Goal: Task Accomplishment & Management: Complete application form

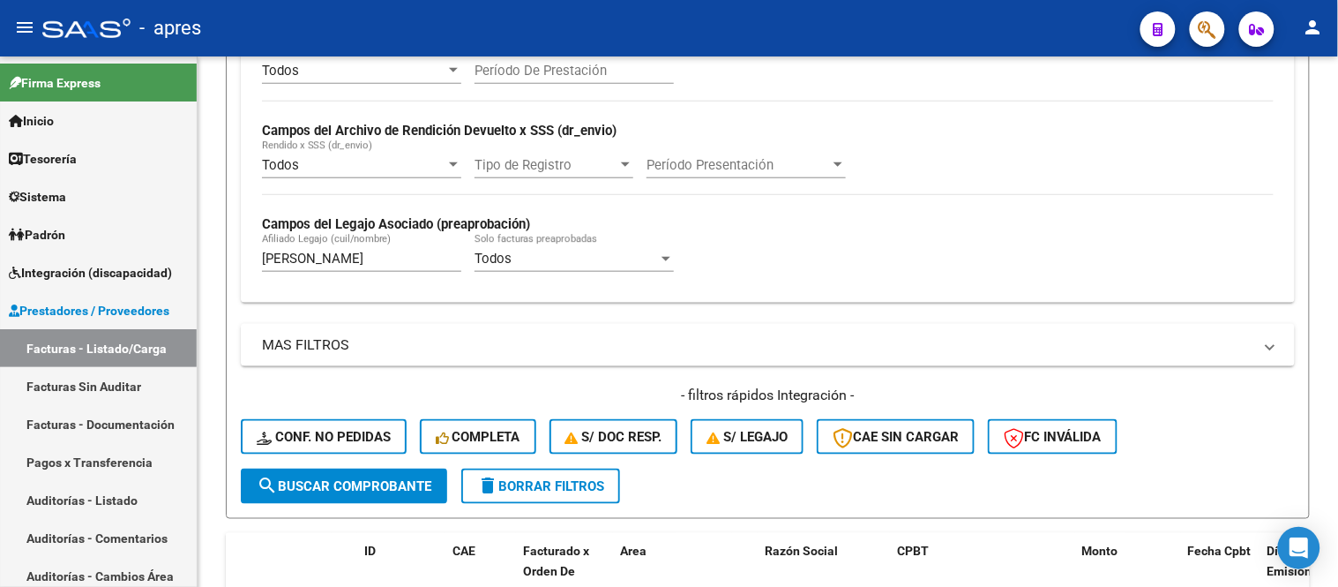
scroll to position [368, 0]
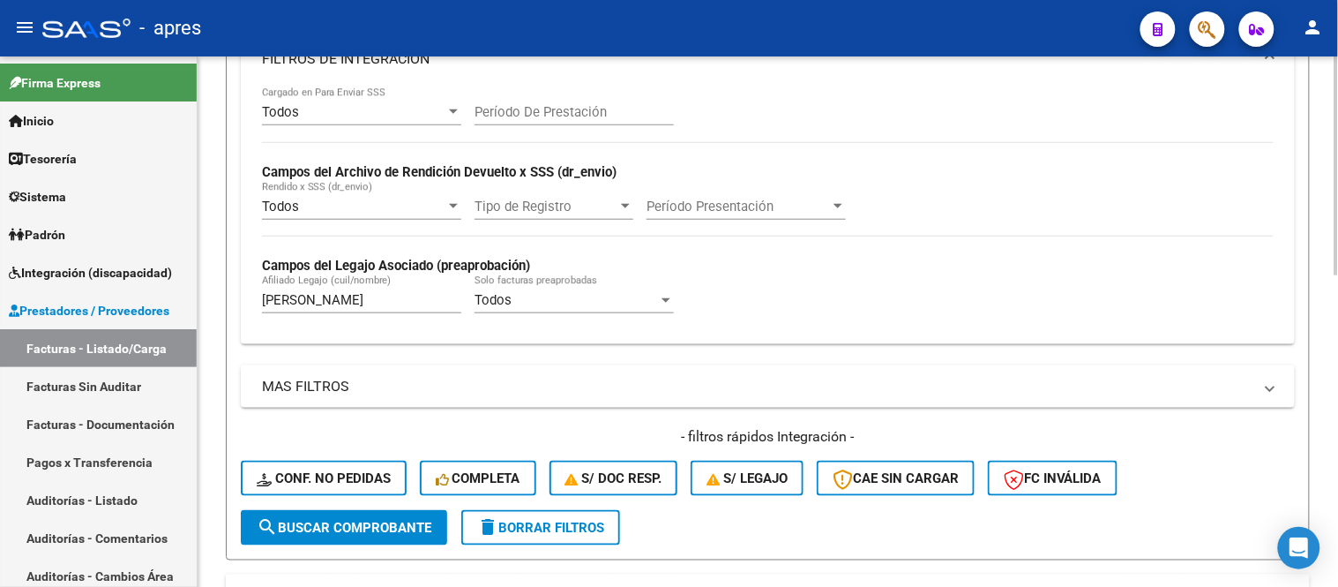
click at [359, 296] on input "[PERSON_NAME]" at bounding box center [361, 300] width 199 height 16
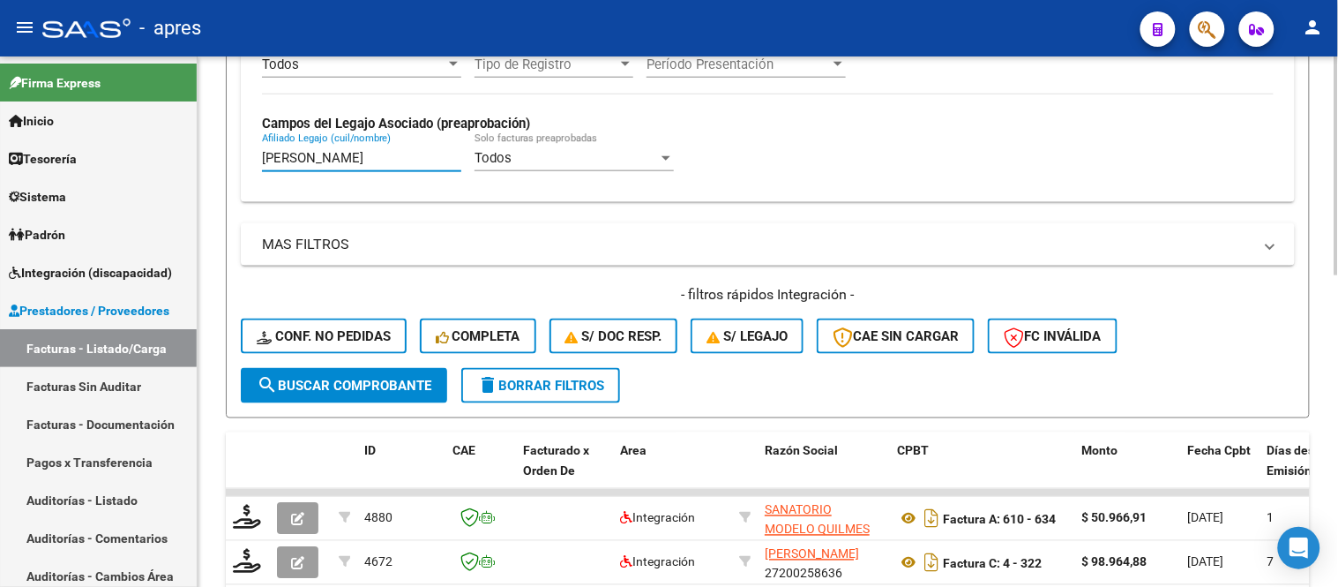
scroll to position [565, 0]
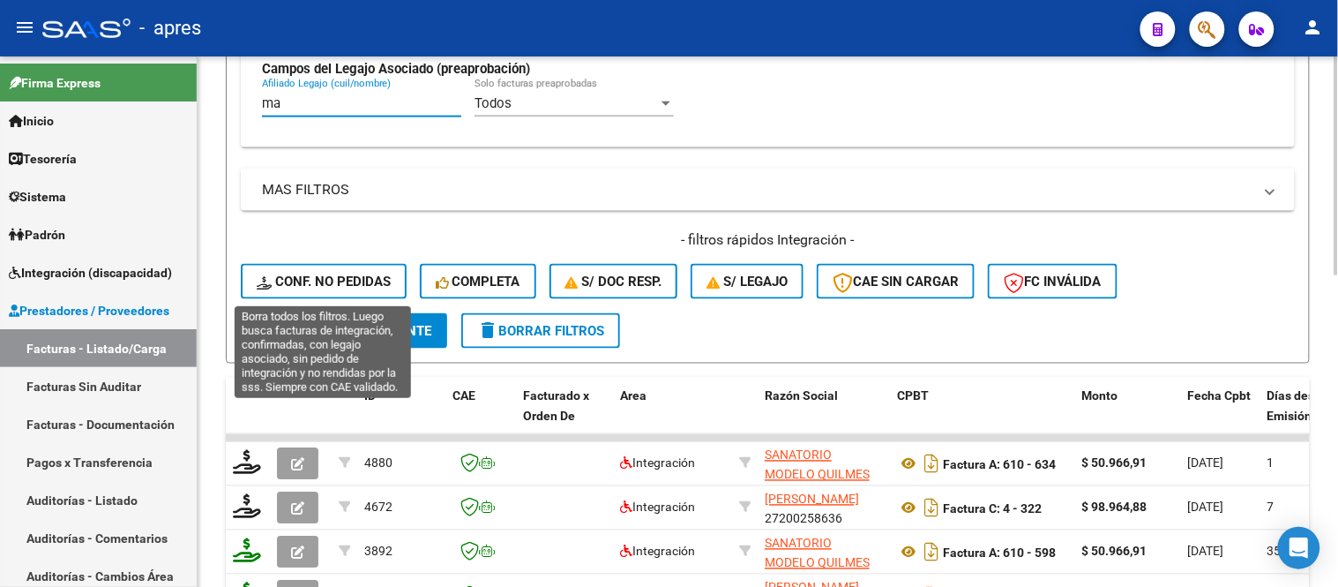
type input "m"
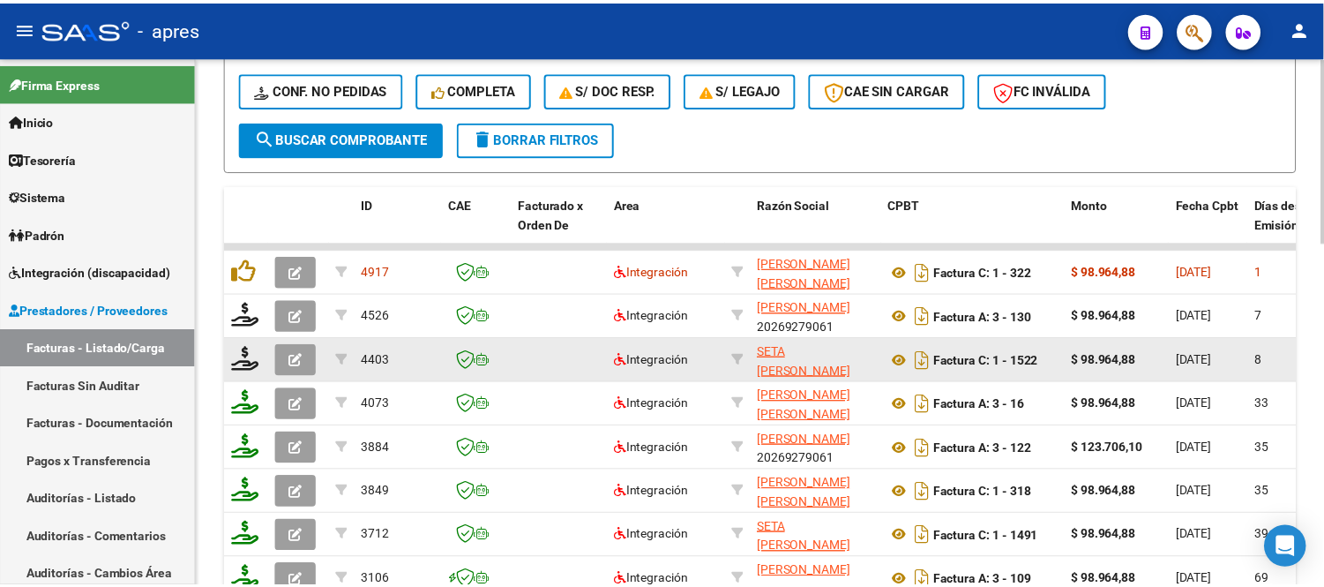
scroll to position [761, 0]
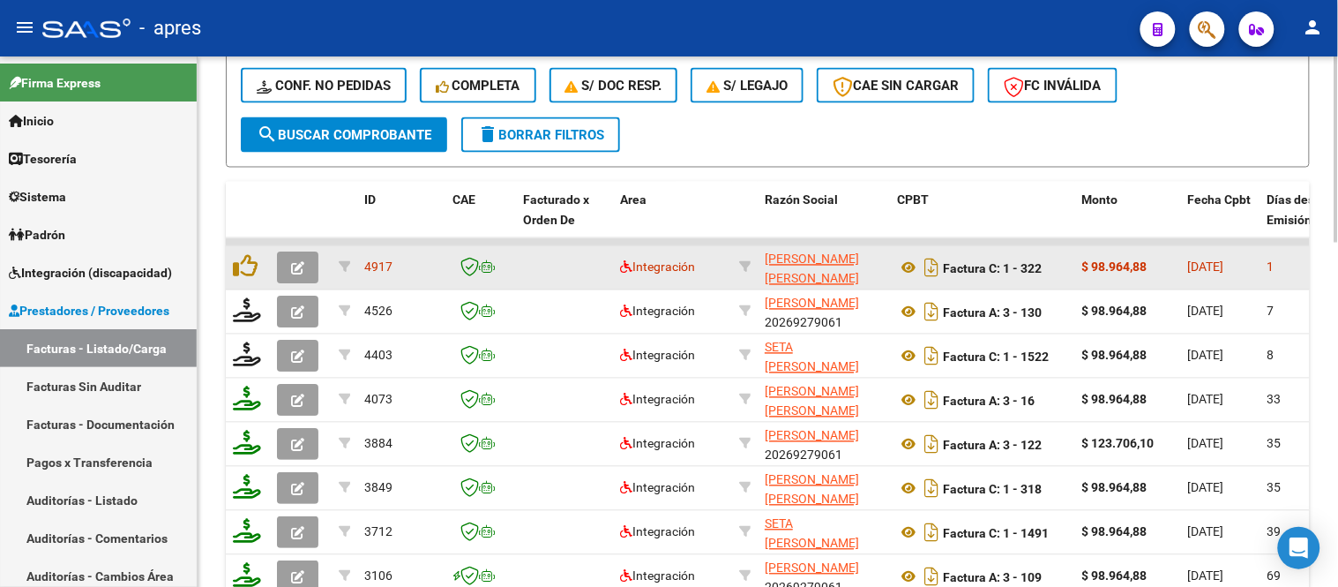
type input "[PERSON_NAME]"
click at [303, 269] on icon "button" at bounding box center [297, 268] width 13 height 13
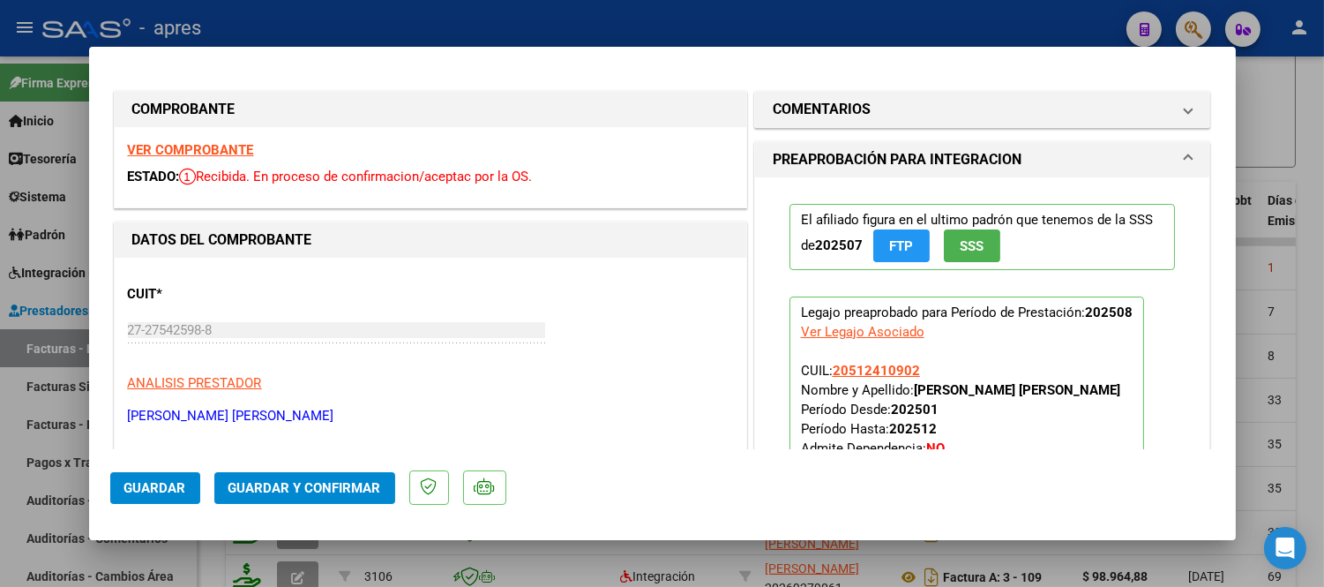
scroll to position [0, 0]
click at [240, 154] on strong "VER COMPROBANTE" at bounding box center [191, 151] width 126 height 16
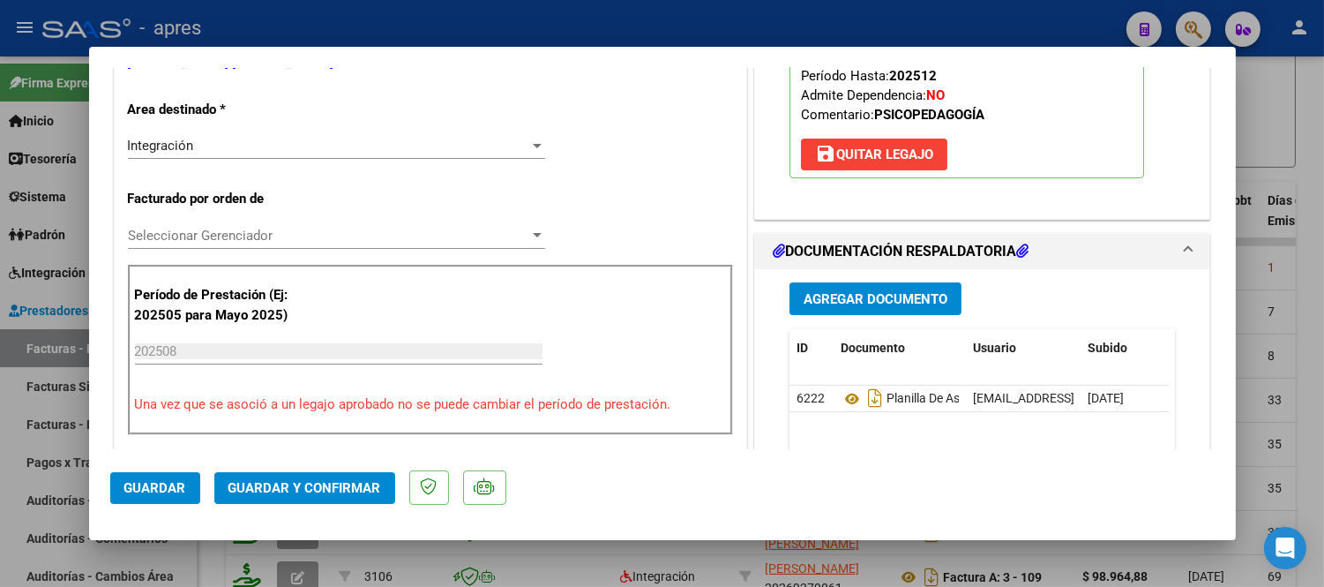
scroll to position [392, 0]
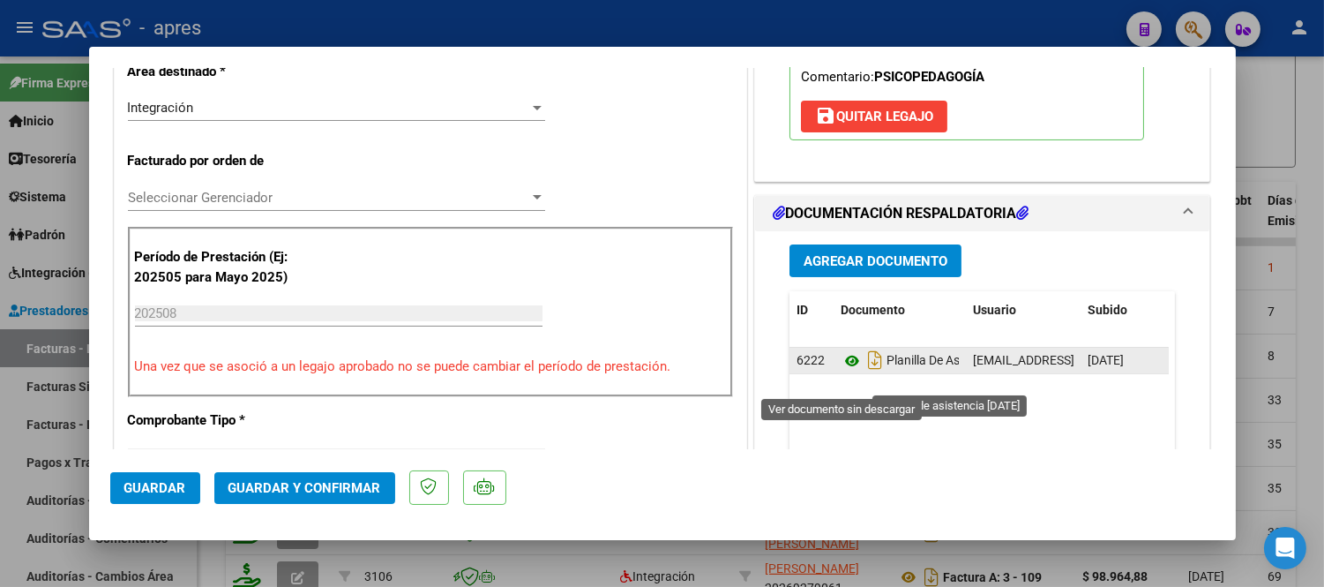
click at [841, 371] on icon at bounding box center [852, 360] width 23 height 21
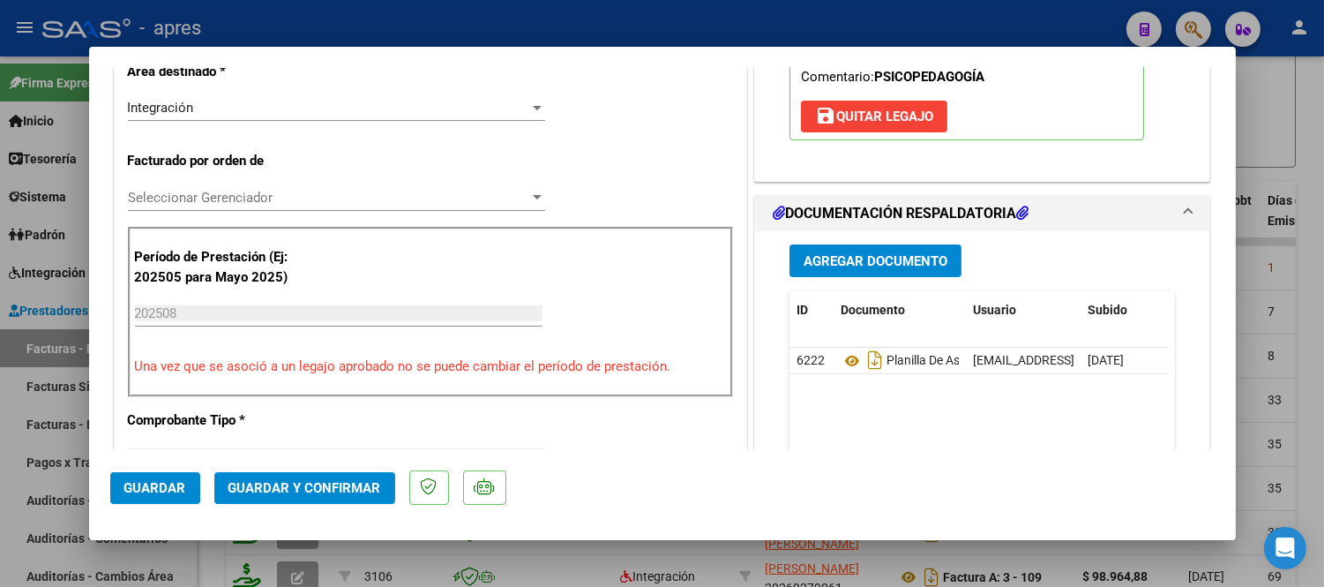
click at [465, 543] on div at bounding box center [662, 293] width 1324 height 587
type input "$ 0,00"
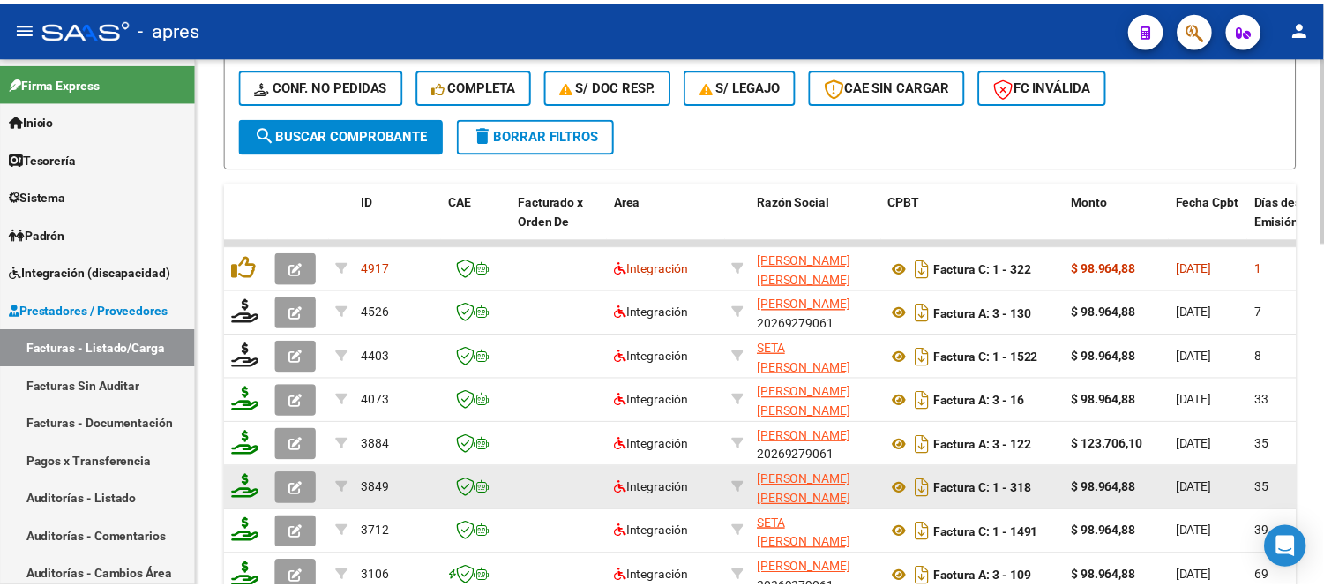
scroll to position [858, 0]
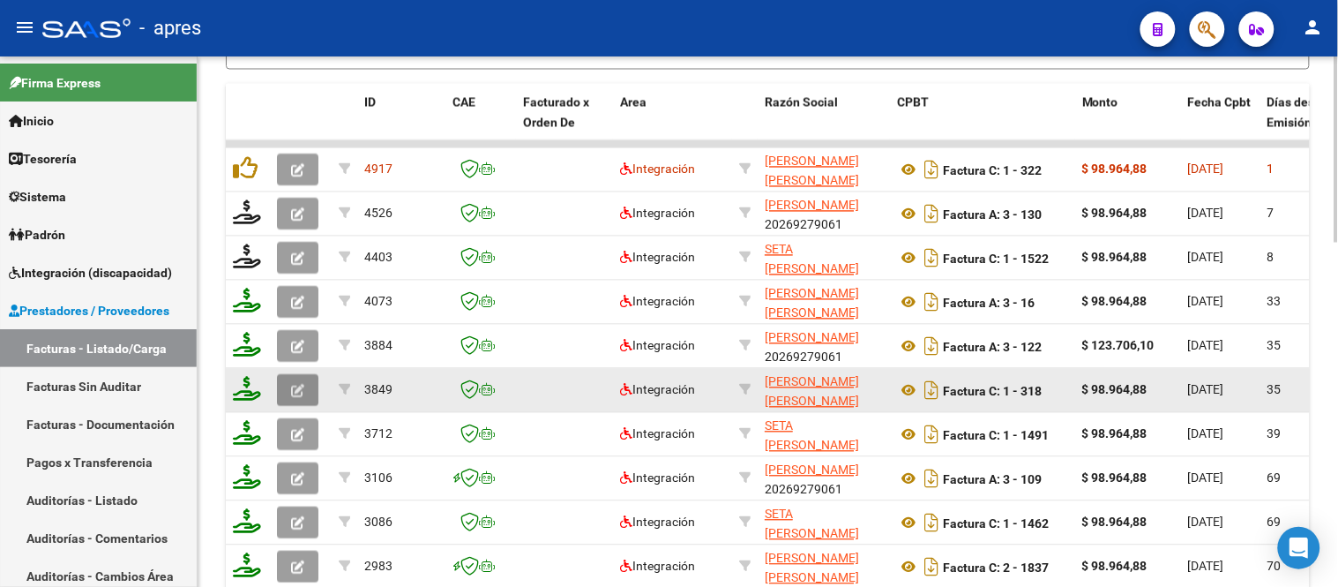
click at [300, 383] on span "button" at bounding box center [297, 391] width 13 height 16
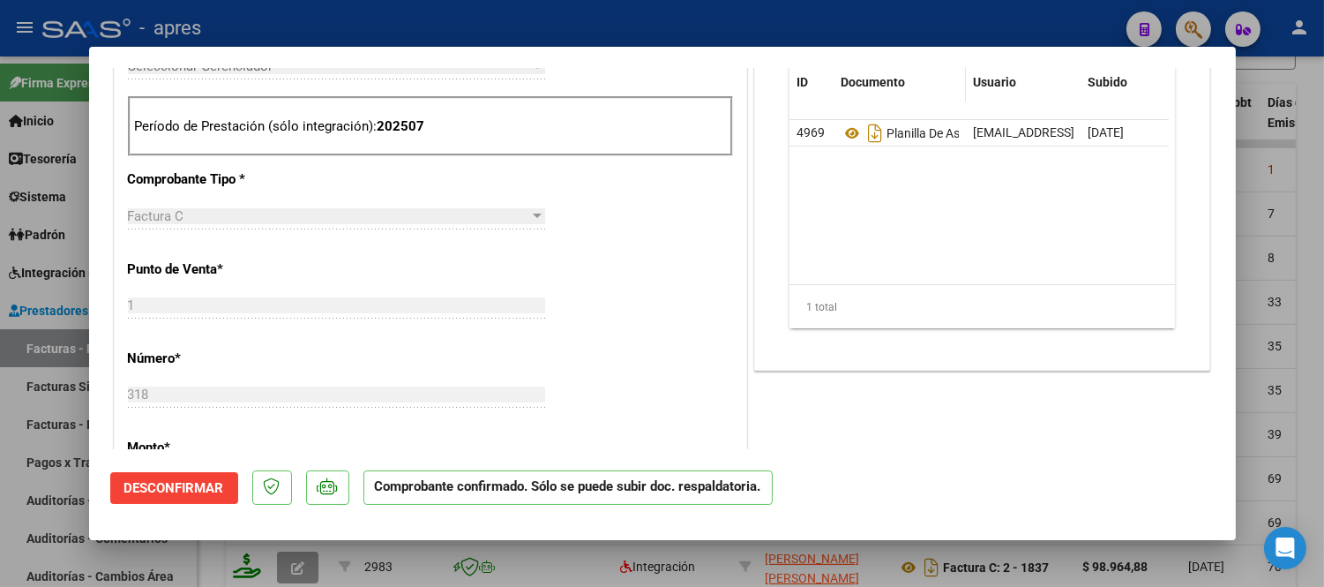
scroll to position [686, 0]
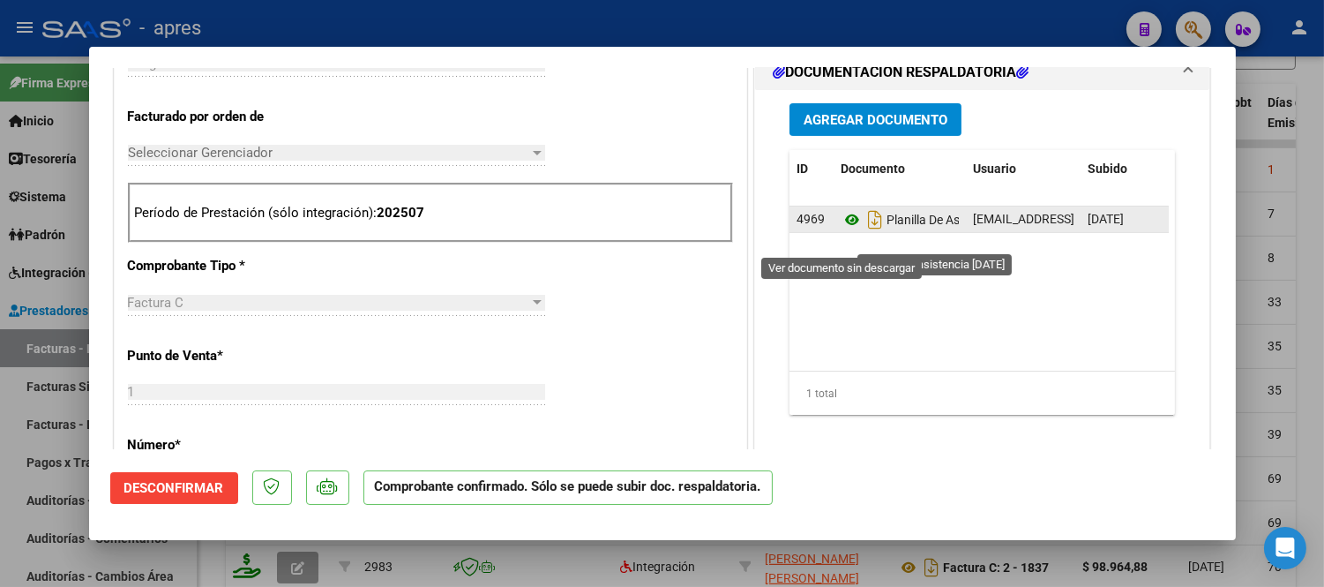
click at [841, 230] on icon at bounding box center [852, 219] width 23 height 21
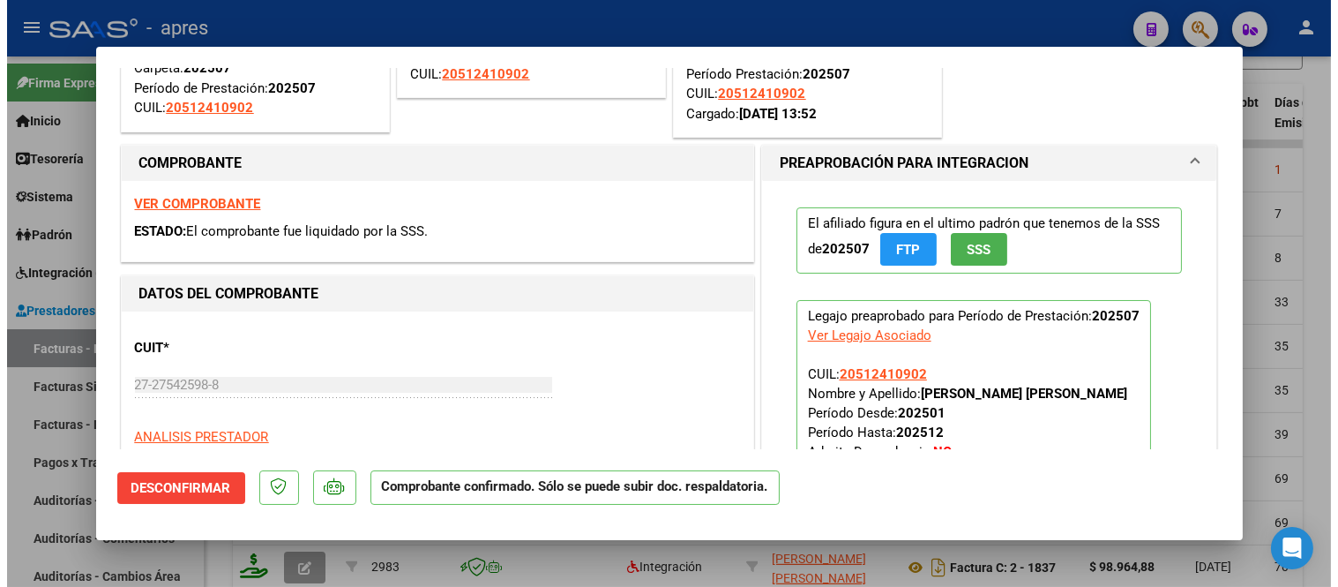
scroll to position [0, 0]
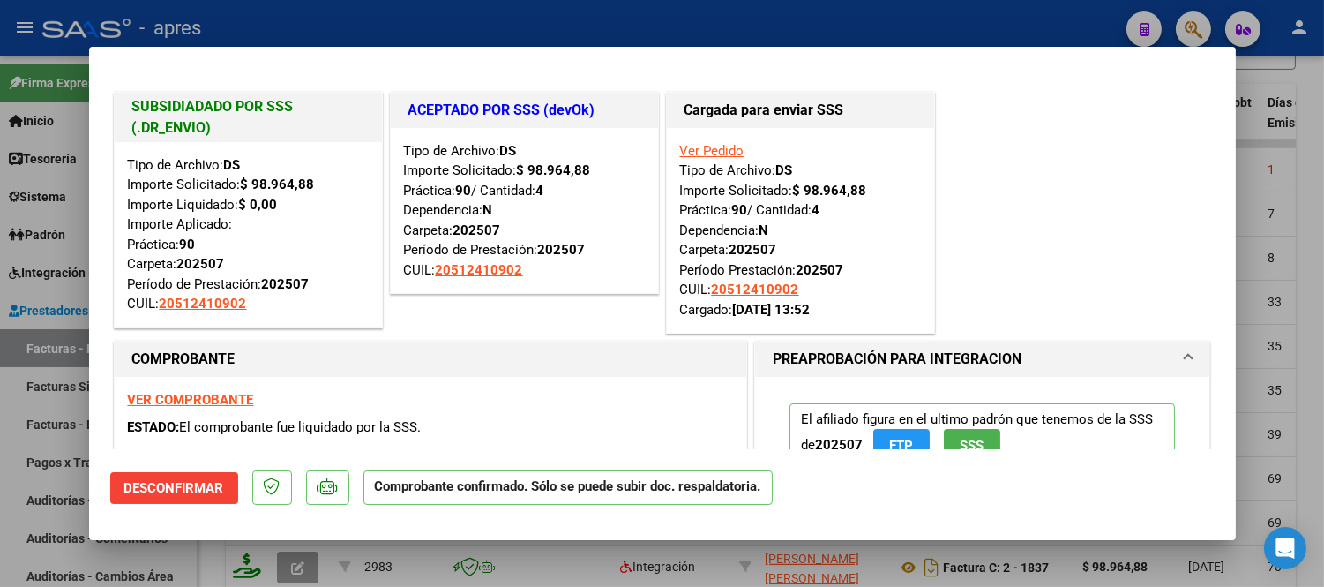
click at [463, 559] on div at bounding box center [662, 293] width 1324 height 587
type input "$ 0,00"
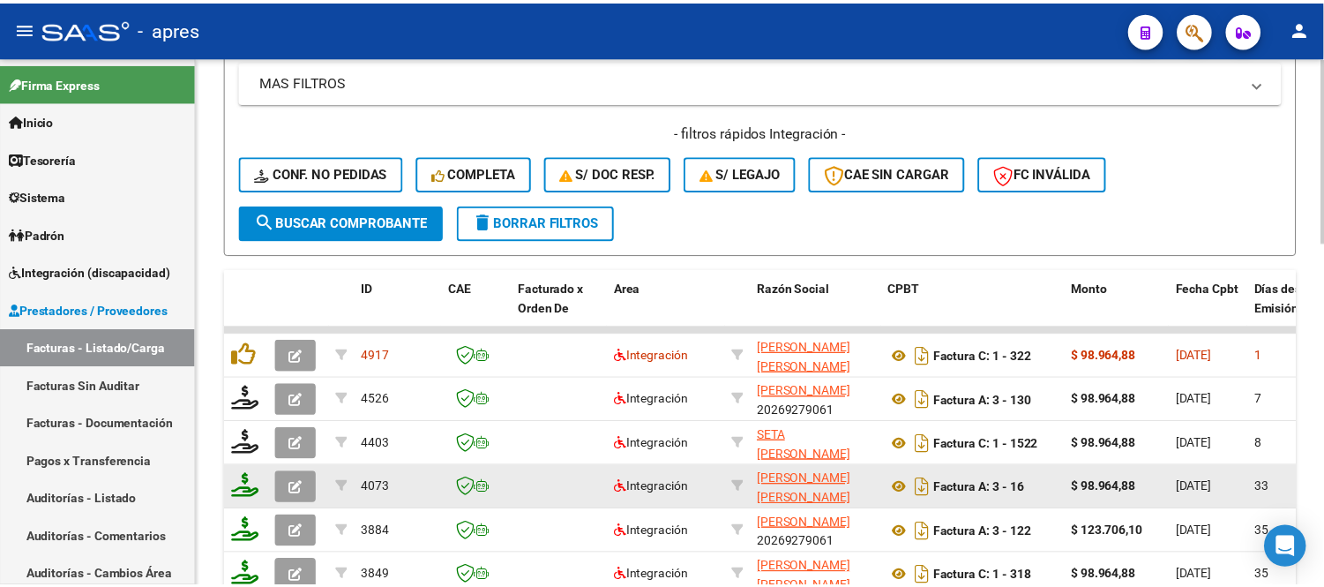
scroll to position [663, 0]
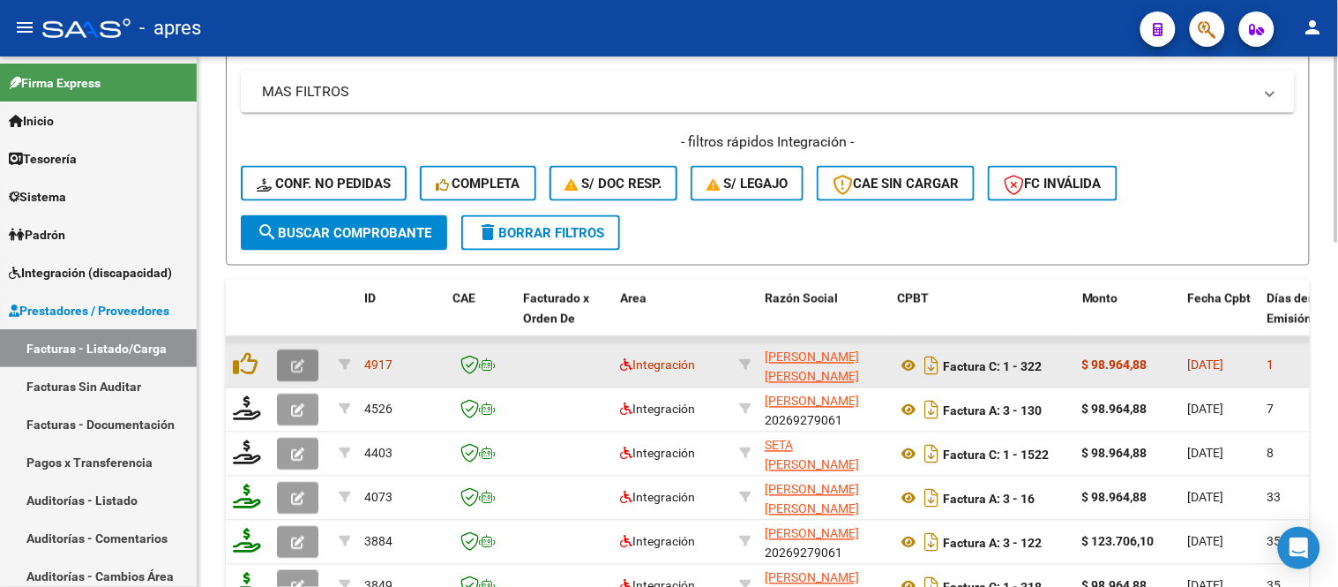
click at [312, 367] on button "button" at bounding box center [297, 366] width 41 height 32
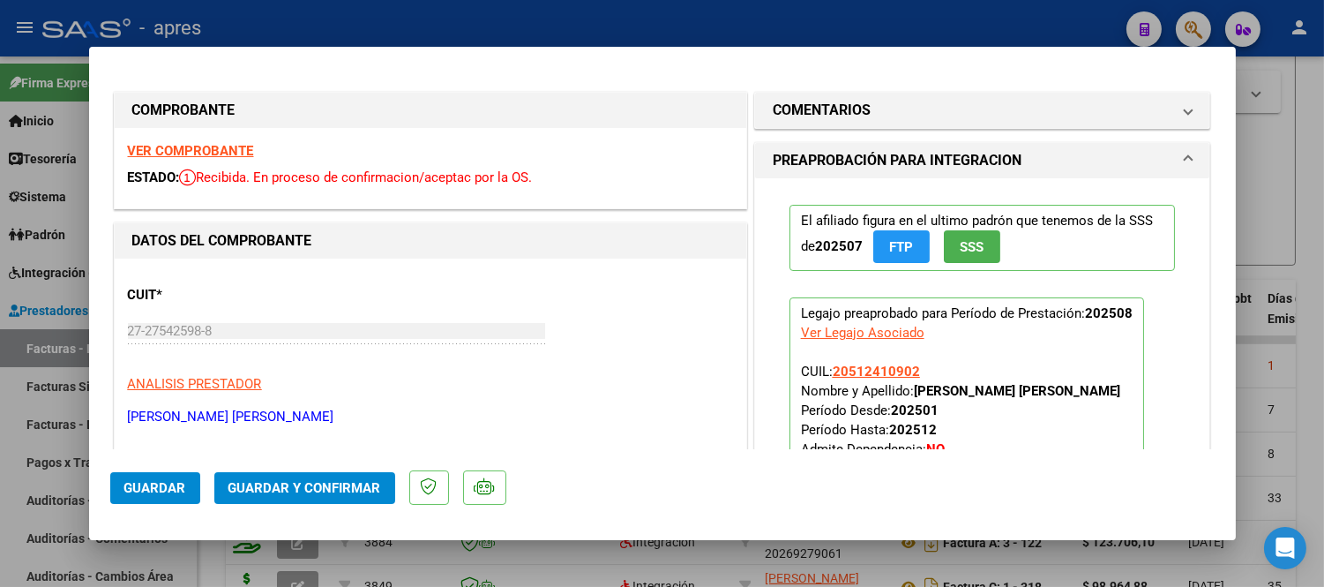
drag, startPoint x: 905, startPoint y: 391, endPoint x: 1090, endPoint y: 416, distance: 186.2
click at [1138, 395] on p "Legajo preaprobado para Período de Prestación: 202508 Ver Legajo Asociado CUIL:…" at bounding box center [967, 414] width 355 height 235
copy strong "[PERSON_NAME]"
click at [1037, 436] on p "Legajo preaprobado para Período de Prestación: 202508 Ver Legajo Asociado CUIL:…" at bounding box center [967, 414] width 355 height 235
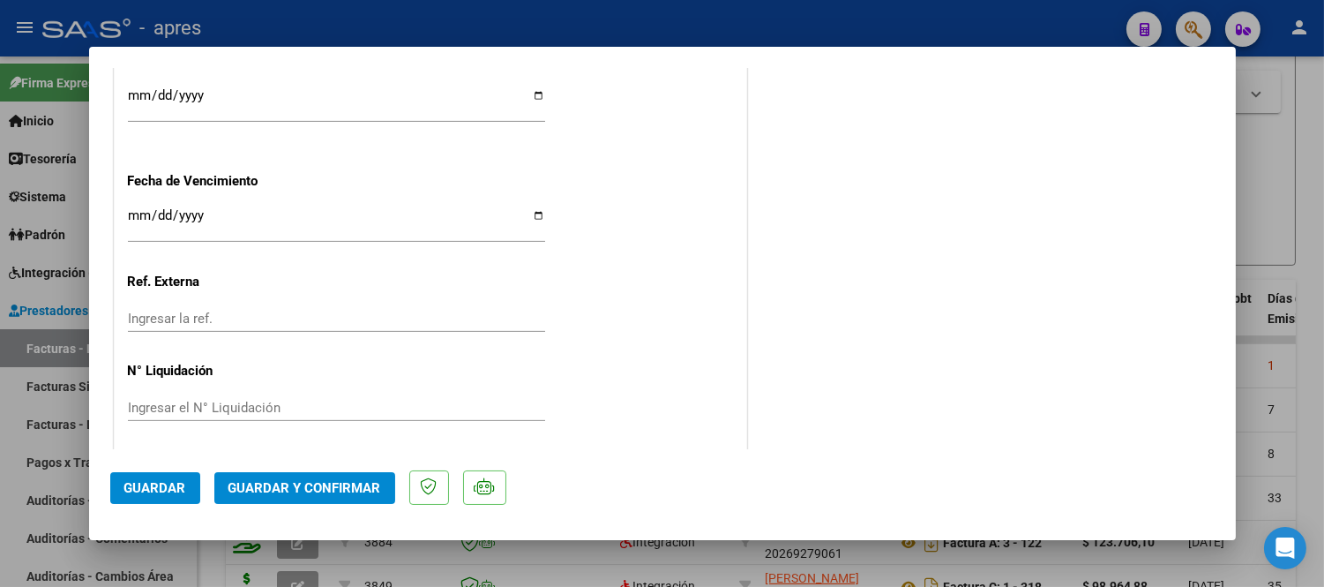
scroll to position [1322, 0]
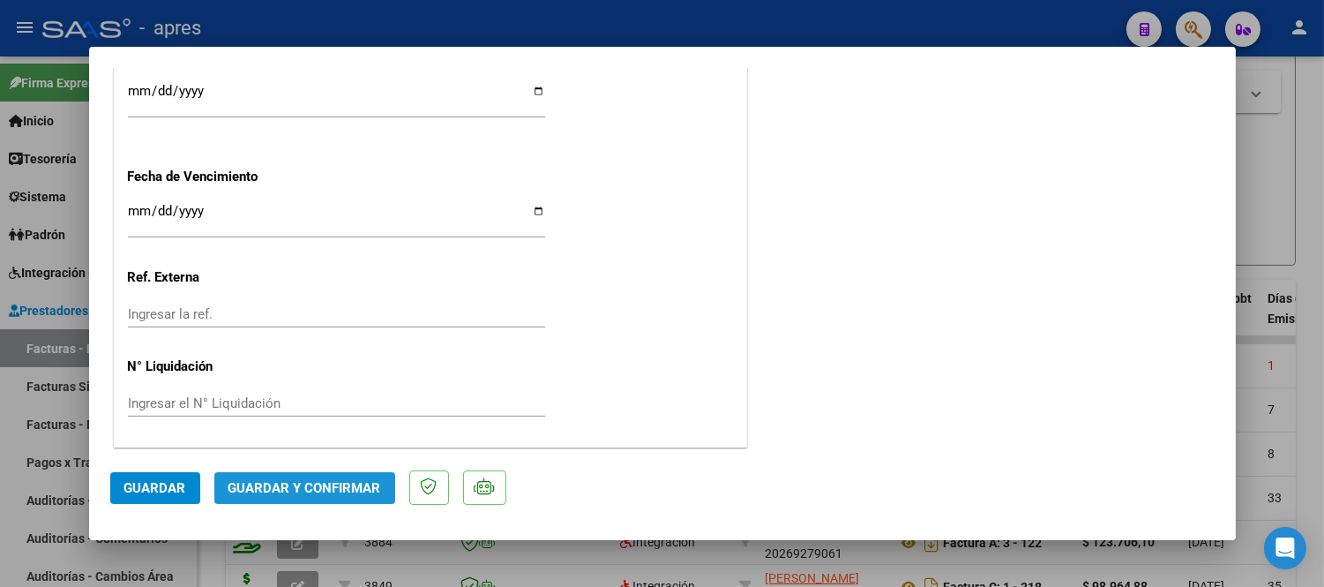
click at [358, 499] on button "Guardar y Confirmar" at bounding box center [304, 488] width 181 height 32
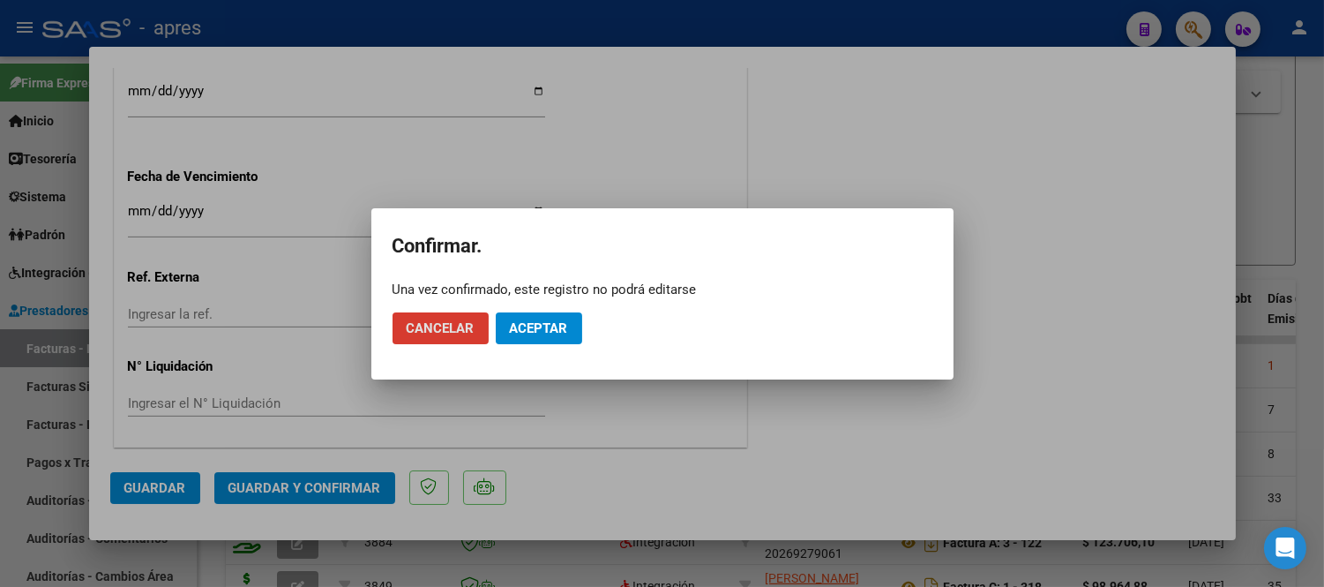
click at [559, 321] on span "Aceptar" at bounding box center [539, 328] width 58 height 16
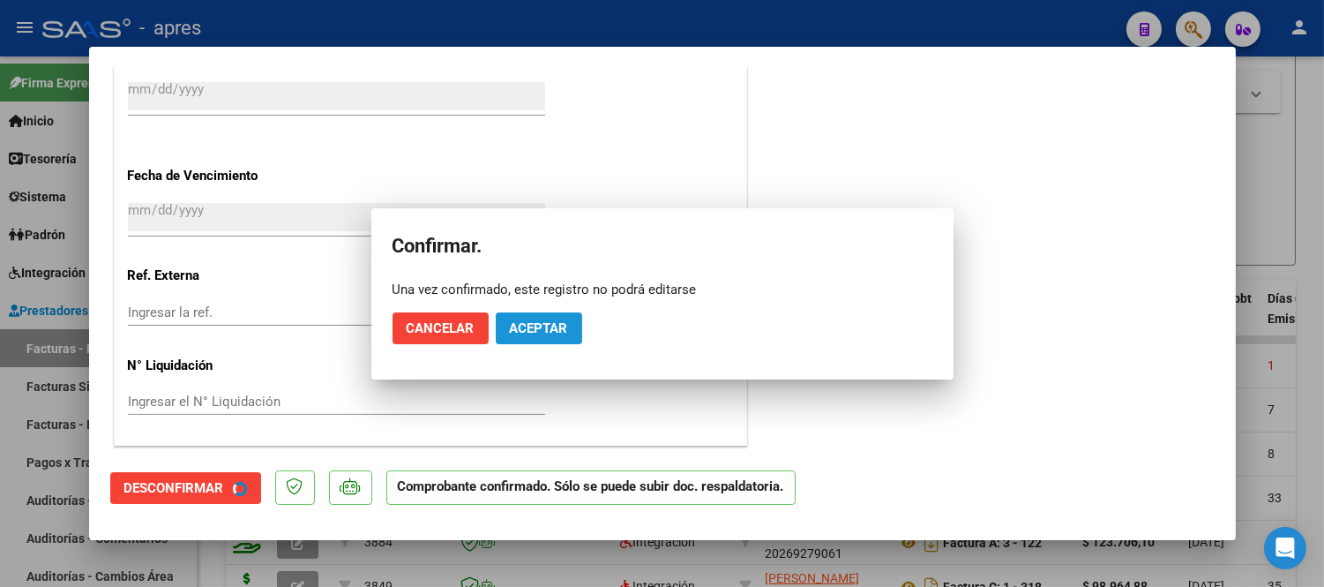
scroll to position [1213, 0]
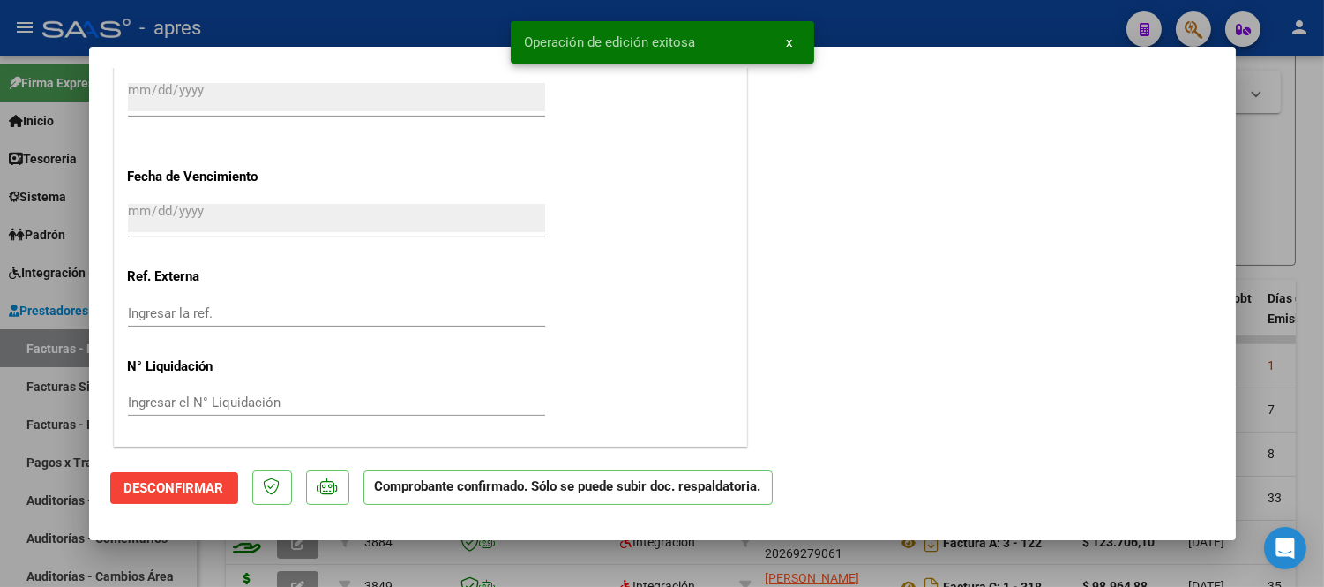
click at [596, 574] on div at bounding box center [662, 293] width 1324 height 587
type input "$ 0,00"
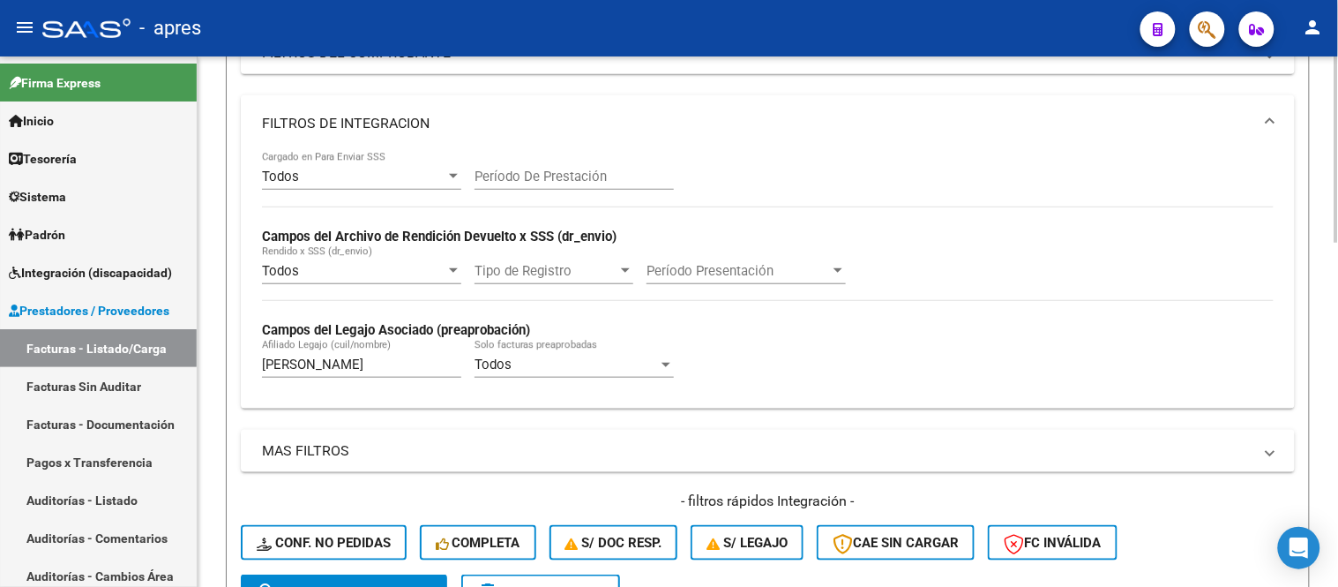
scroll to position [270, 0]
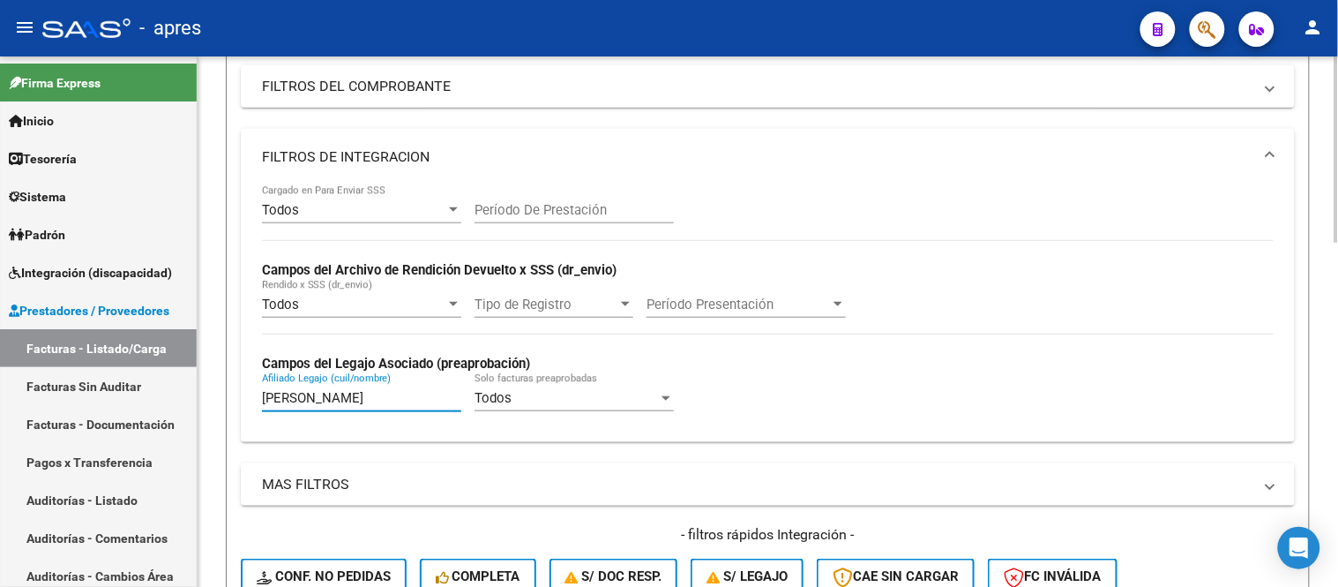
drag, startPoint x: 312, startPoint y: 402, endPoint x: 257, endPoint y: 390, distance: 56.9
click at [257, 390] on div "Todos Cargado en Para Enviar SSS Período De Prestación Campos del Archivo de Re…" at bounding box center [768, 313] width 1054 height 257
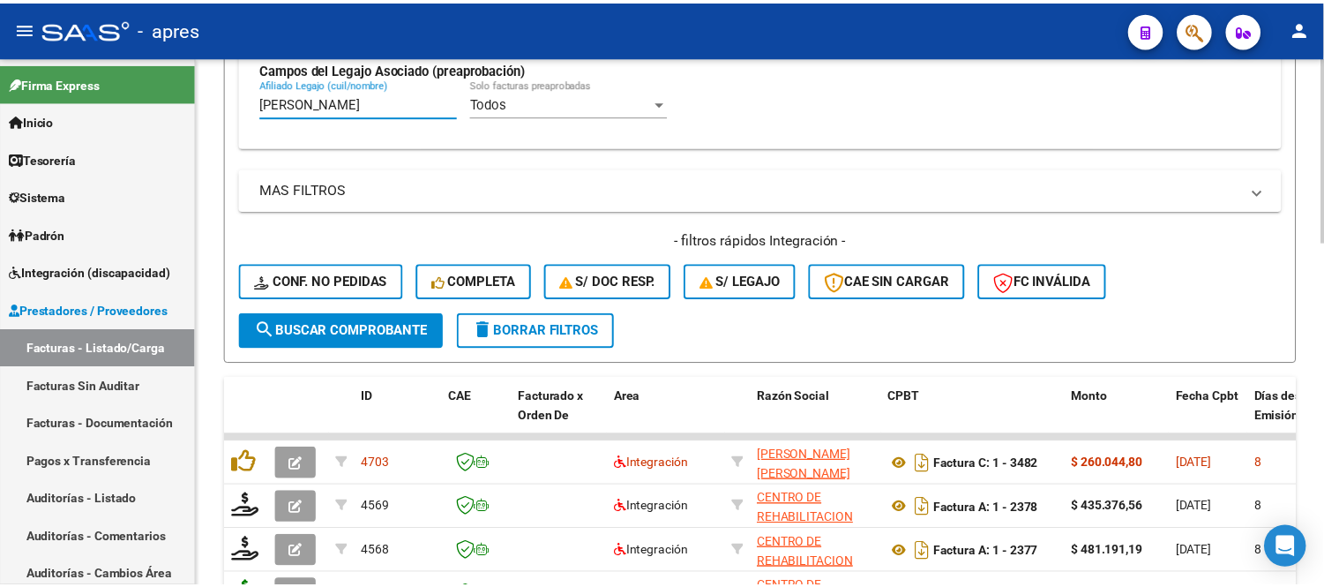
scroll to position [663, 0]
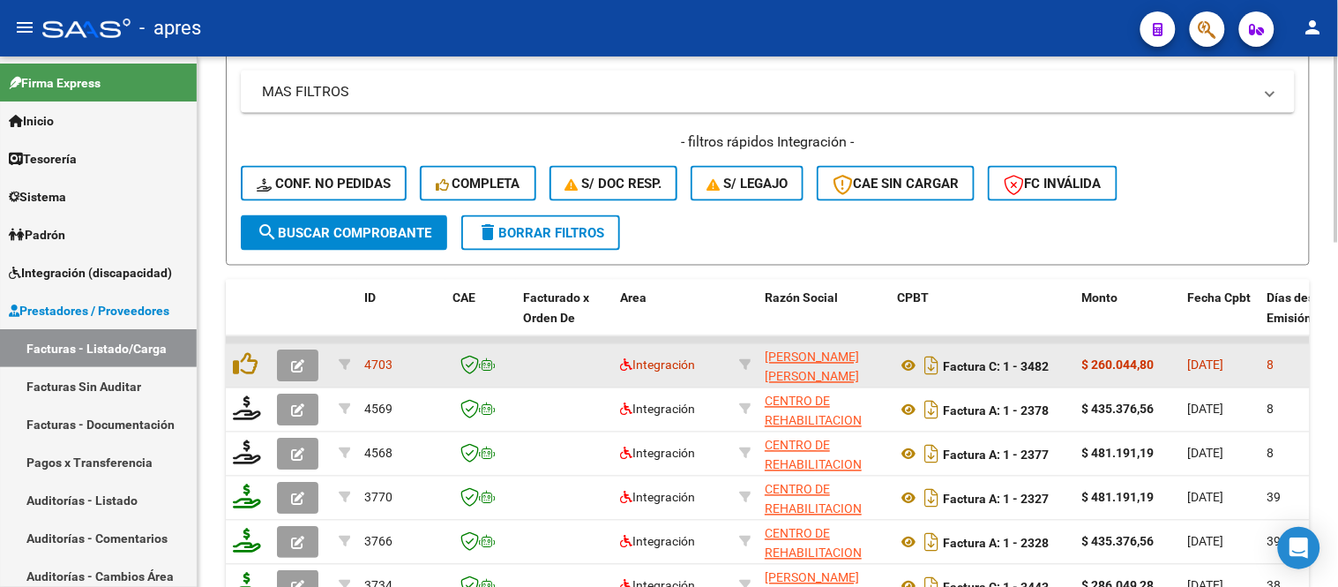
type input "[PERSON_NAME]"
click at [306, 364] on button "button" at bounding box center [297, 366] width 41 height 32
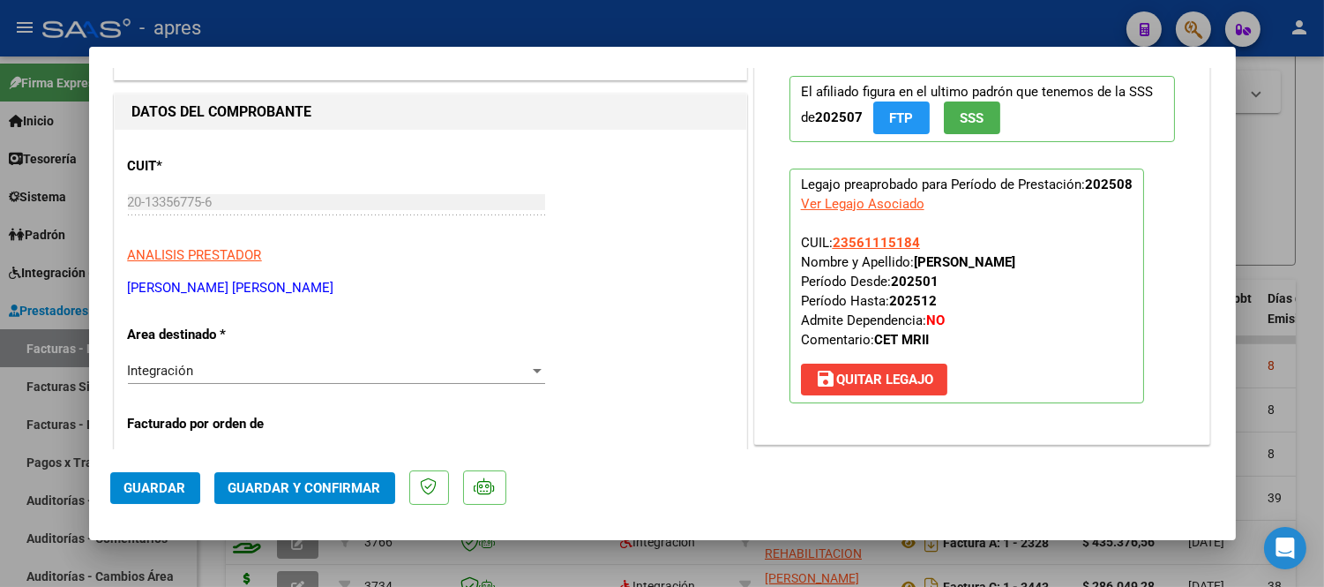
scroll to position [0, 0]
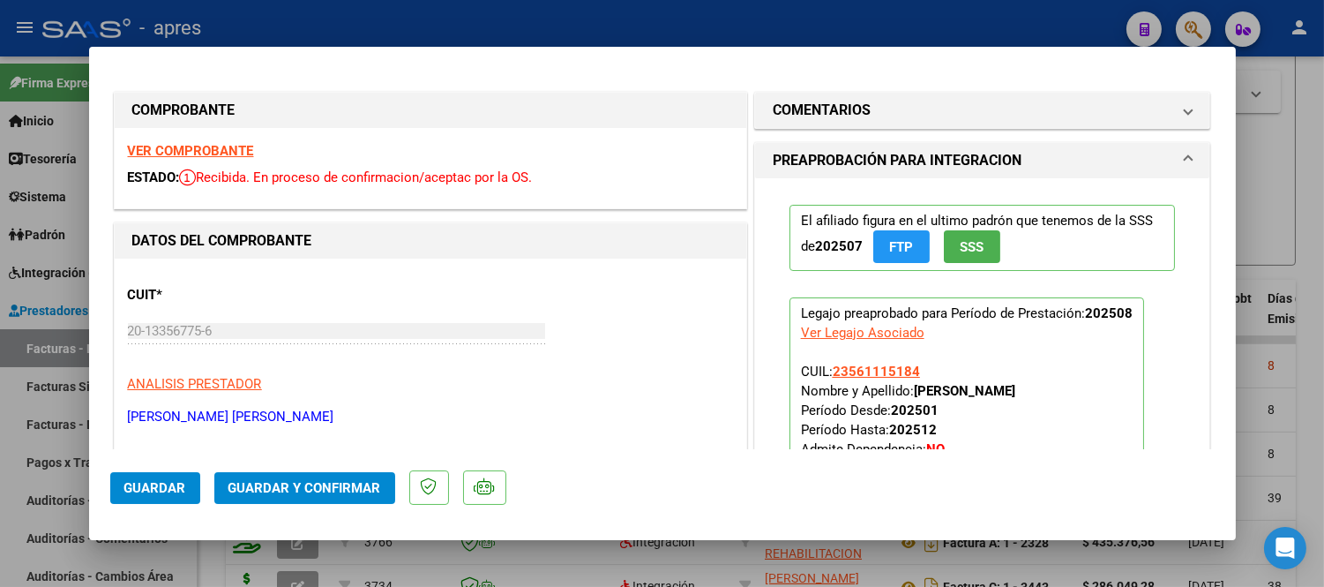
click at [195, 147] on strong "VER COMPROBANTE" at bounding box center [191, 151] width 126 height 16
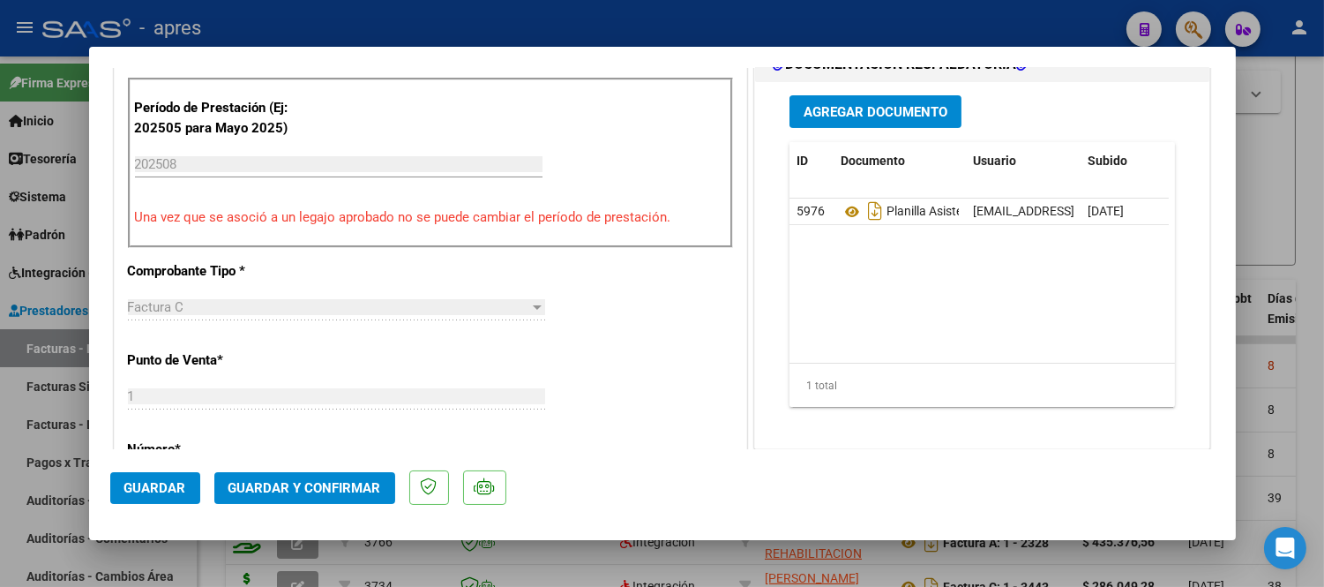
scroll to position [392, 0]
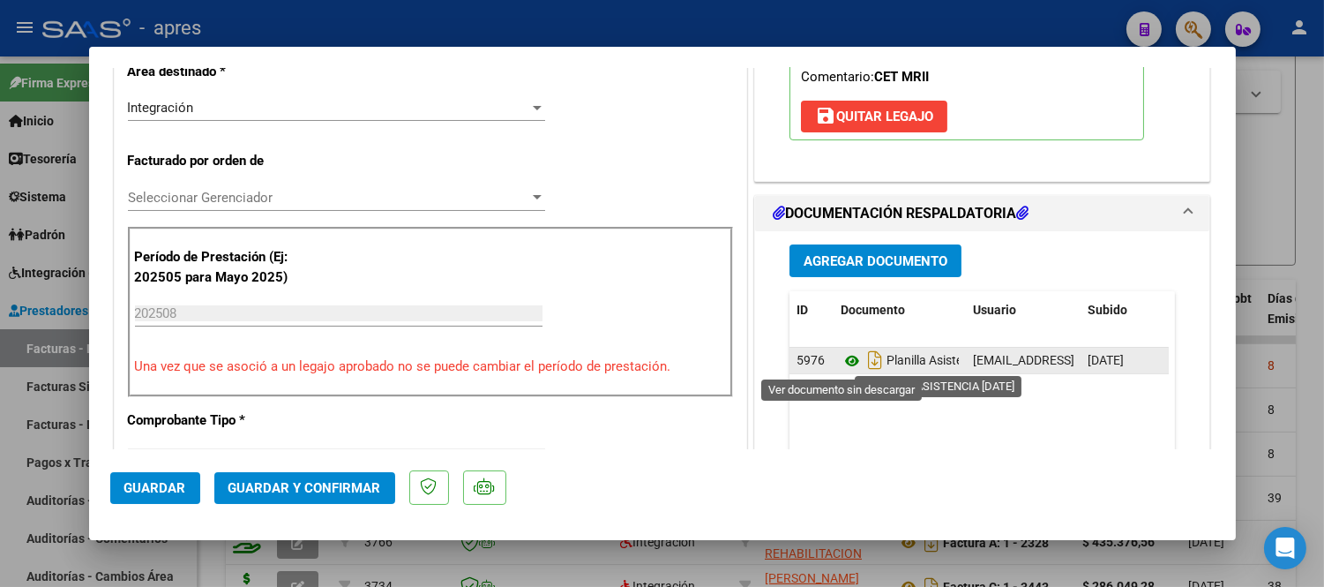
click at [841, 359] on icon at bounding box center [852, 360] width 23 height 21
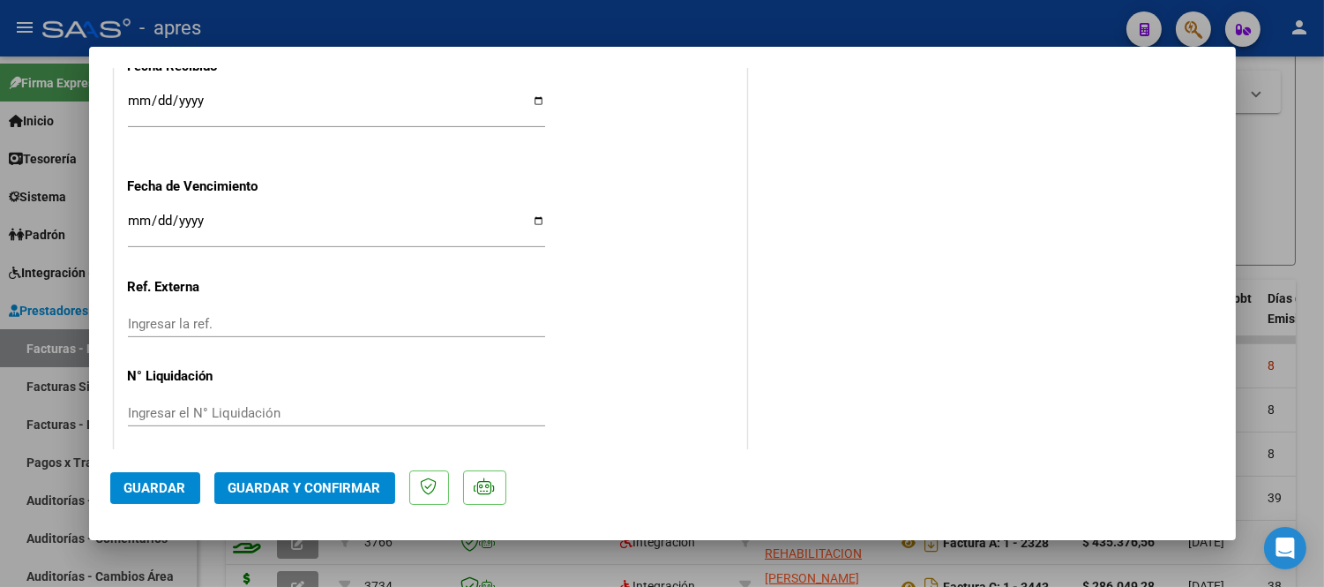
scroll to position [1322, 0]
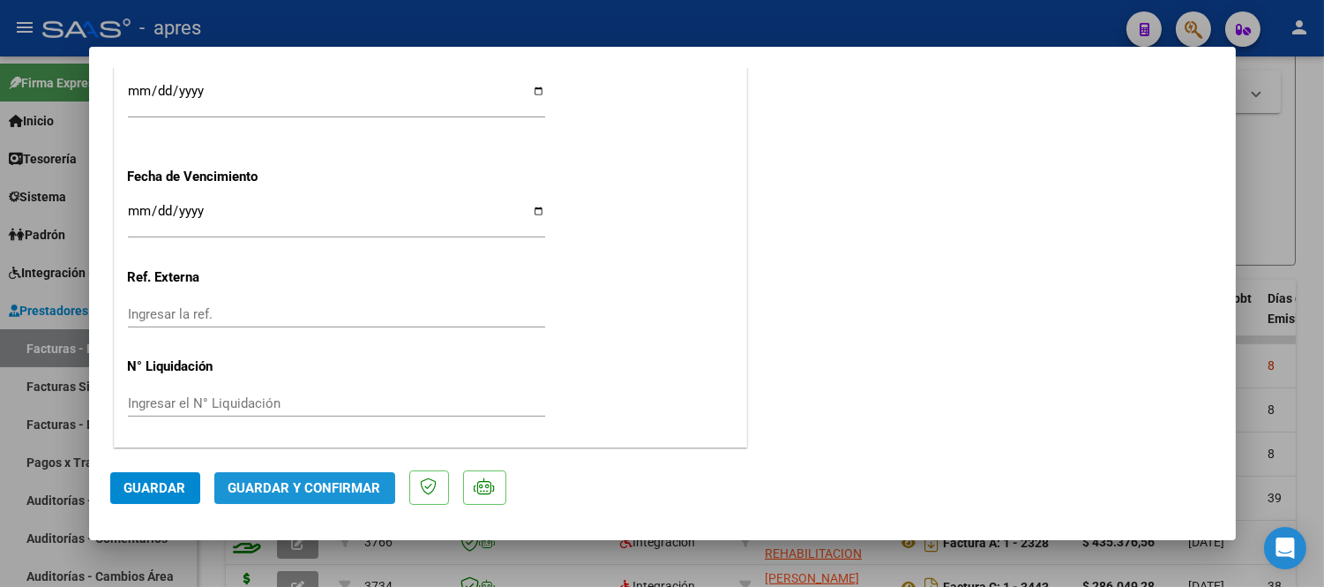
click at [349, 476] on button "Guardar y Confirmar" at bounding box center [304, 488] width 181 height 32
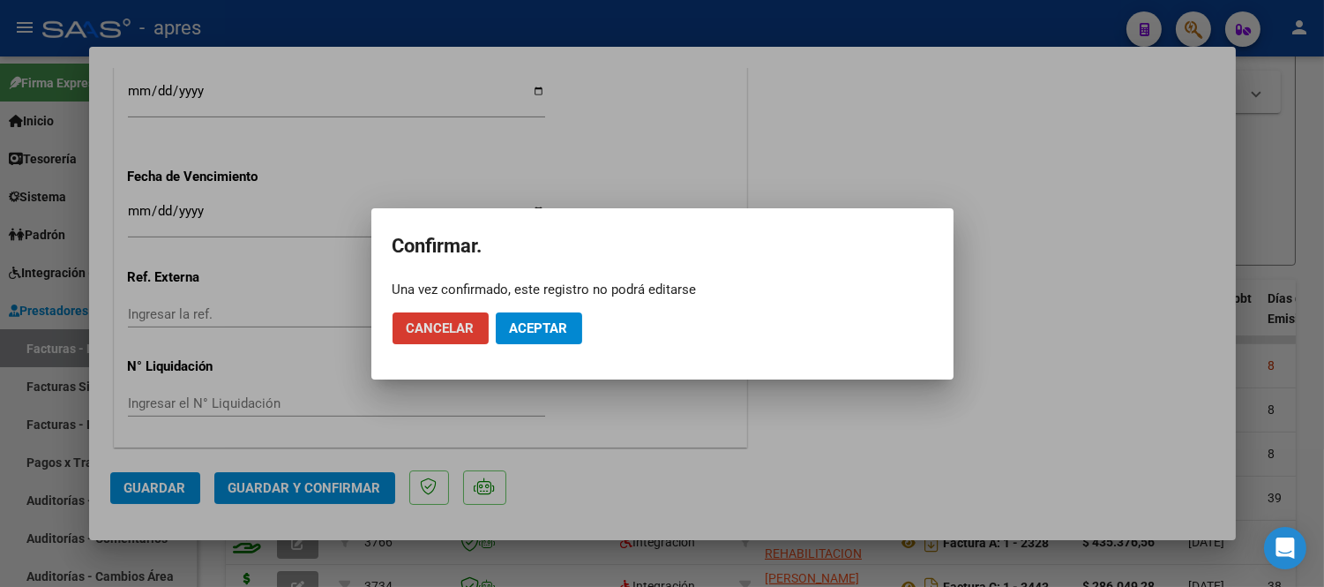
click at [559, 328] on span "Aceptar" at bounding box center [539, 328] width 58 height 16
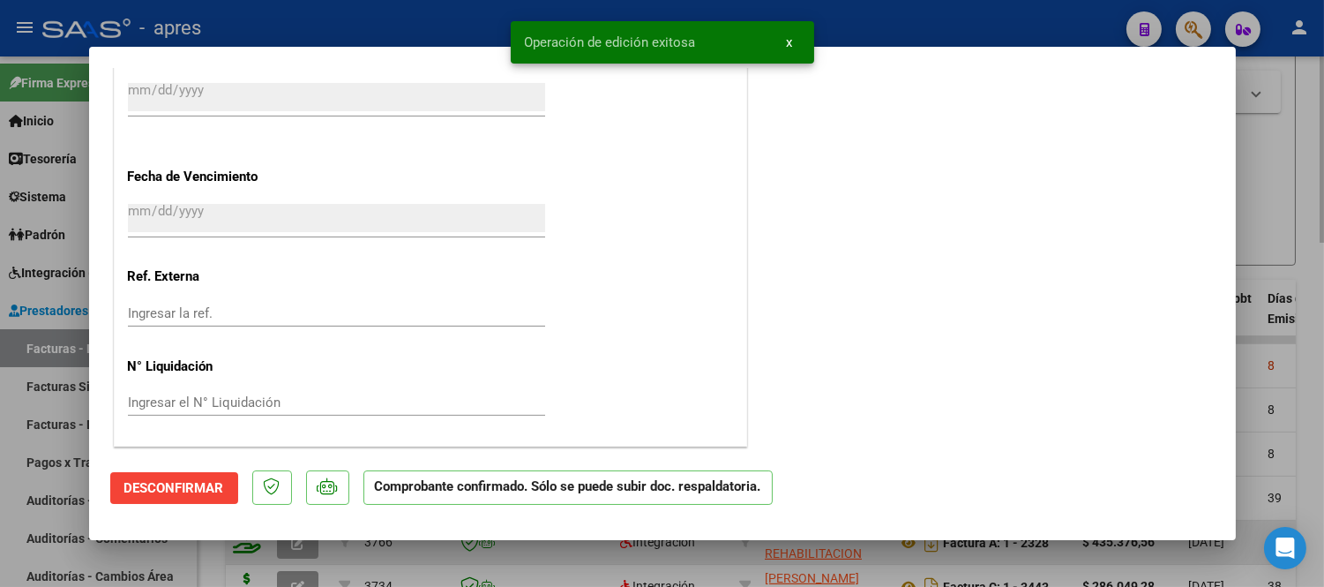
click at [708, 559] on div at bounding box center [662, 293] width 1324 height 587
type input "$ 0,00"
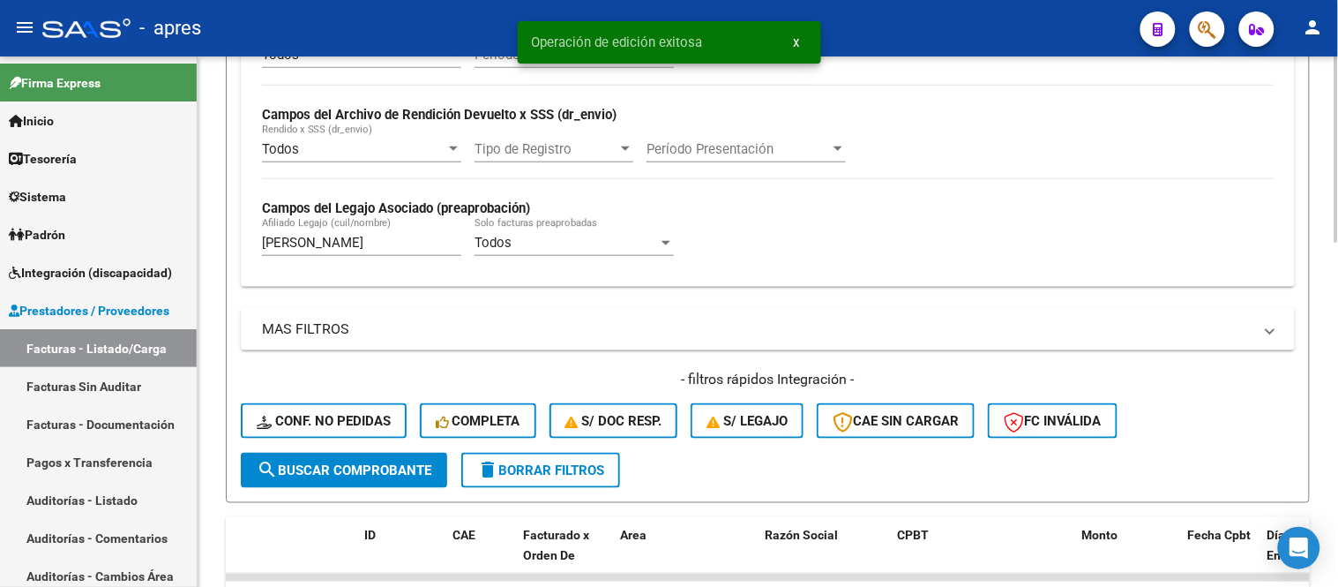
scroll to position [368, 0]
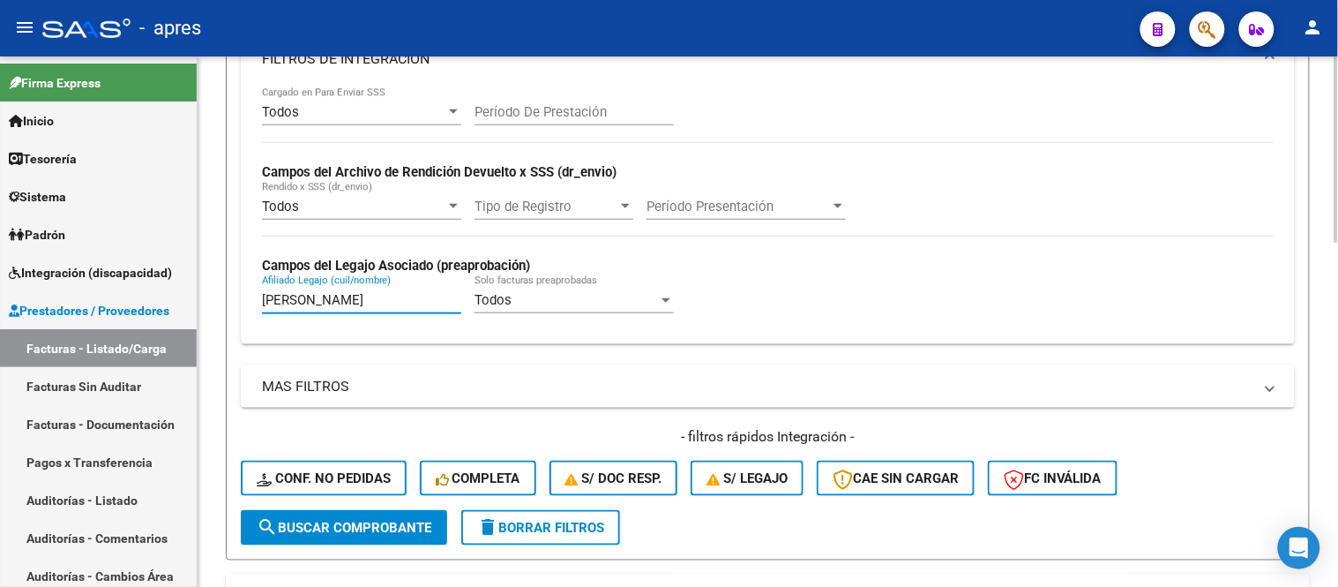
click at [388, 305] on input "[PERSON_NAME]" at bounding box center [361, 300] width 199 height 16
click at [375, 303] on input "[PERSON_NAME]" at bounding box center [361, 300] width 199 height 16
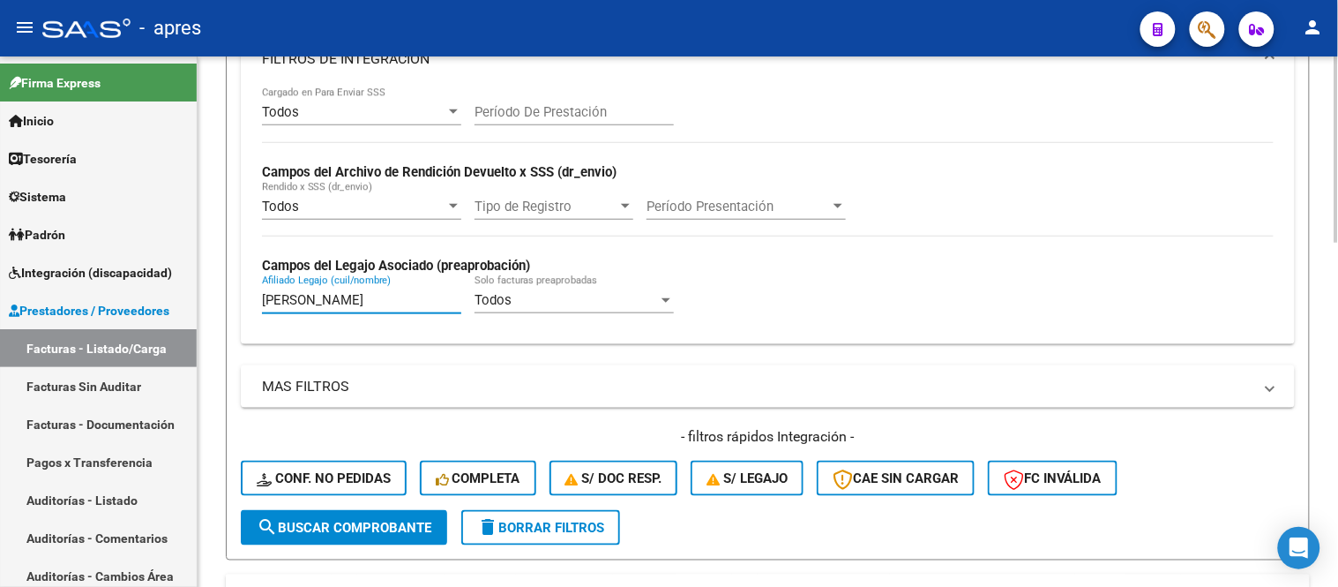
type input "[PERSON_NAME]"
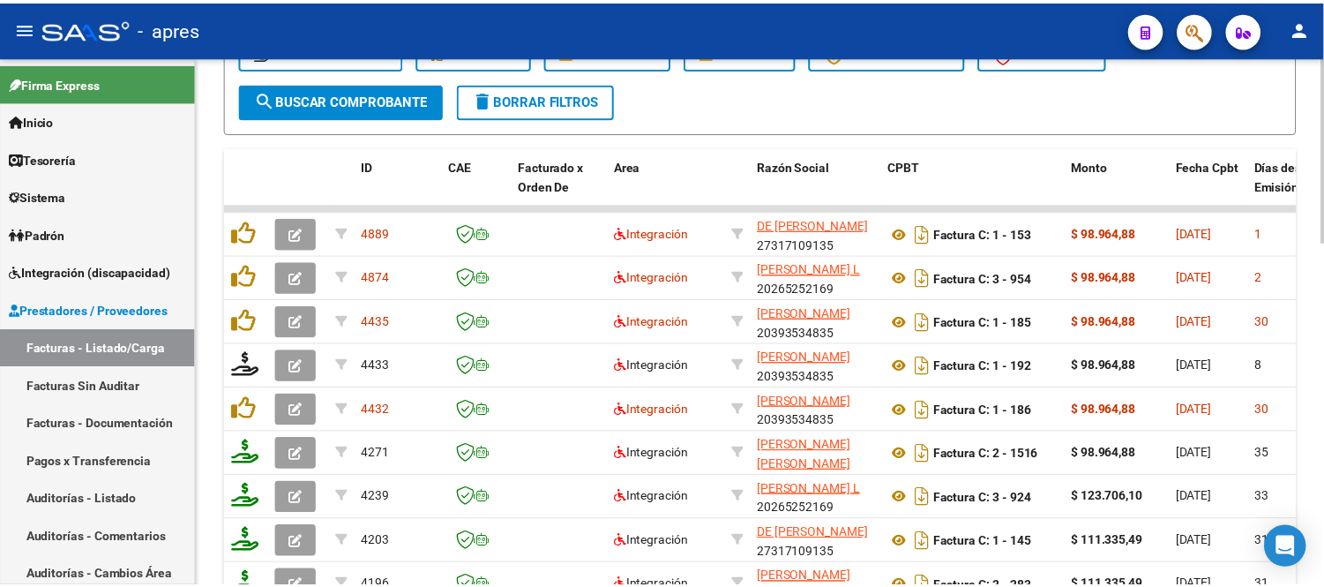
scroll to position [858, 0]
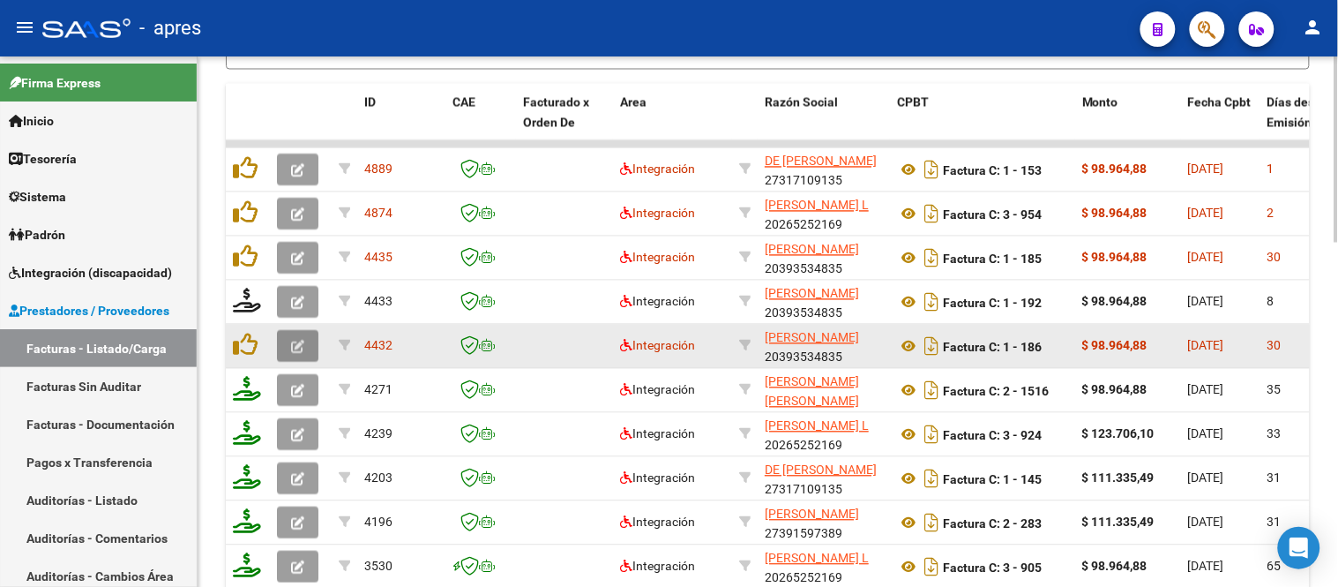
click at [312, 350] on button "button" at bounding box center [297, 347] width 41 height 32
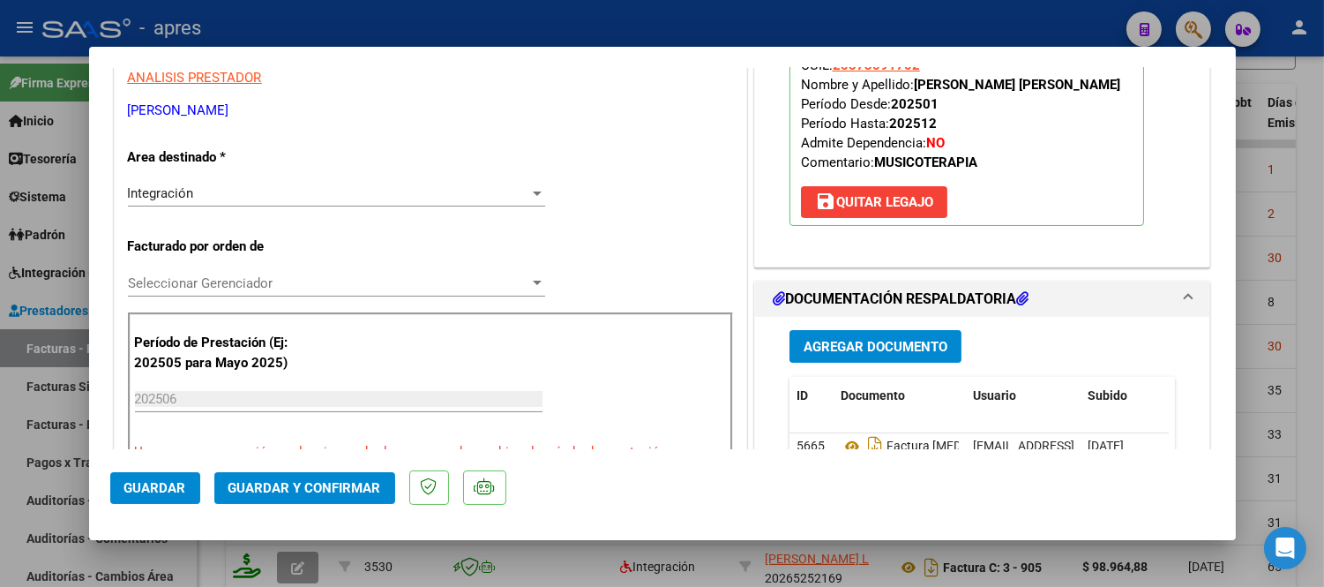
scroll to position [0, 0]
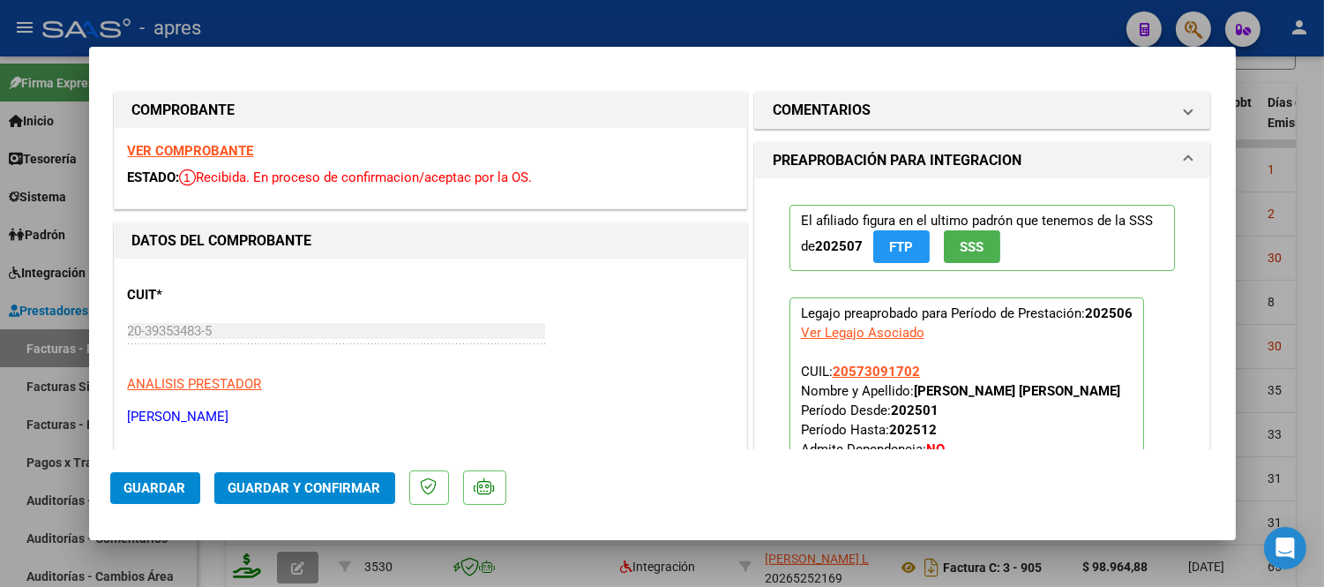
click at [214, 151] on strong "VER COMPROBANTE" at bounding box center [191, 151] width 126 height 16
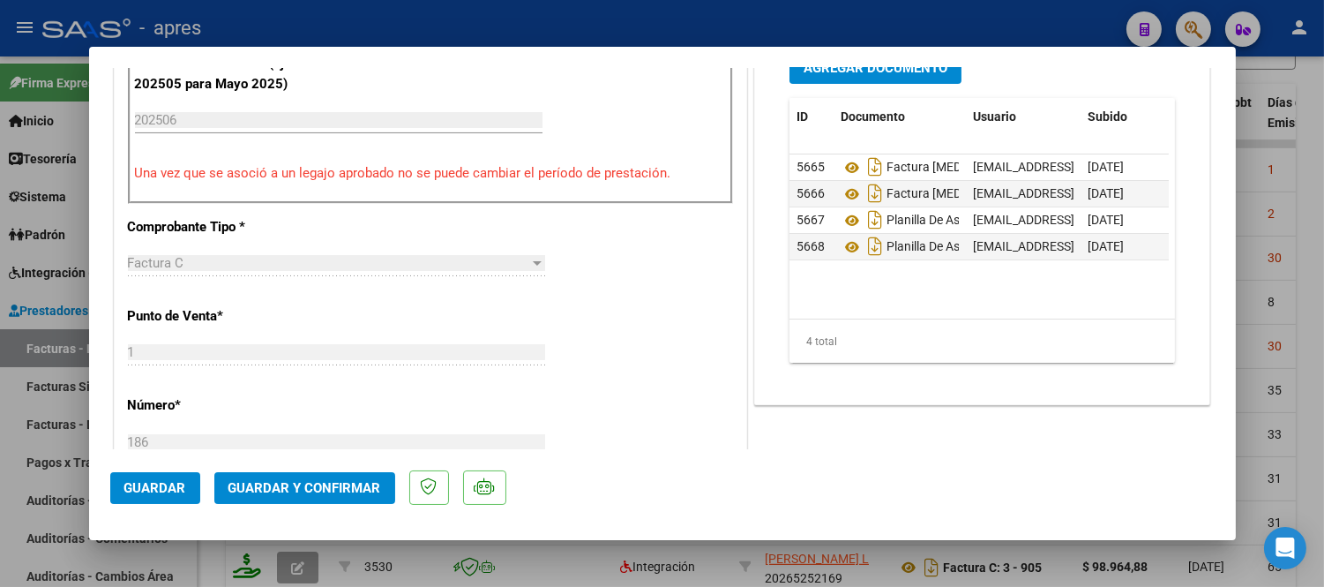
scroll to position [490, 0]
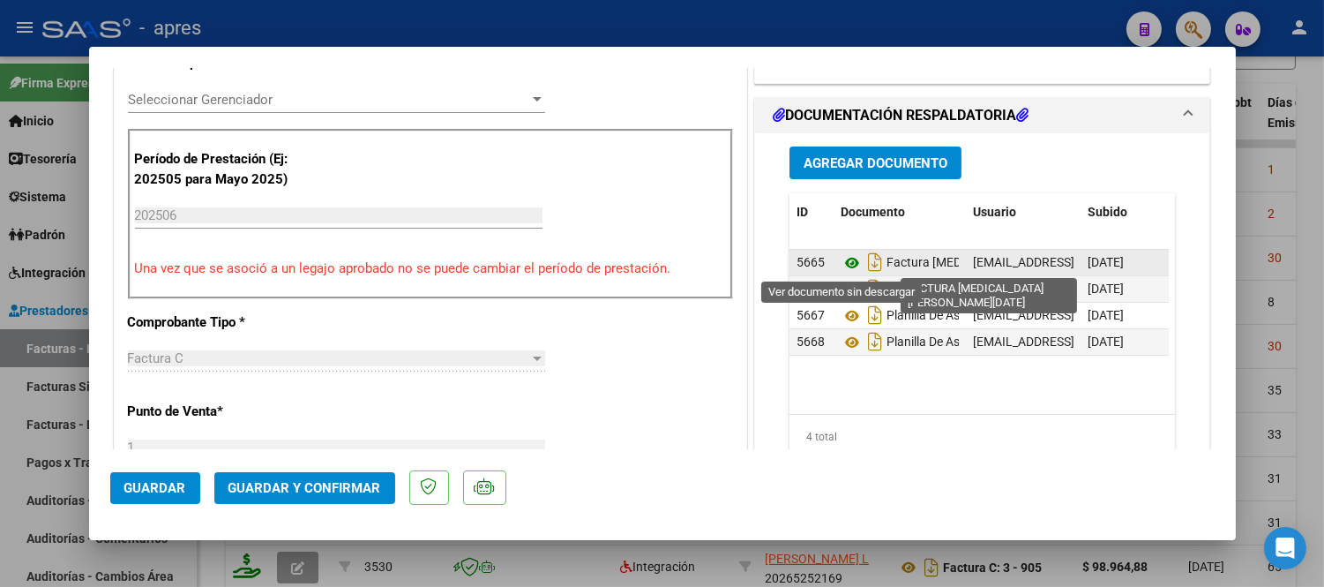
click at [847, 263] on icon at bounding box center [852, 262] width 23 height 21
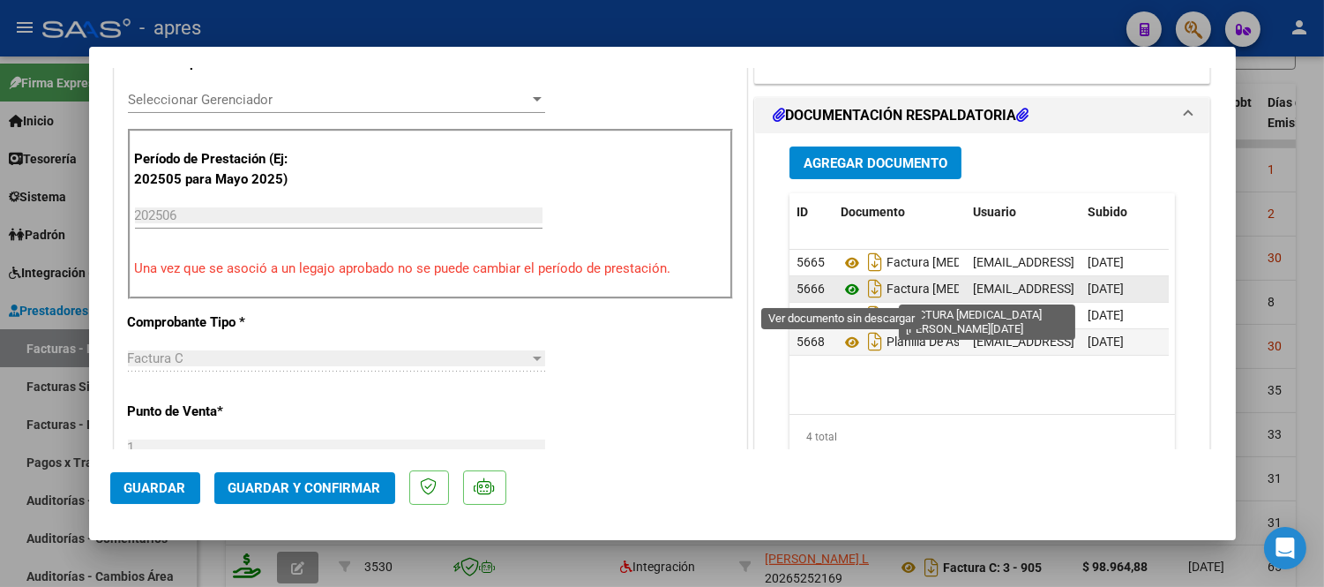
click at [850, 286] on icon at bounding box center [852, 289] width 23 height 21
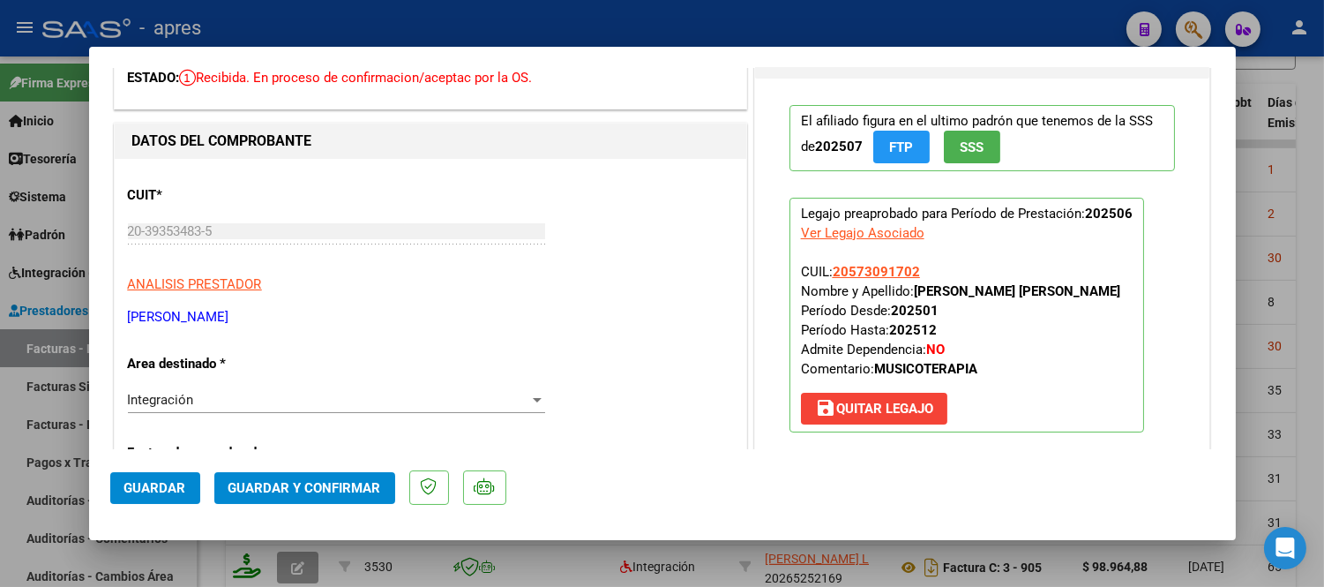
scroll to position [0, 0]
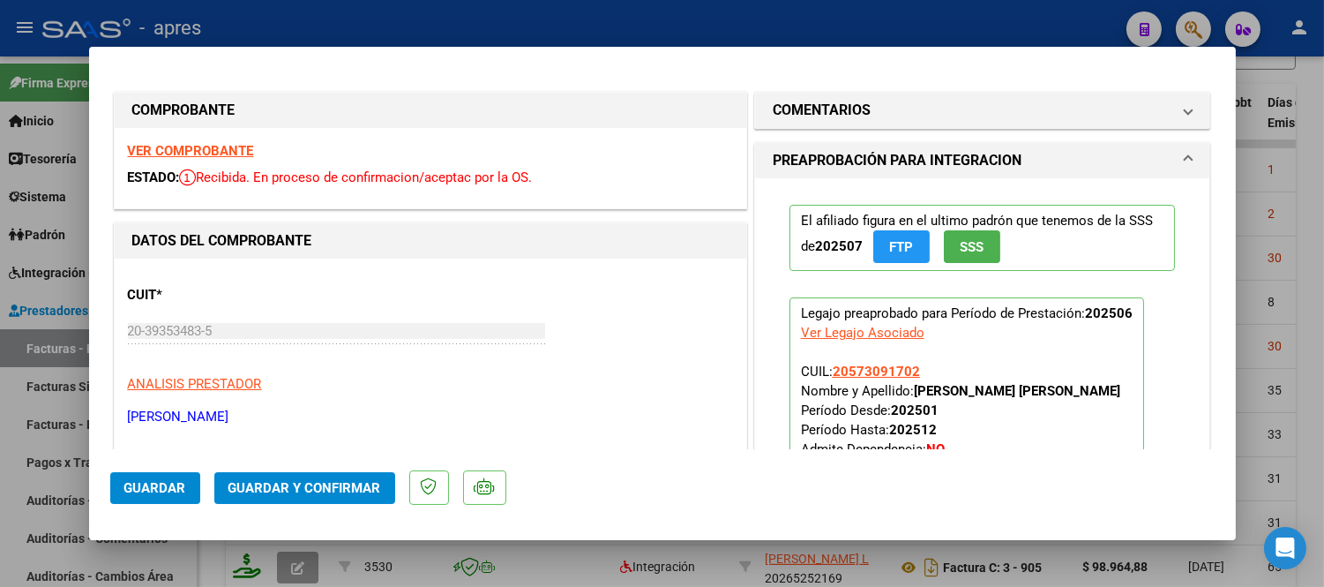
click at [216, 141] on div "VER COMPROBANTE ESTADO: Recibida. En proceso de confirmacion/aceptac por la OS." at bounding box center [431, 168] width 632 height 80
click at [195, 157] on strong "VER COMPROBANTE" at bounding box center [191, 151] width 126 height 16
click at [218, 154] on strong "VER COMPROBANTE" at bounding box center [191, 151] width 126 height 16
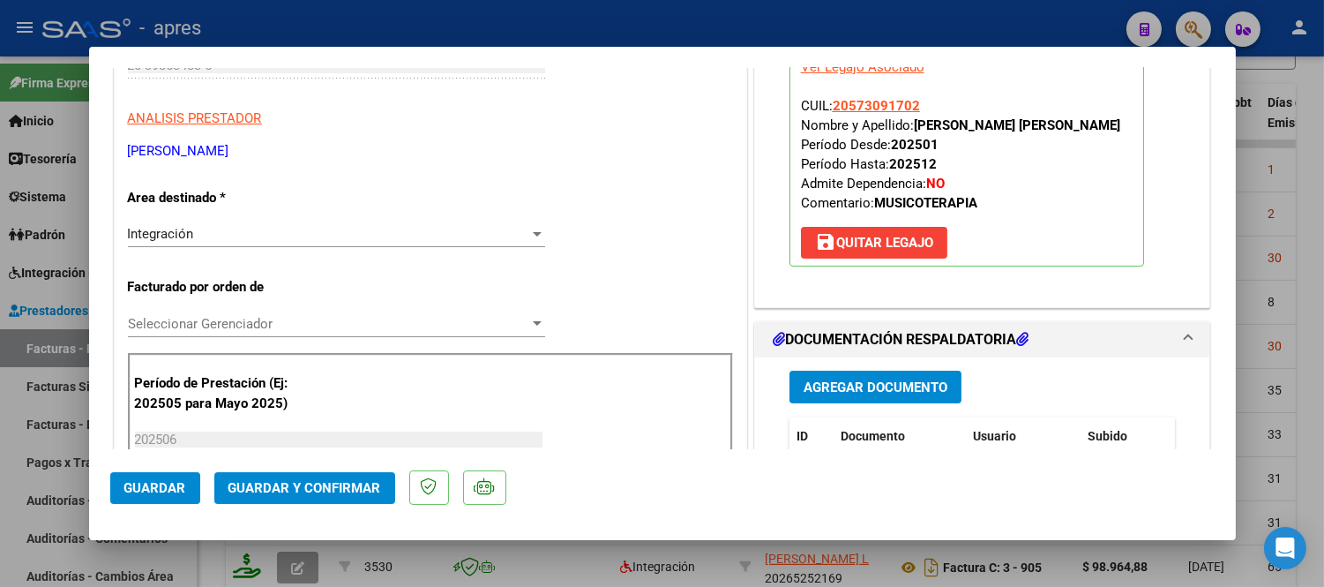
scroll to position [294, 0]
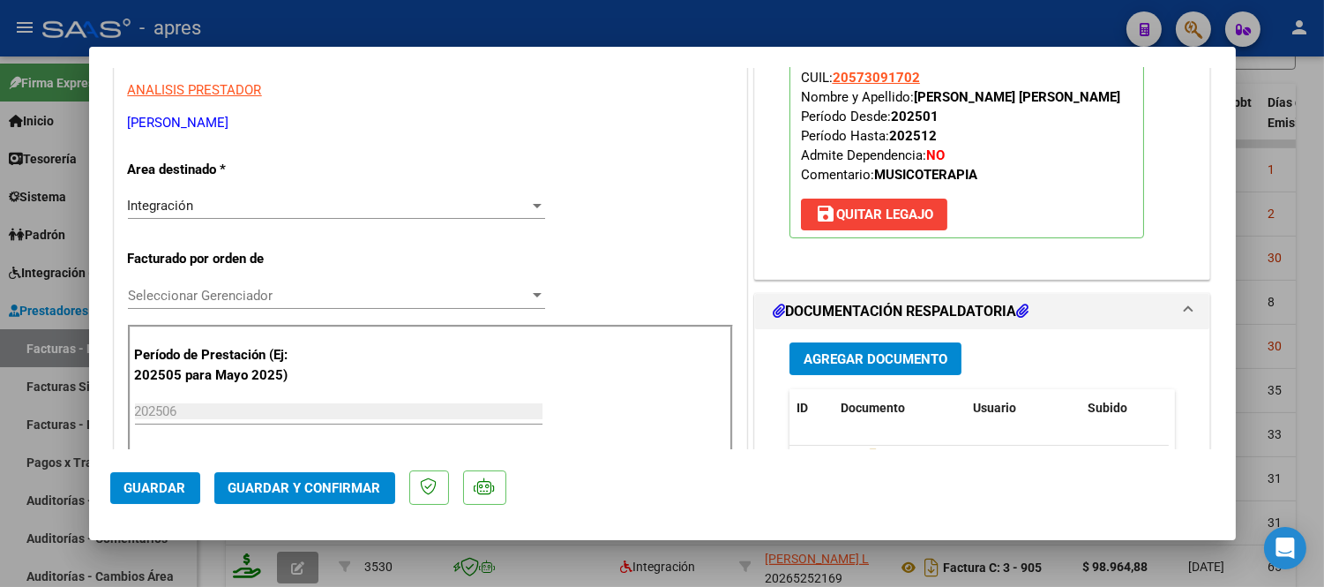
click at [849, 214] on span "save [PERSON_NAME]" at bounding box center [874, 214] width 118 height 16
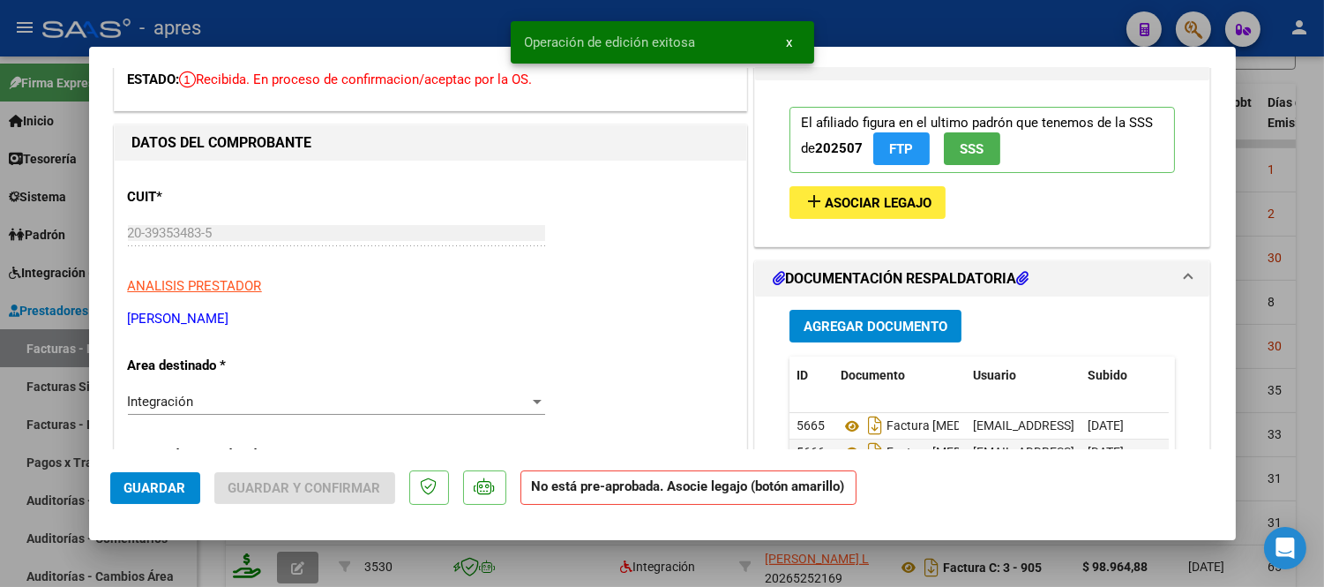
scroll to position [392, 0]
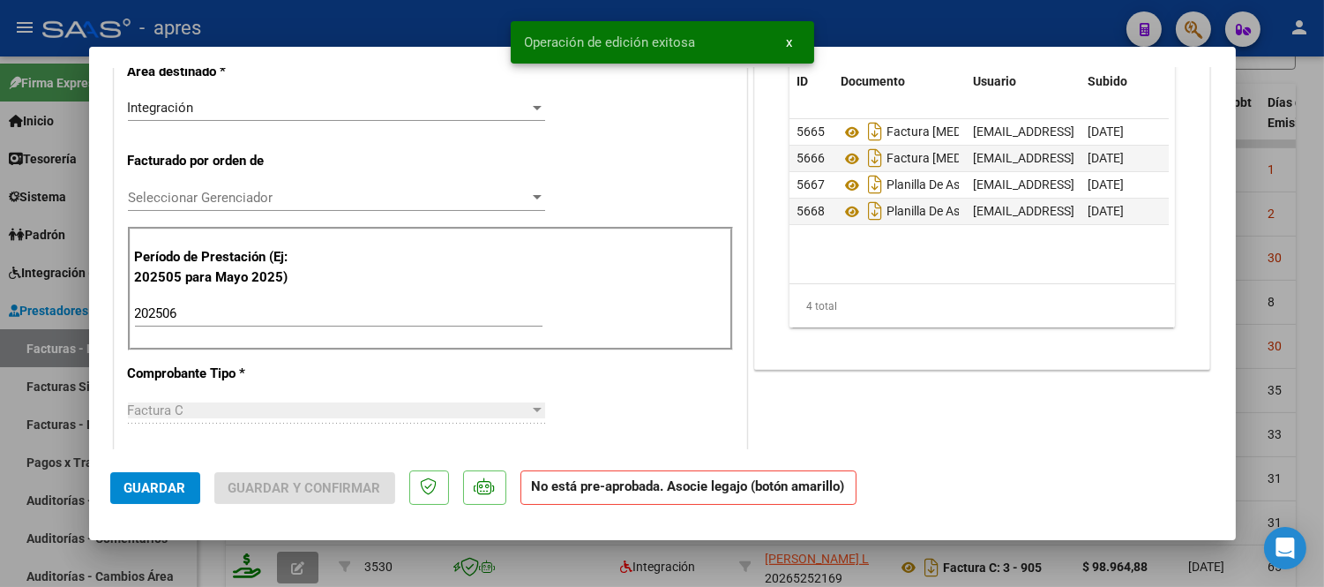
click at [275, 315] on input "202506" at bounding box center [339, 313] width 408 height 16
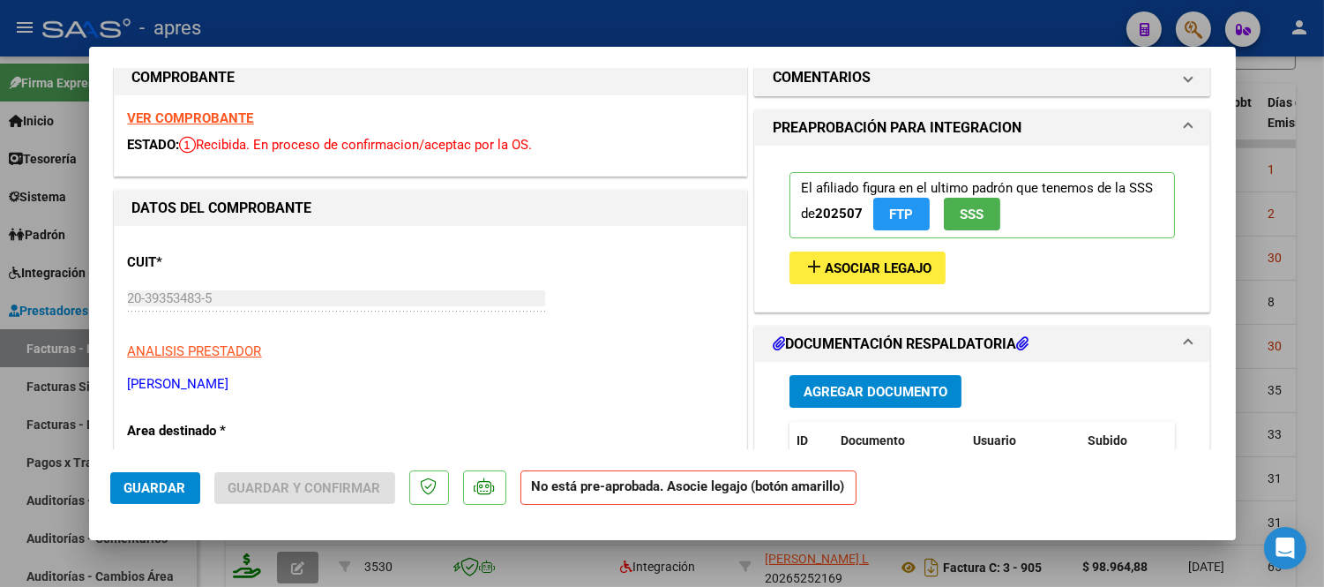
scroll to position [0, 0]
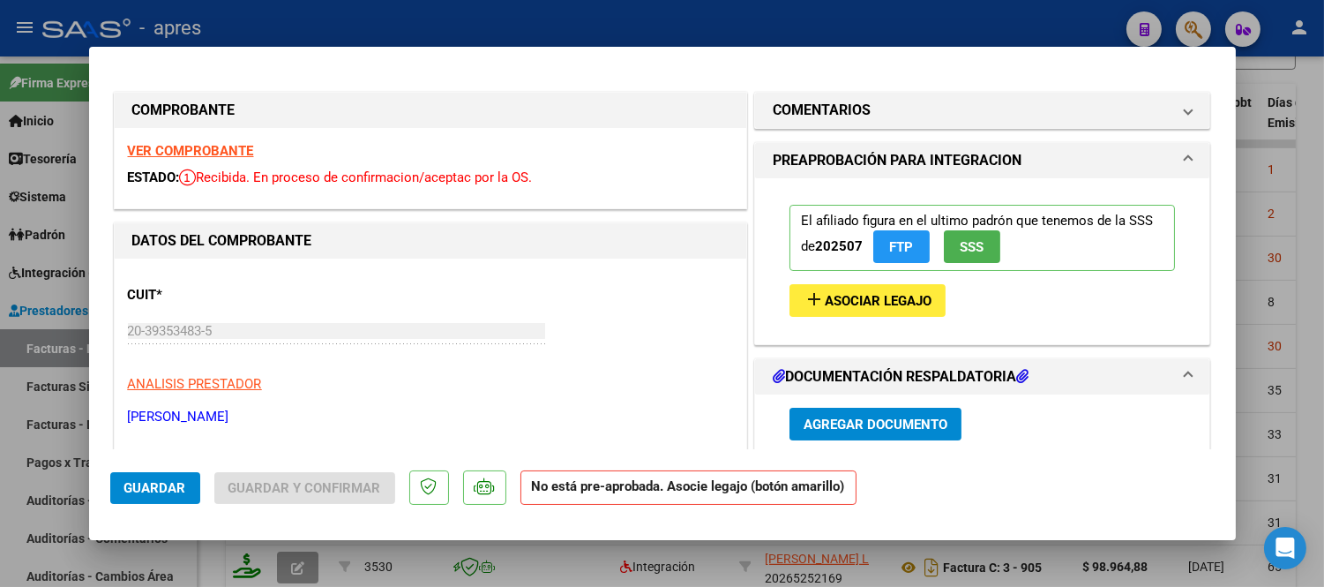
type input "202507"
click at [876, 306] on span "Asociar Legajo" at bounding box center [878, 301] width 107 height 16
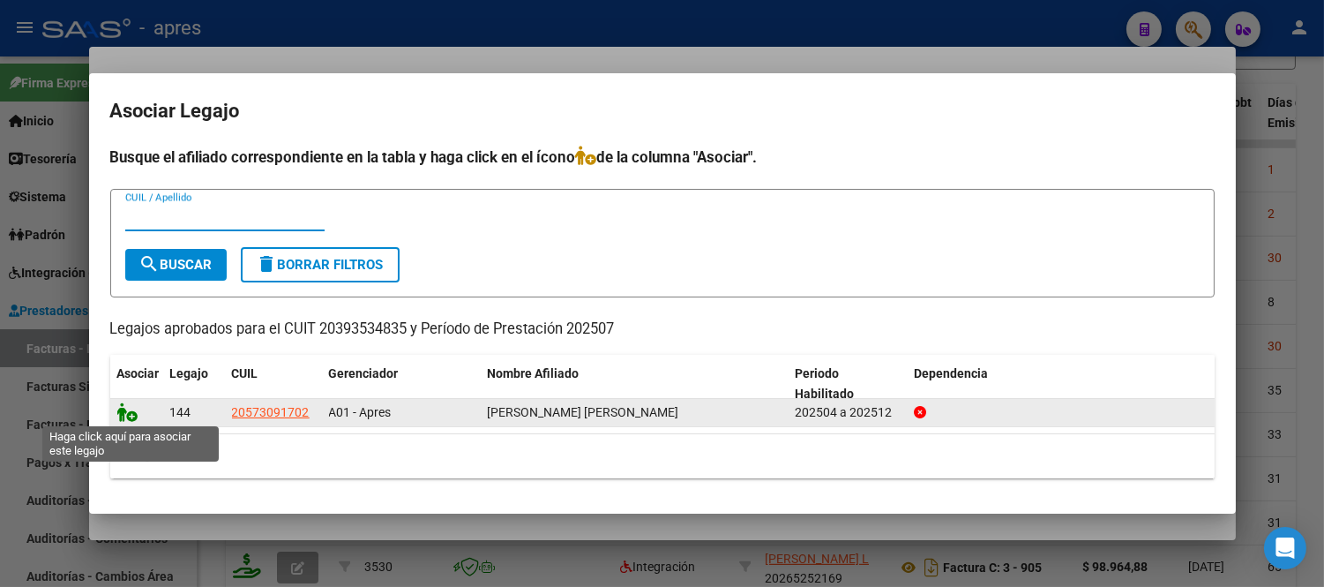
click at [132, 417] on icon at bounding box center [127, 411] width 21 height 19
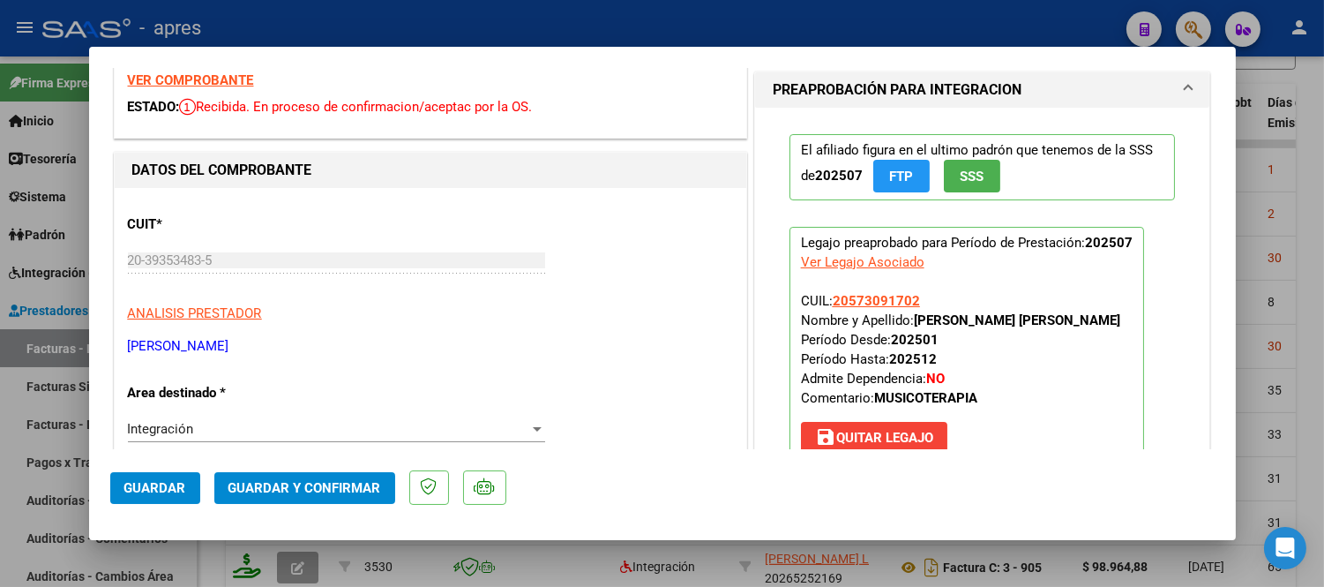
scroll to position [98, 0]
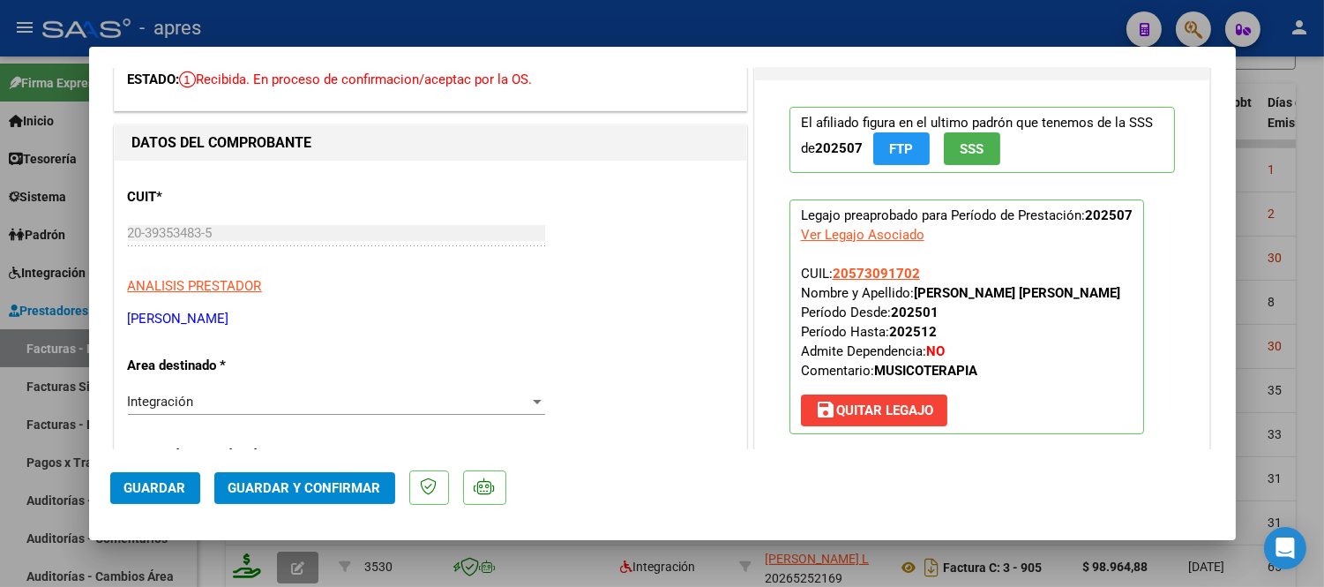
click at [160, 487] on span "Guardar" at bounding box center [155, 488] width 62 height 16
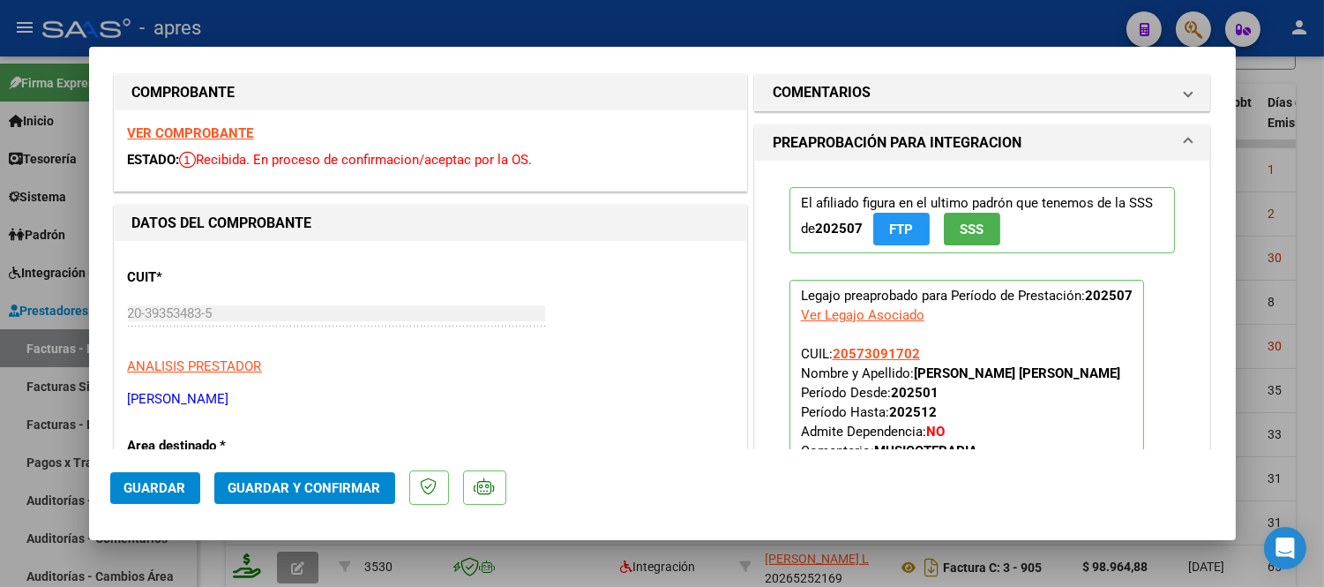
scroll to position [0, 0]
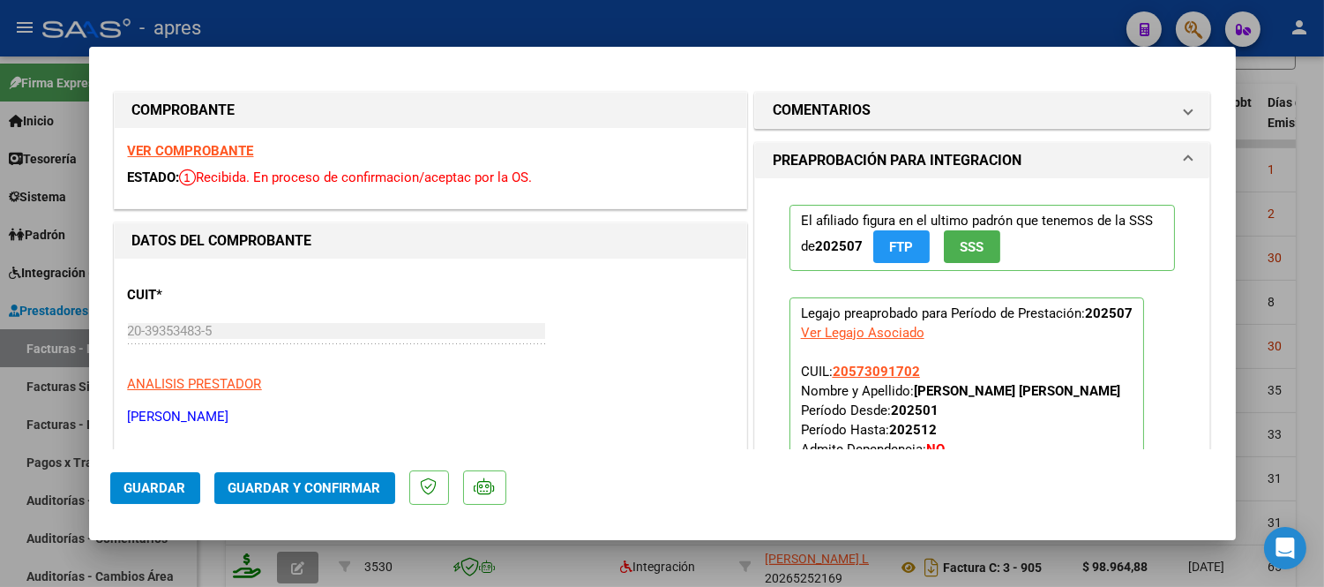
click at [0, 347] on div at bounding box center [662, 293] width 1324 height 587
type input "$ 0,00"
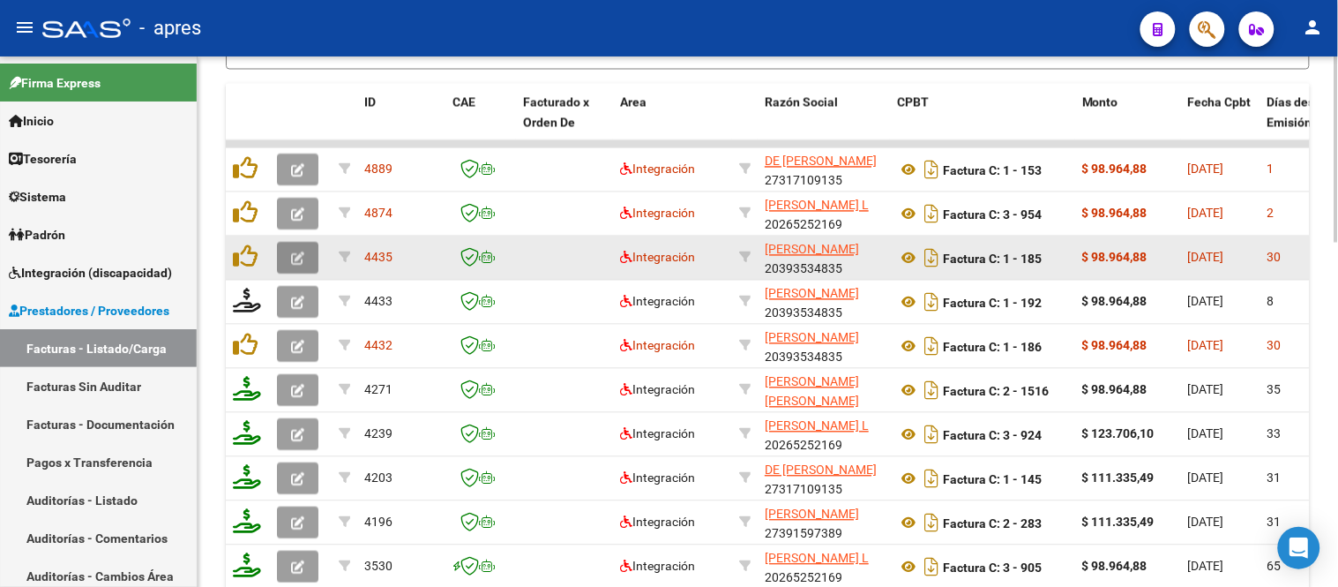
click at [294, 266] on button "button" at bounding box center [297, 259] width 41 height 32
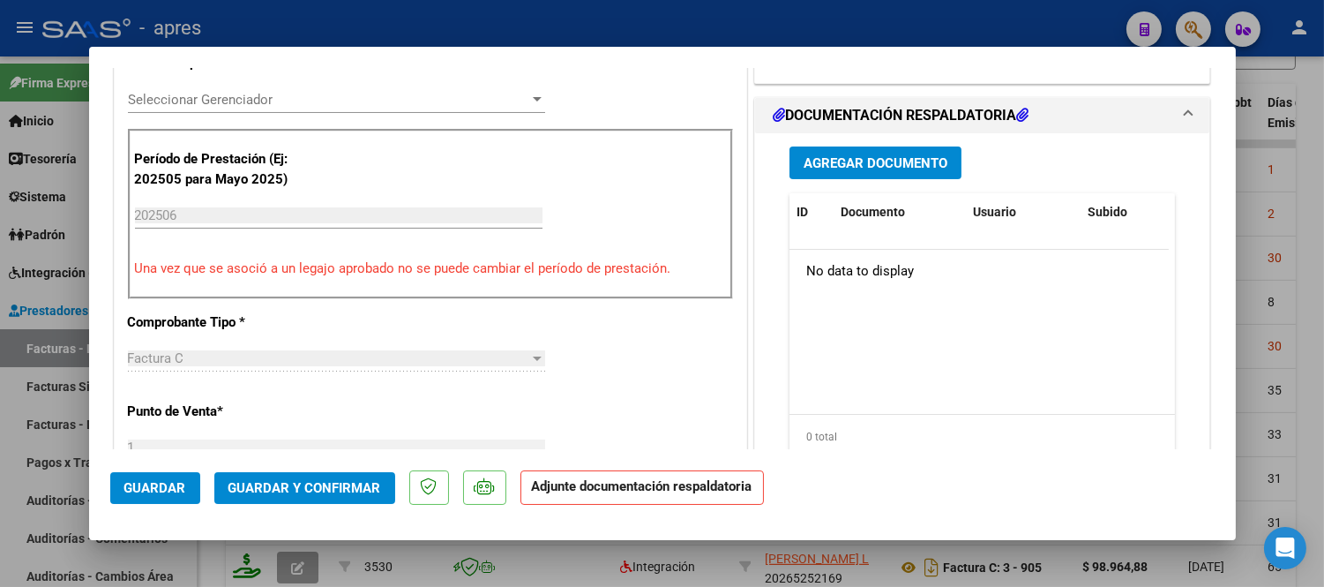
scroll to position [392, 0]
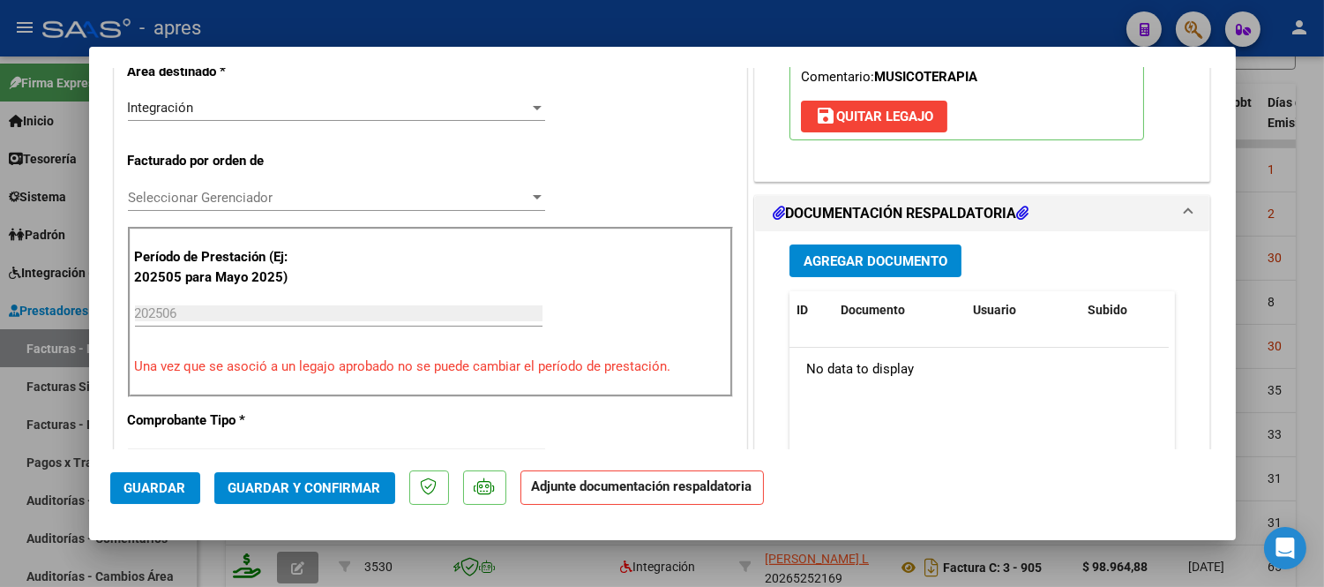
click at [359, 579] on div at bounding box center [662, 293] width 1324 height 587
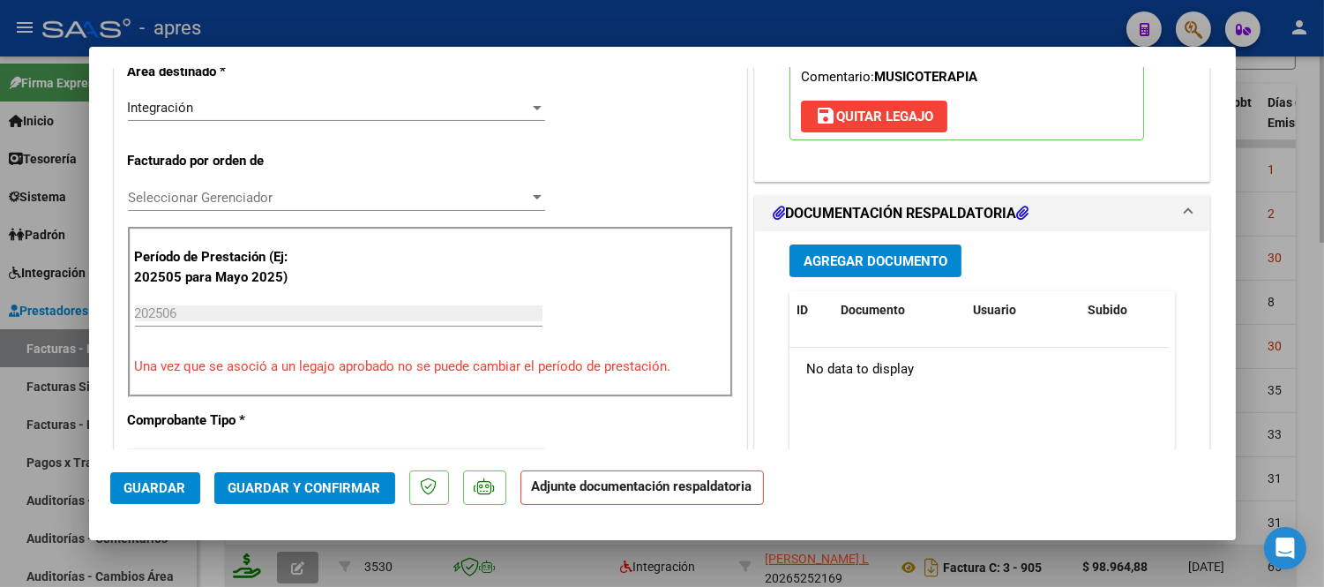
type input "$ 0,00"
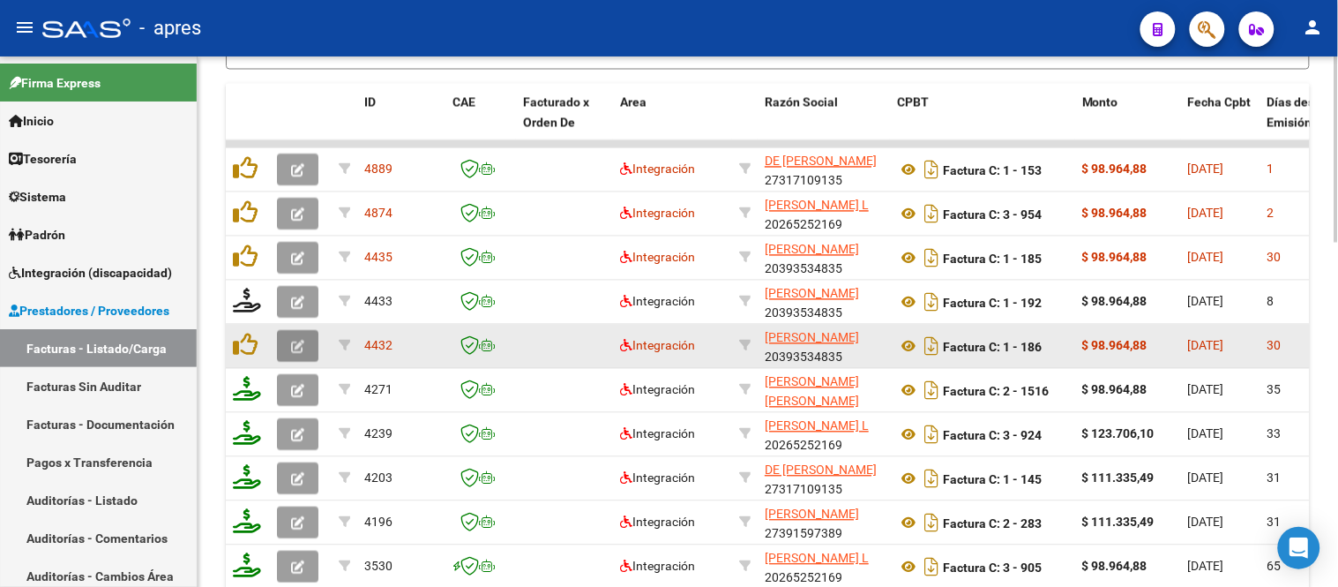
click at [291, 339] on span "button" at bounding box center [297, 347] width 13 height 16
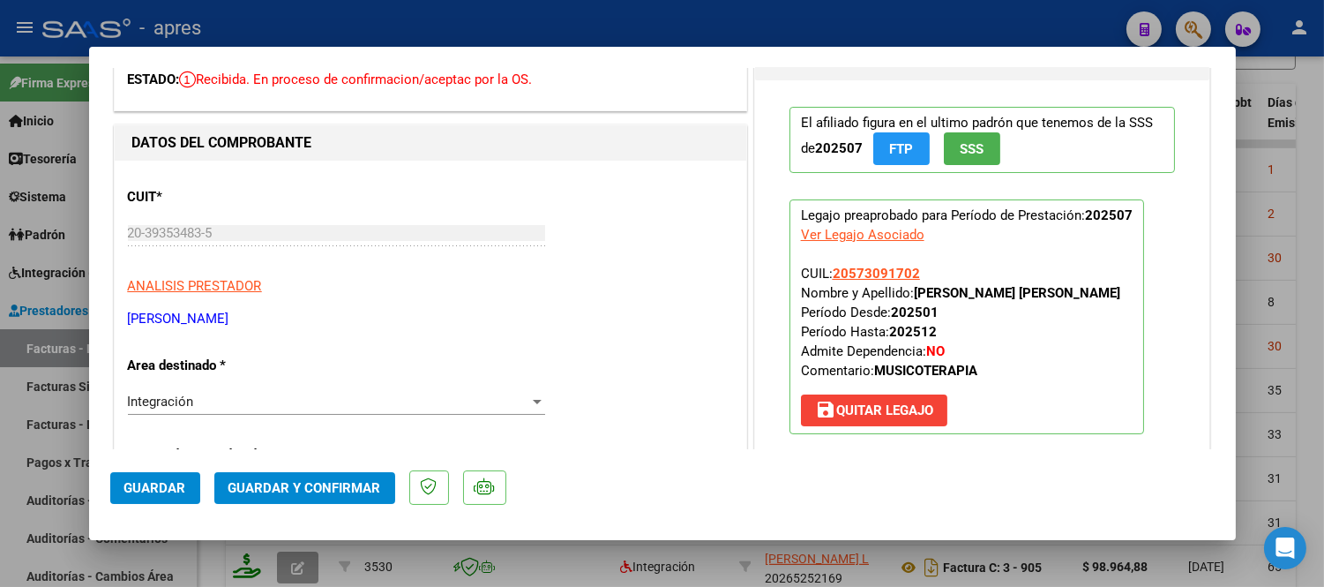
scroll to position [0, 0]
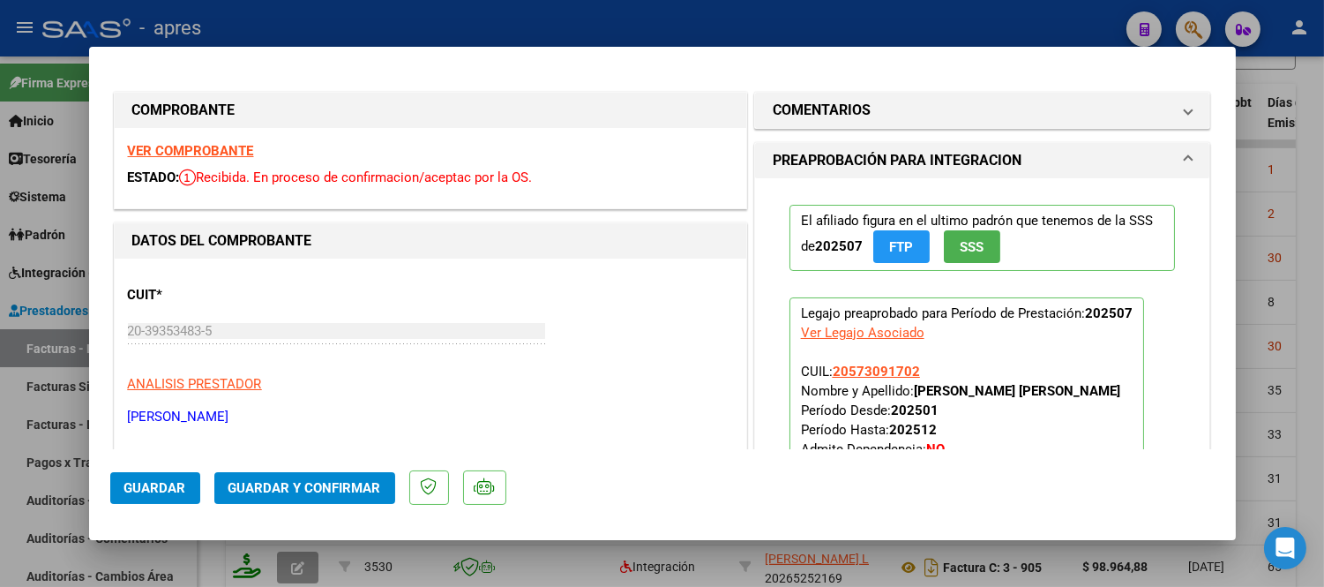
click at [240, 160] on div "VER COMPROBANTE ESTADO: Recibida. En proceso de confirmacion/aceptac por la OS." at bounding box center [431, 168] width 632 height 80
click at [238, 154] on strong "VER COMPROBANTE" at bounding box center [191, 151] width 126 height 16
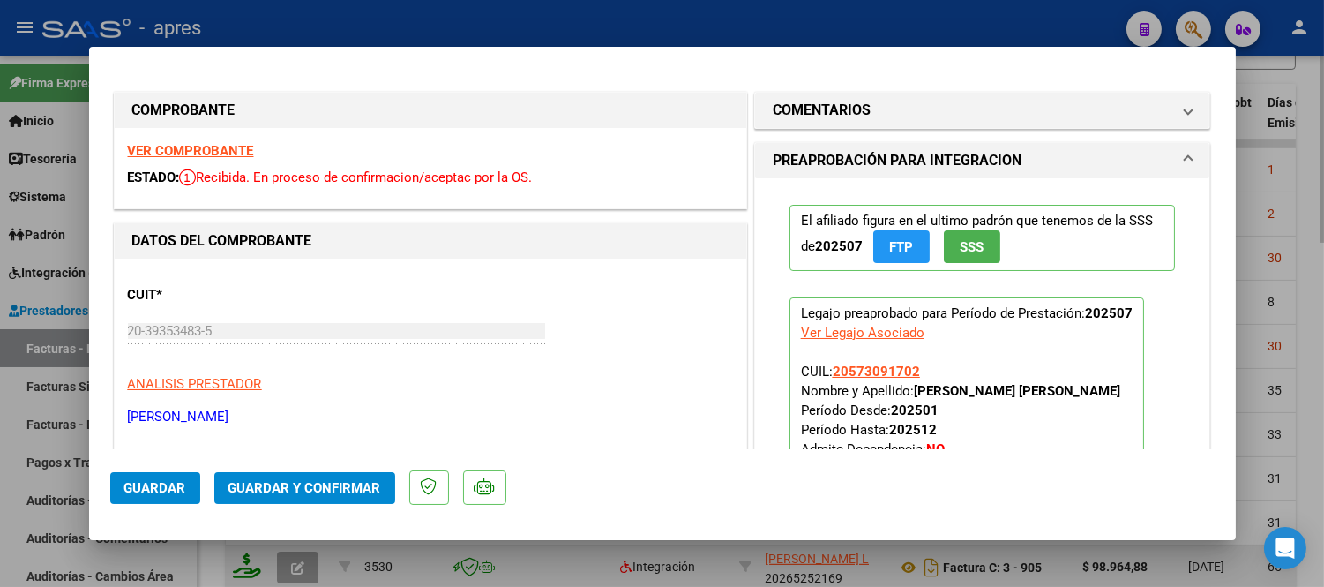
drag, startPoint x: 799, startPoint y: 562, endPoint x: 812, endPoint y: 544, distance: 22.3
click at [799, 562] on div at bounding box center [662, 293] width 1324 height 587
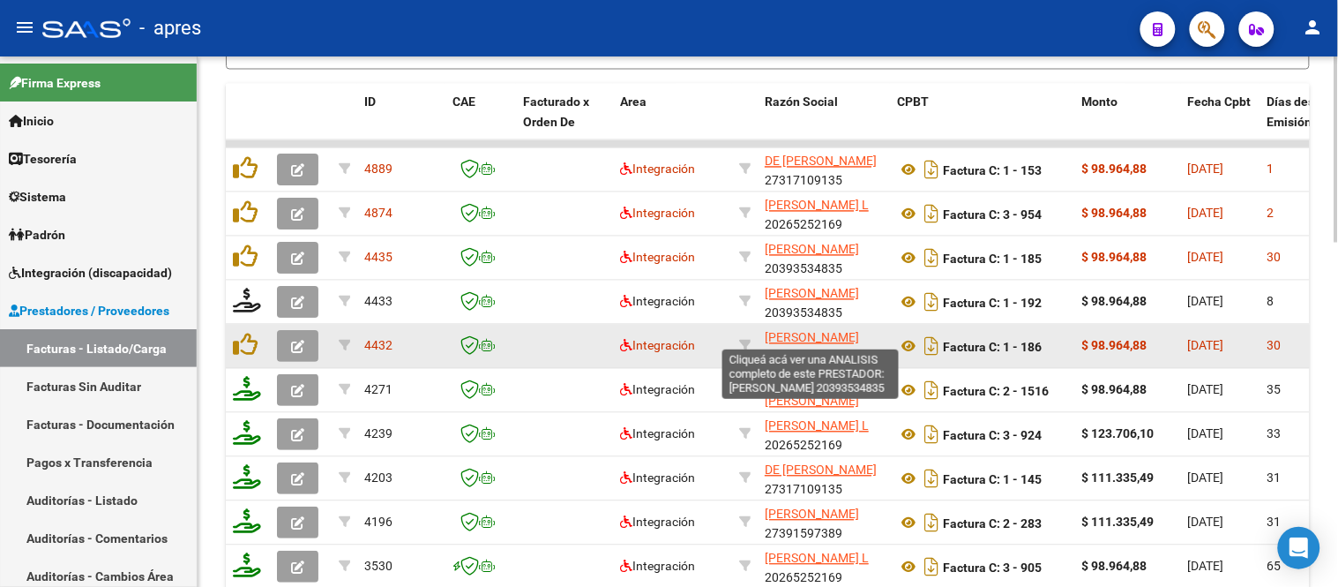
click at [823, 335] on span "[PERSON_NAME]" at bounding box center [812, 338] width 94 height 14
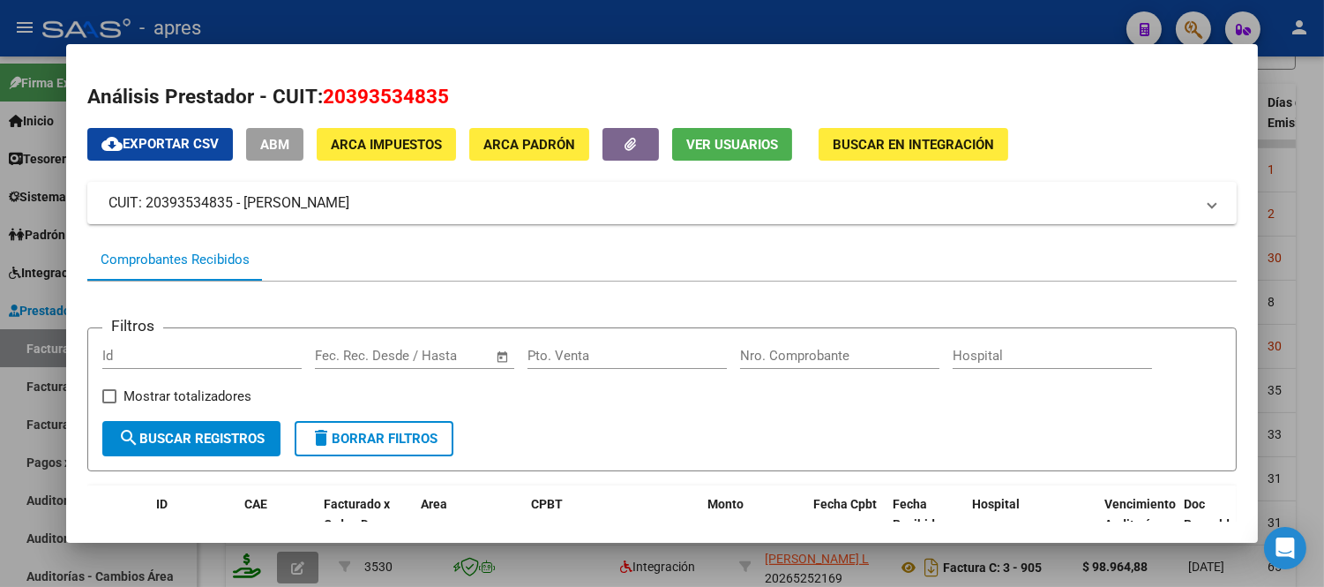
click at [1315, 186] on div at bounding box center [662, 293] width 1324 height 587
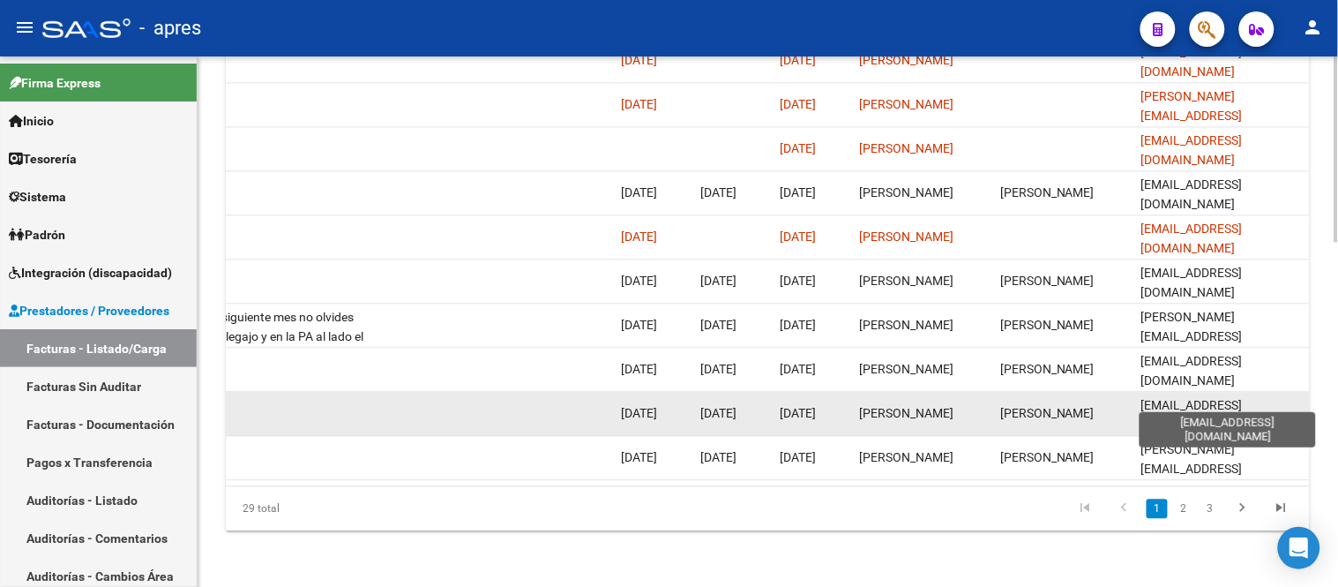
scroll to position [883, 0]
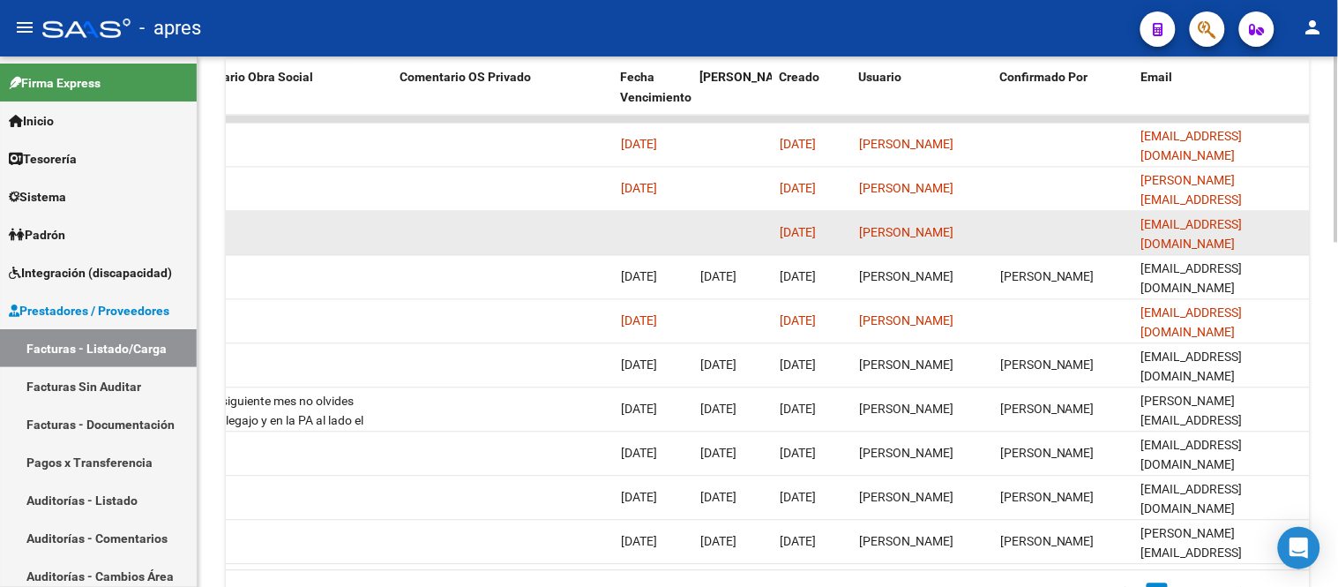
drag, startPoint x: 1135, startPoint y: 230, endPoint x: 1280, endPoint y: 241, distance: 146.0
click at [1280, 241] on datatable-body-cell "[EMAIL_ADDRESS][DOMAIN_NAME]" at bounding box center [1223, 233] width 176 height 43
copy span "[EMAIL_ADDRESS][DOMAIN_NAME]"
click at [1082, 212] on datatable-body-cell at bounding box center [1063, 233] width 141 height 43
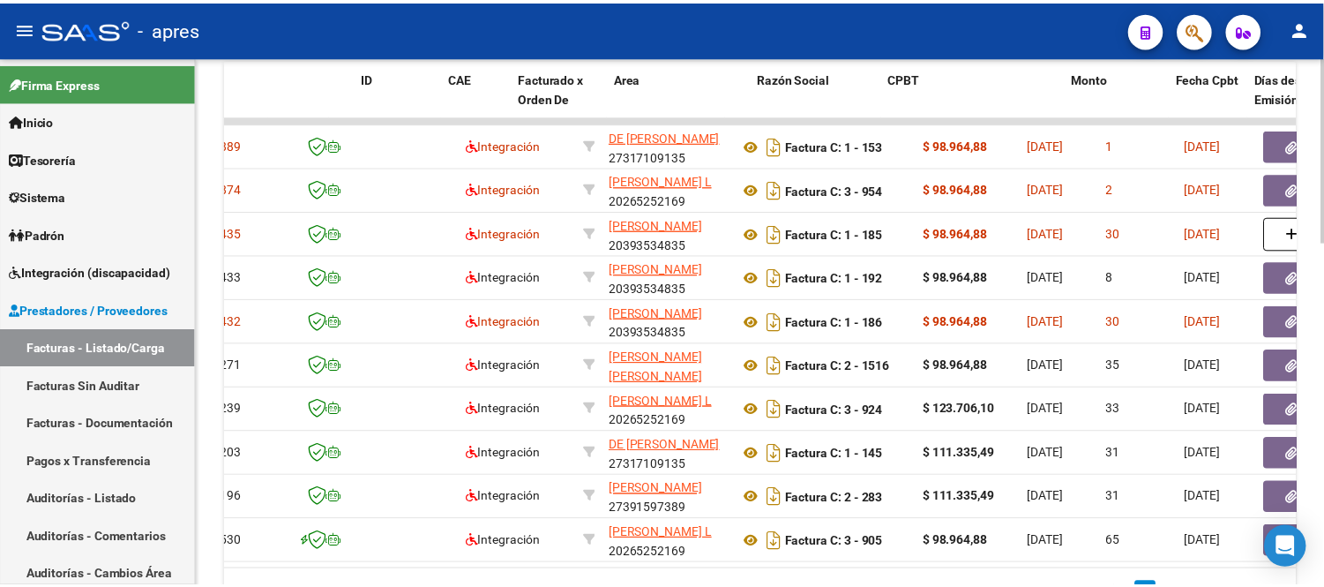
scroll to position [0, 0]
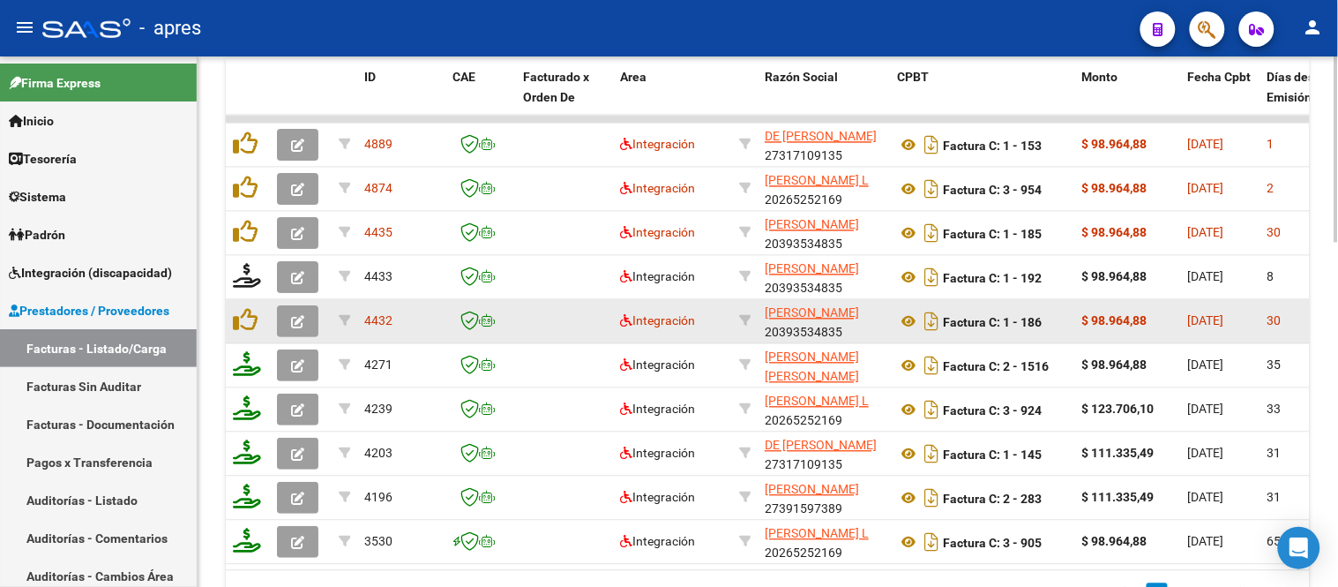
click at [289, 321] on button "button" at bounding box center [297, 322] width 41 height 32
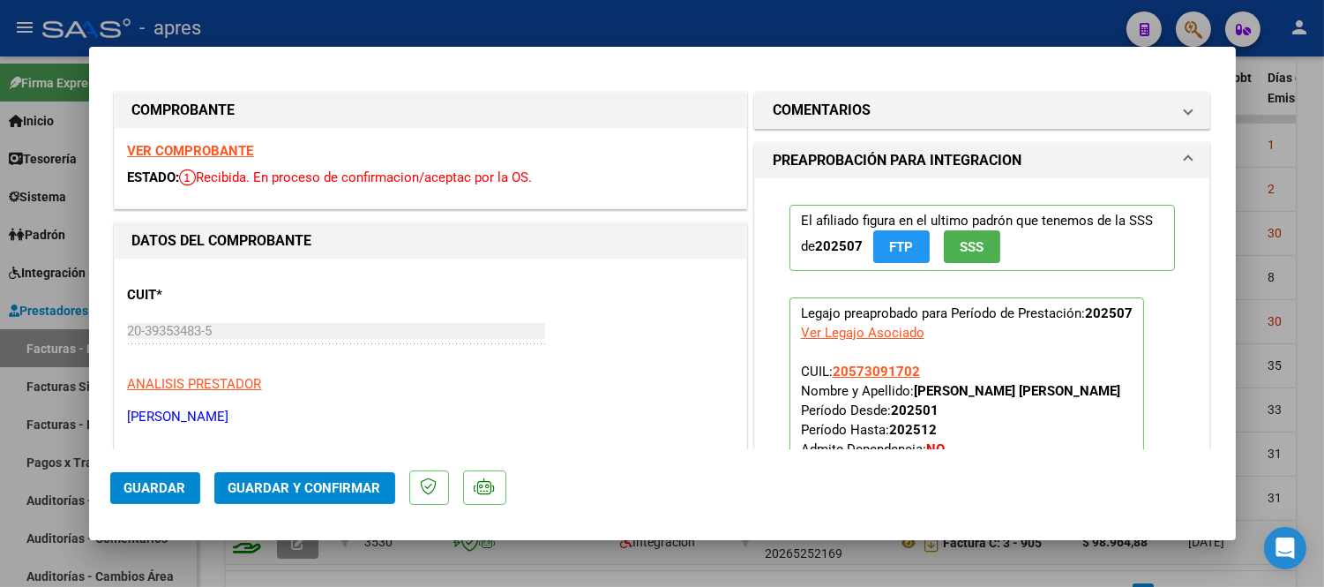
drag, startPoint x: 905, startPoint y: 394, endPoint x: 1118, endPoint y: 392, distance: 212.7
click at [1118, 392] on p "Legajo preaprobado para Período de Prestación: 202507 Ver Legajo Asociado CUIL:…" at bounding box center [967, 414] width 355 height 235
copy span "[PERSON_NAME] [PERSON_NAME]"
click at [528, 560] on div at bounding box center [662, 293] width 1324 height 587
type input "$ 0,00"
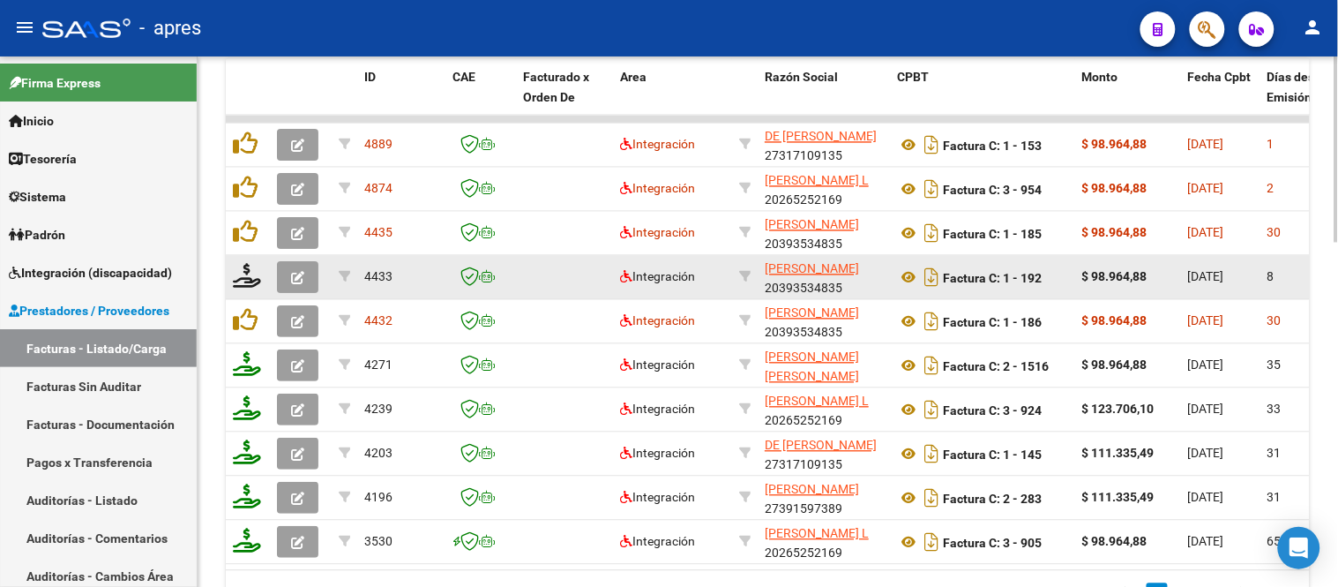
click at [296, 277] on icon "button" at bounding box center [297, 278] width 13 height 13
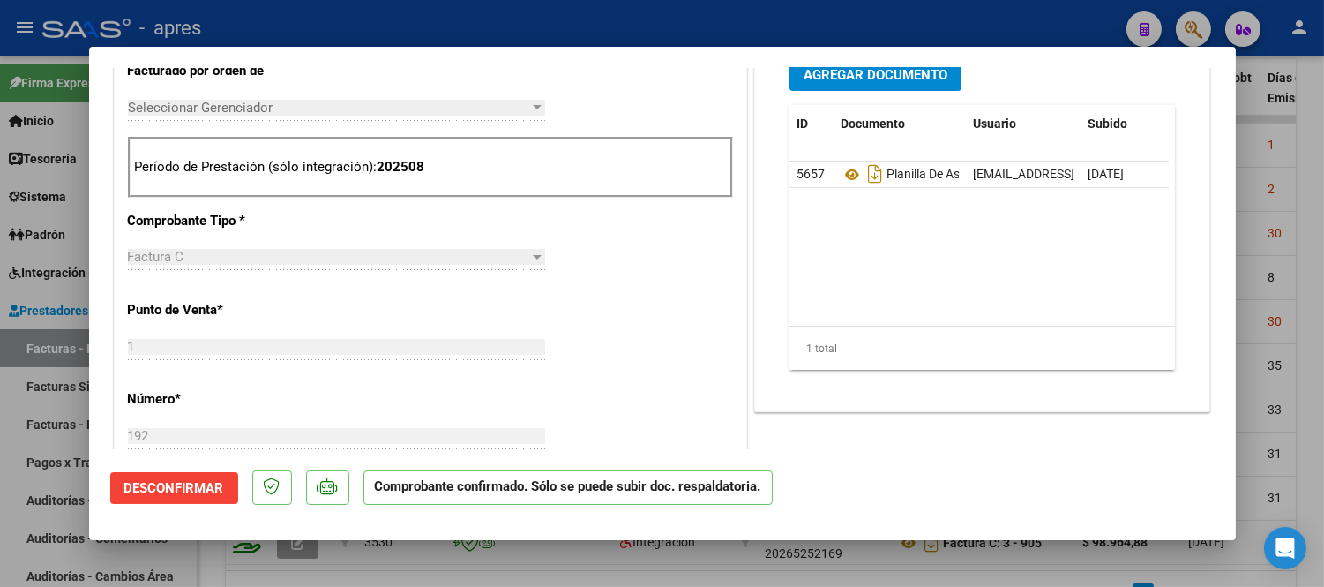
scroll to position [490, 0]
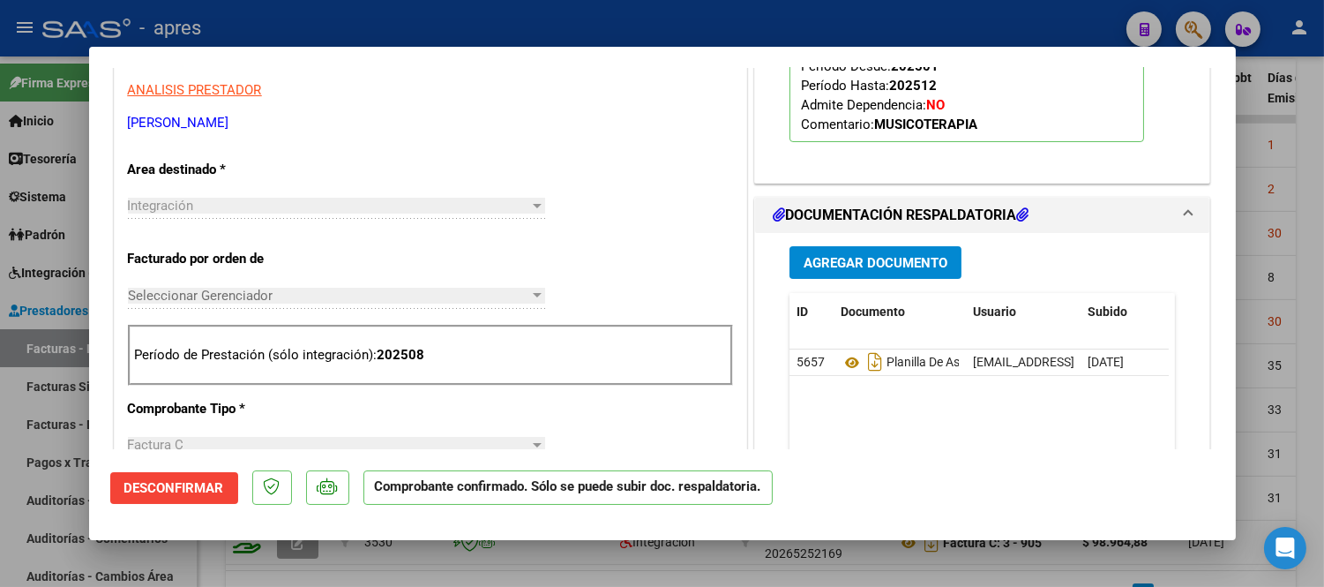
click at [669, 552] on div at bounding box center [662, 293] width 1324 height 587
type input "$ 0,00"
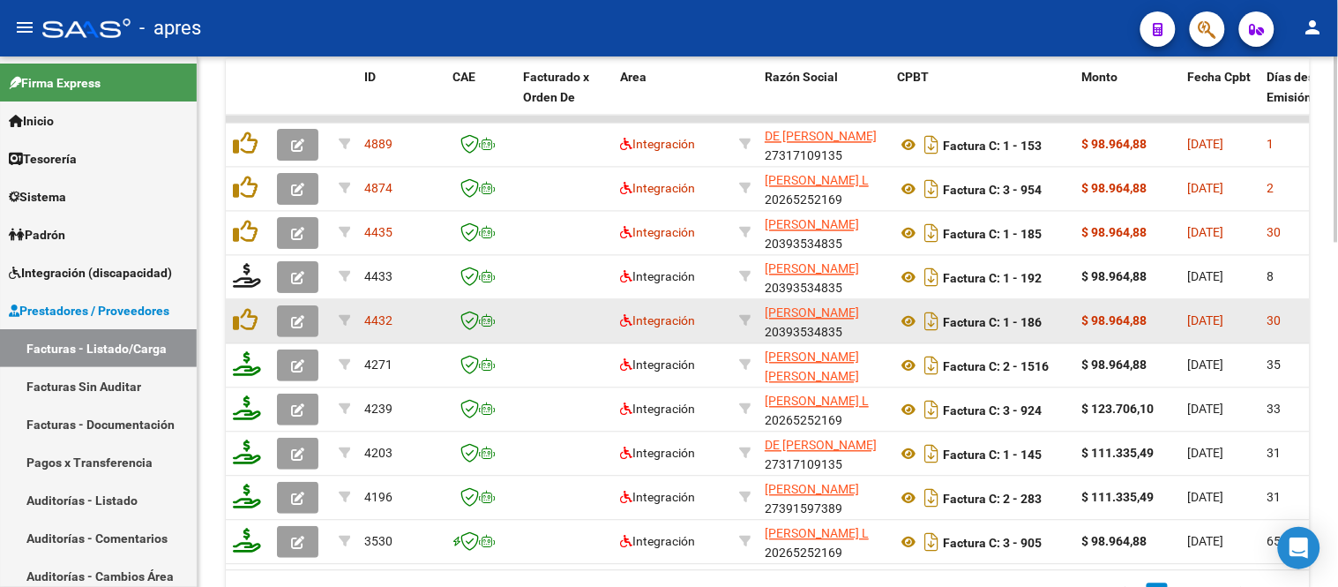
click at [296, 320] on icon "button" at bounding box center [297, 322] width 13 height 13
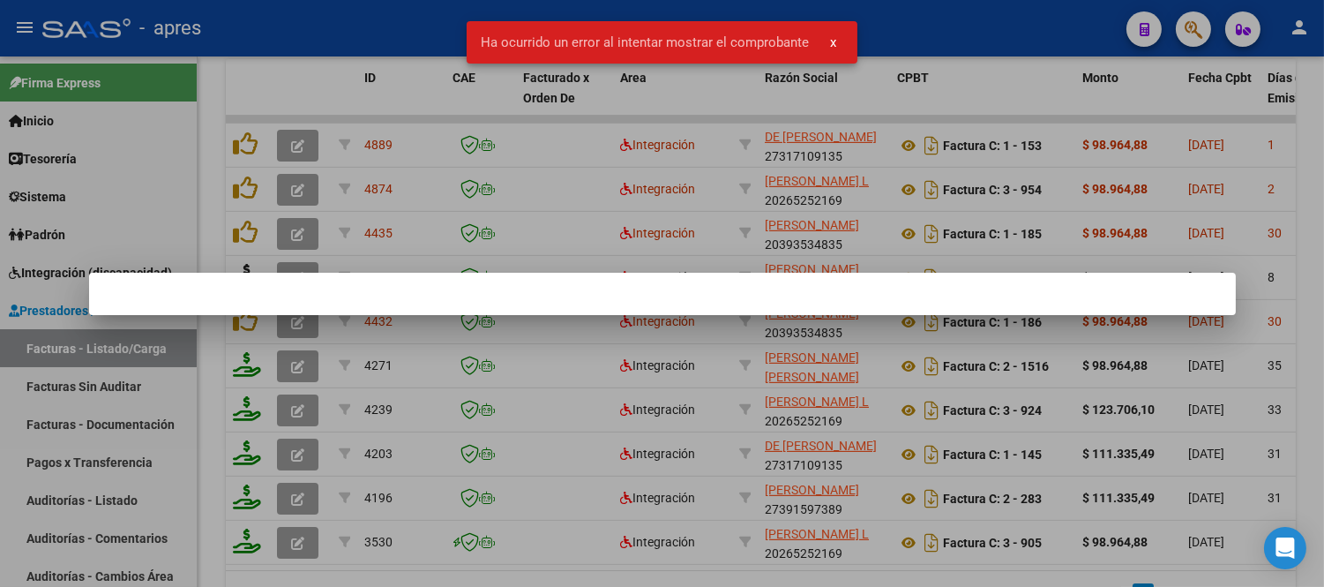
drag, startPoint x: 584, startPoint y: 313, endPoint x: 444, endPoint y: 306, distance: 140.5
click at [583, 313] on mat-dialog-container at bounding box center [662, 294] width 1147 height 42
click at [349, 332] on div at bounding box center [662, 293] width 1324 height 587
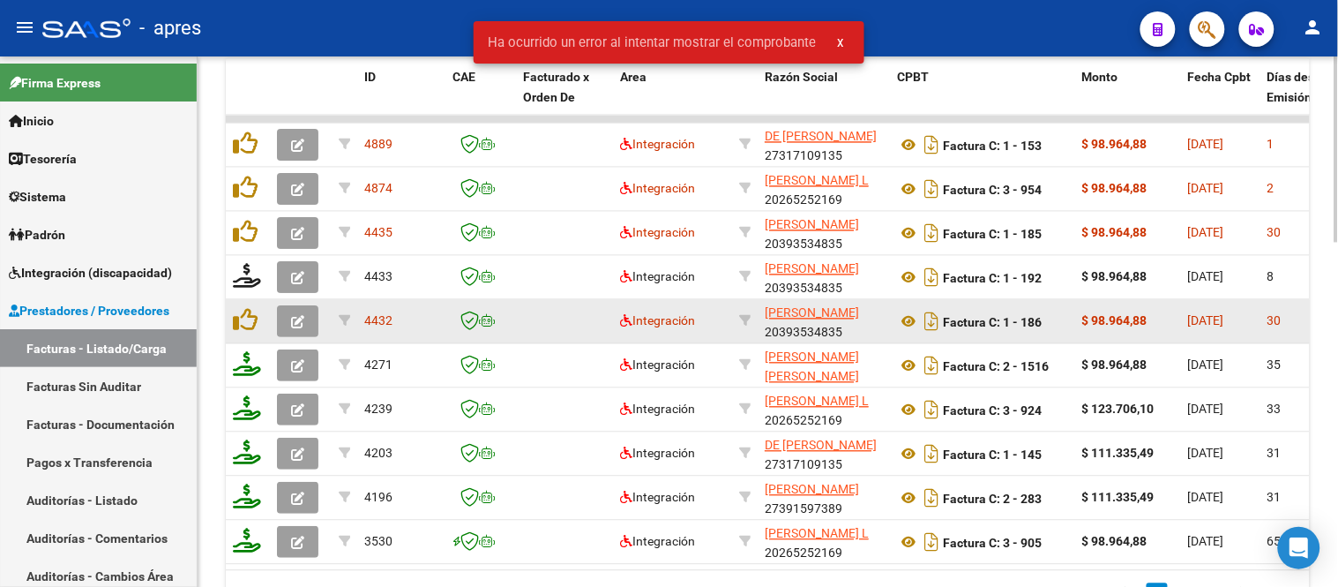
click at [296, 321] on icon "button" at bounding box center [297, 322] width 13 height 13
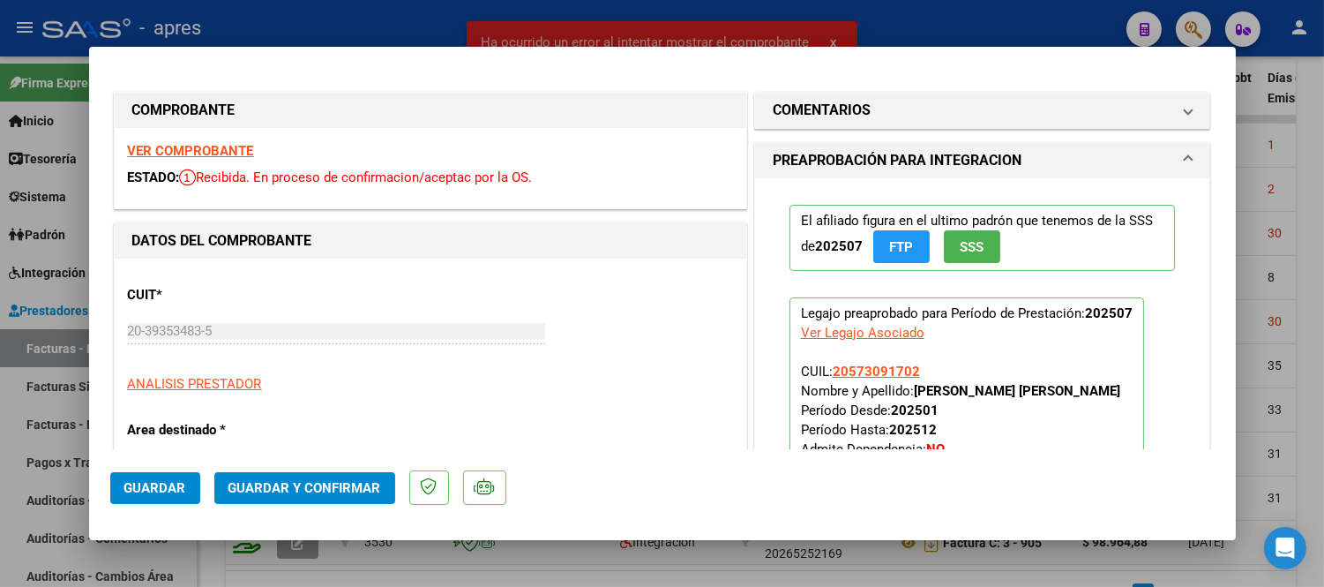
click at [401, 194] on div "VER COMPROBANTE ESTADO: Recibida. En proceso de confirmacion/aceptac por la OS." at bounding box center [431, 168] width 632 height 80
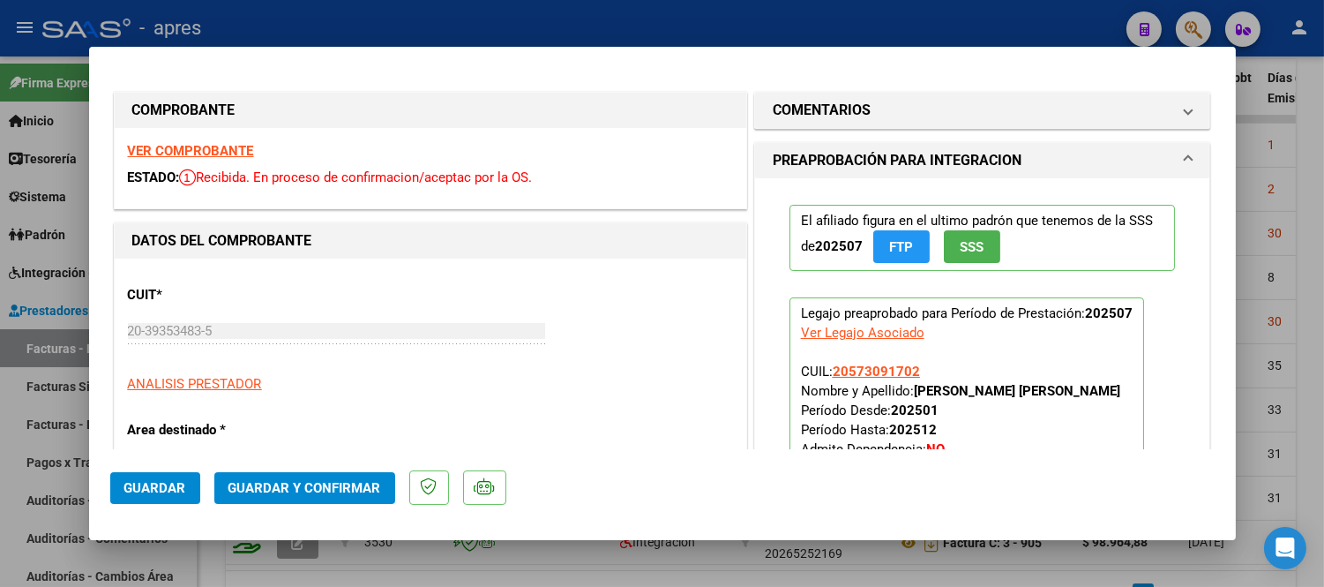
click at [244, 154] on strong "VER COMPROBANTE" at bounding box center [191, 151] width 126 height 16
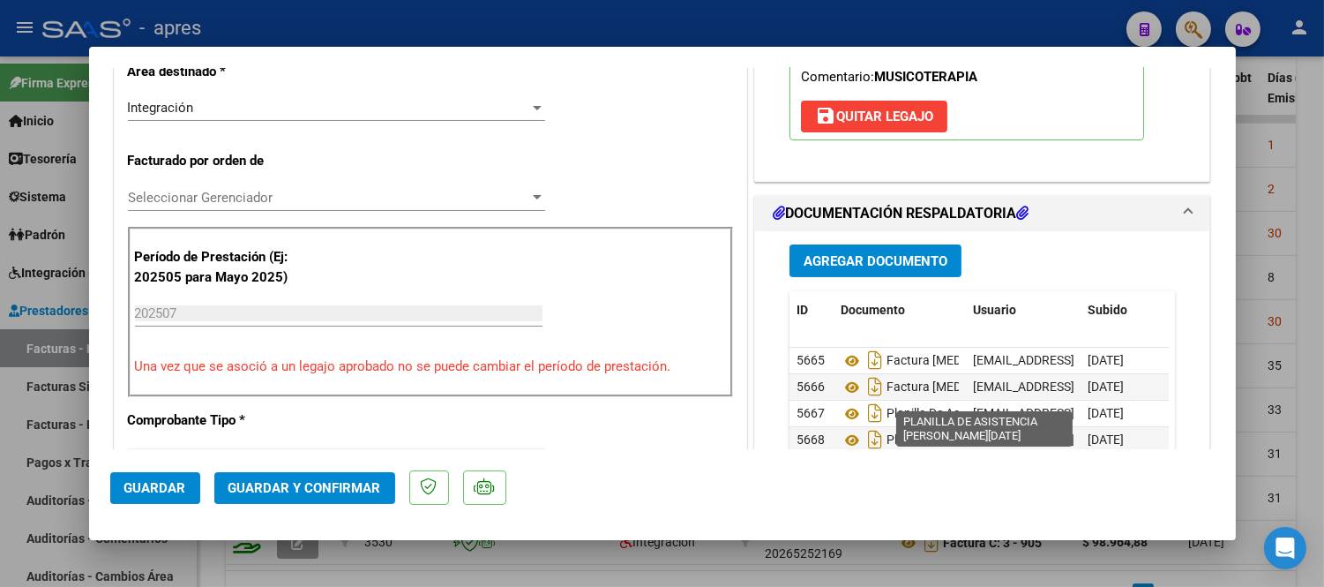
scroll to position [588, 0]
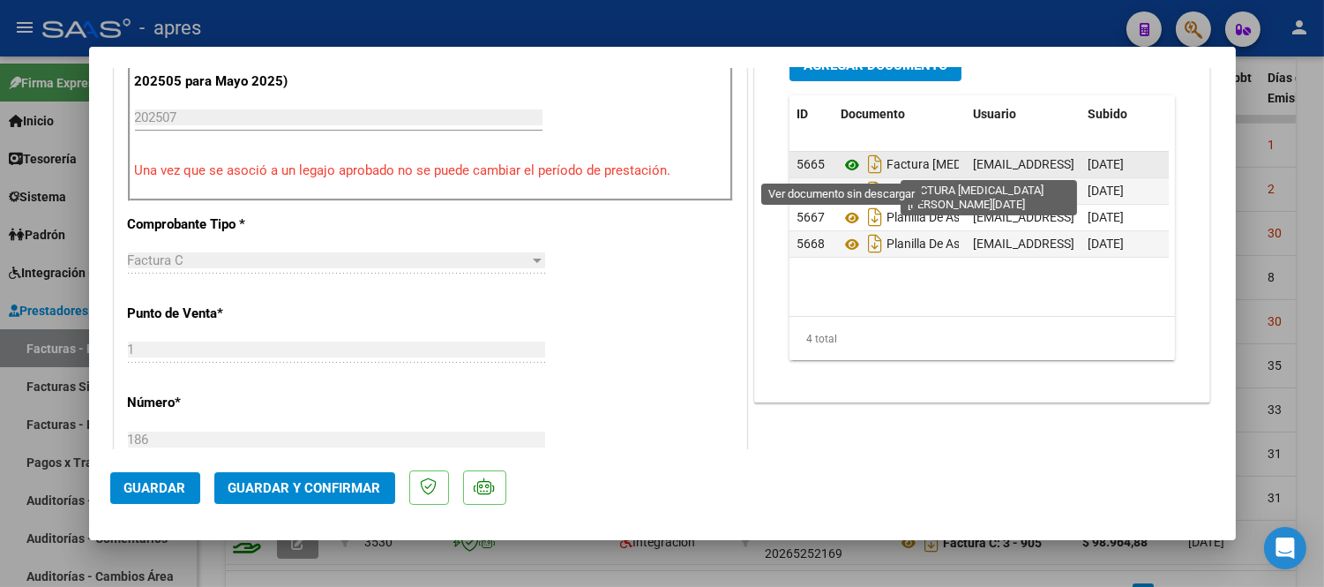
click at [849, 159] on icon at bounding box center [852, 164] width 23 height 21
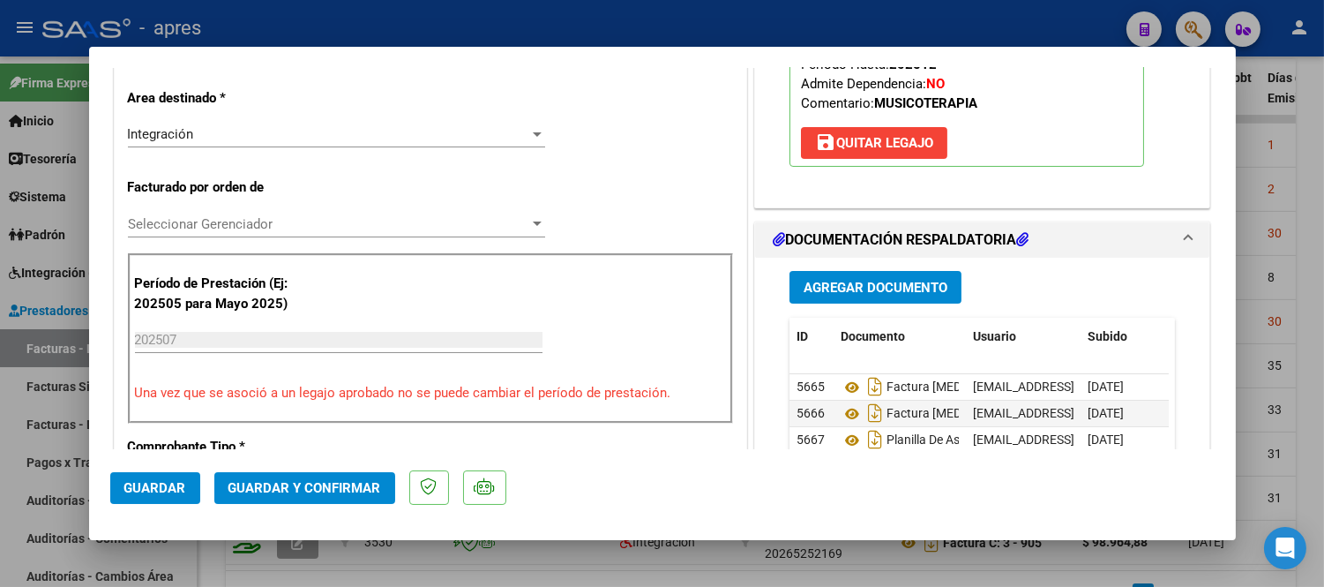
scroll to position [244, 0]
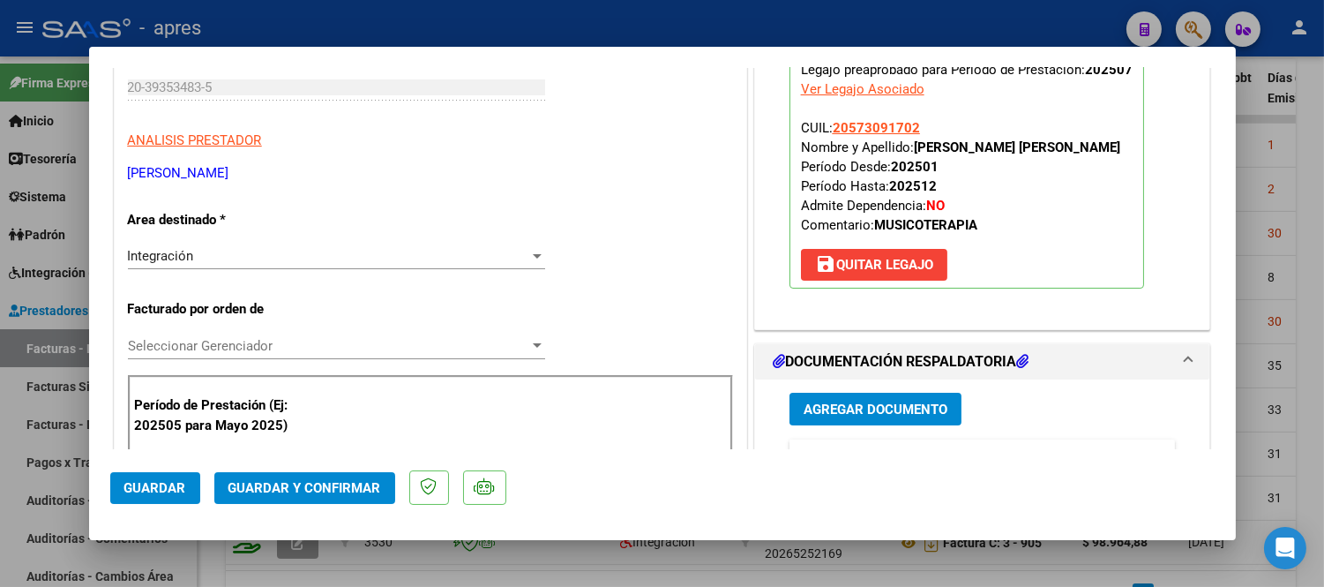
click at [296, 257] on div "Integración" at bounding box center [328, 256] width 401 height 16
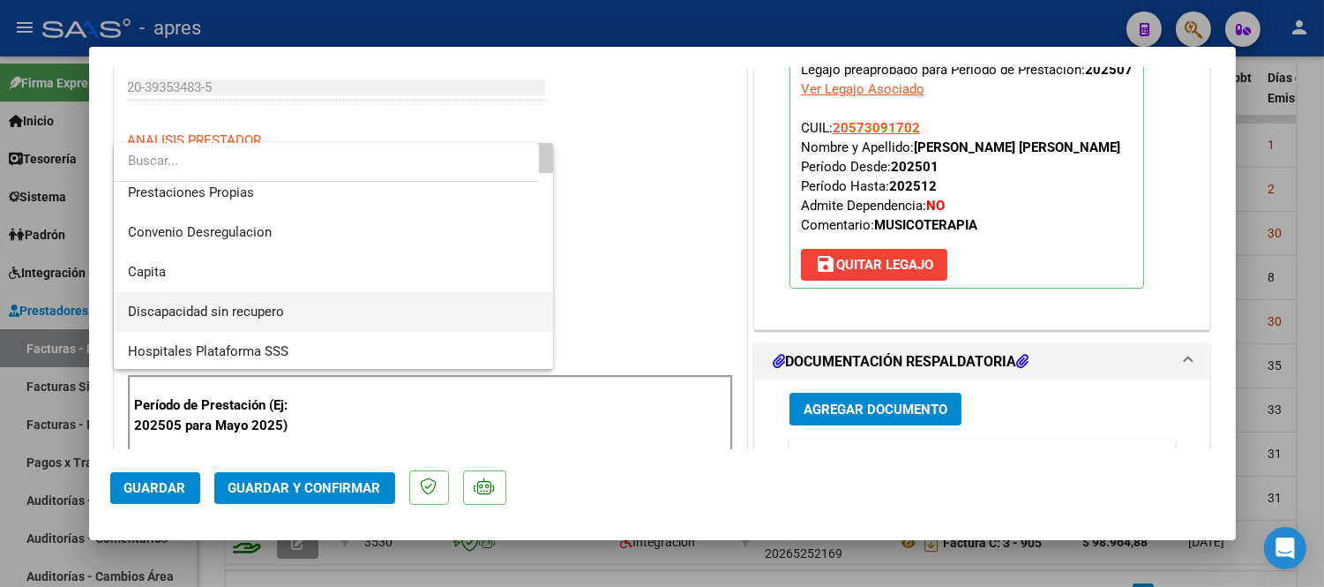
scroll to position [171, 0]
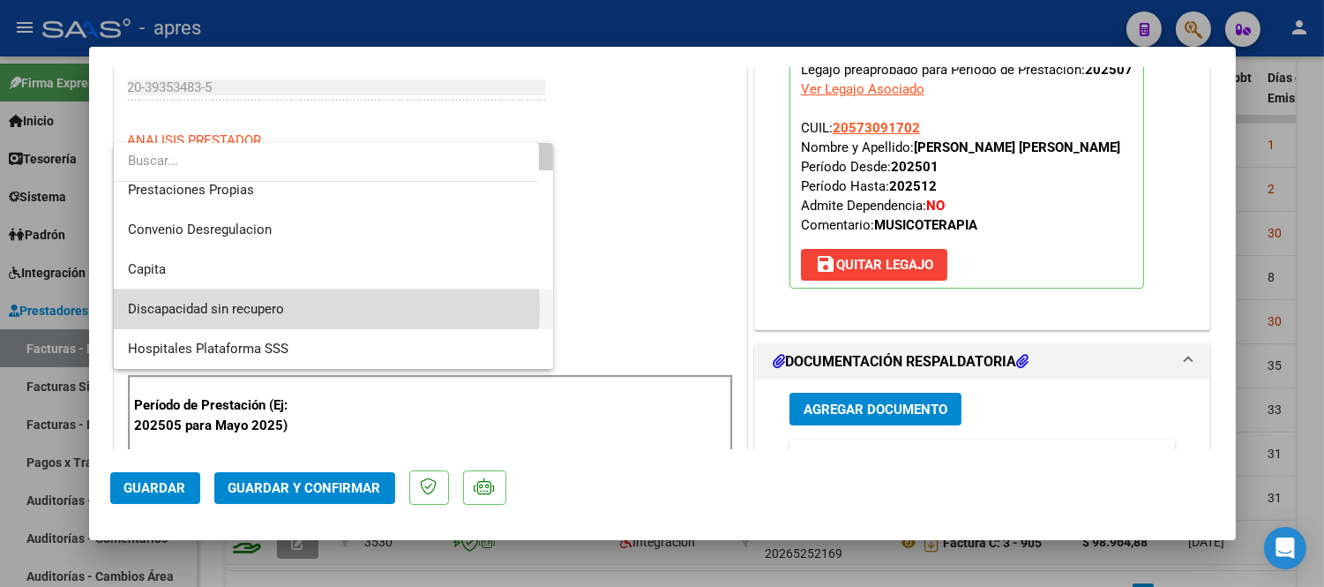
click at [316, 307] on span "Discapacidad sin recupero" at bounding box center [334, 309] width 412 height 40
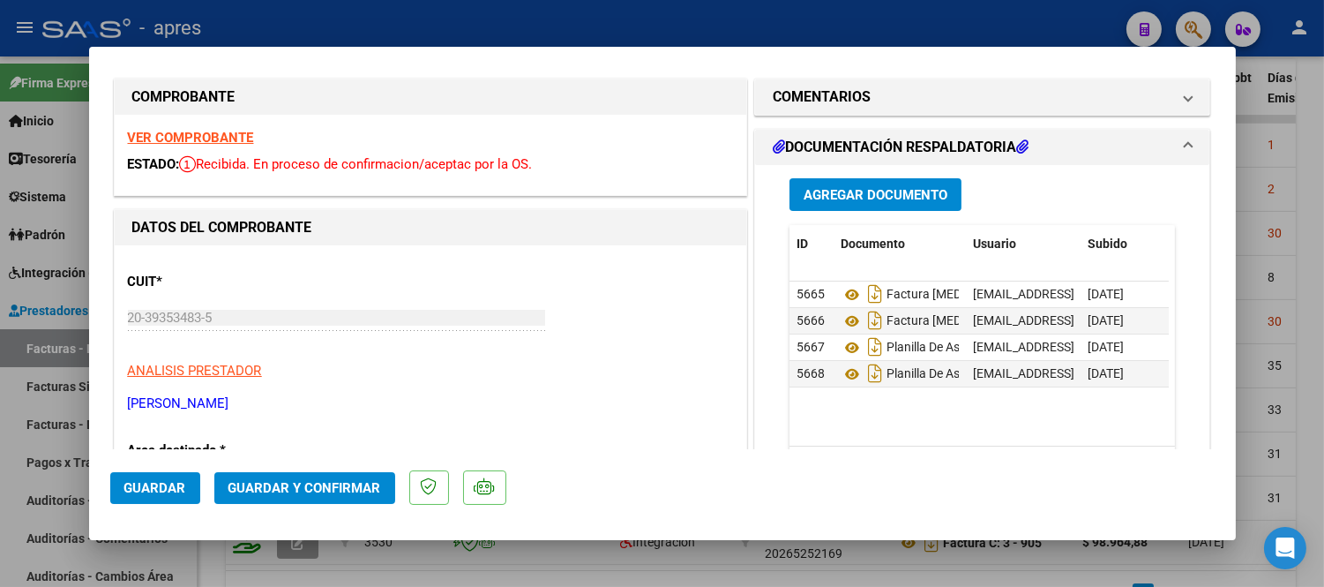
scroll to position [0, 0]
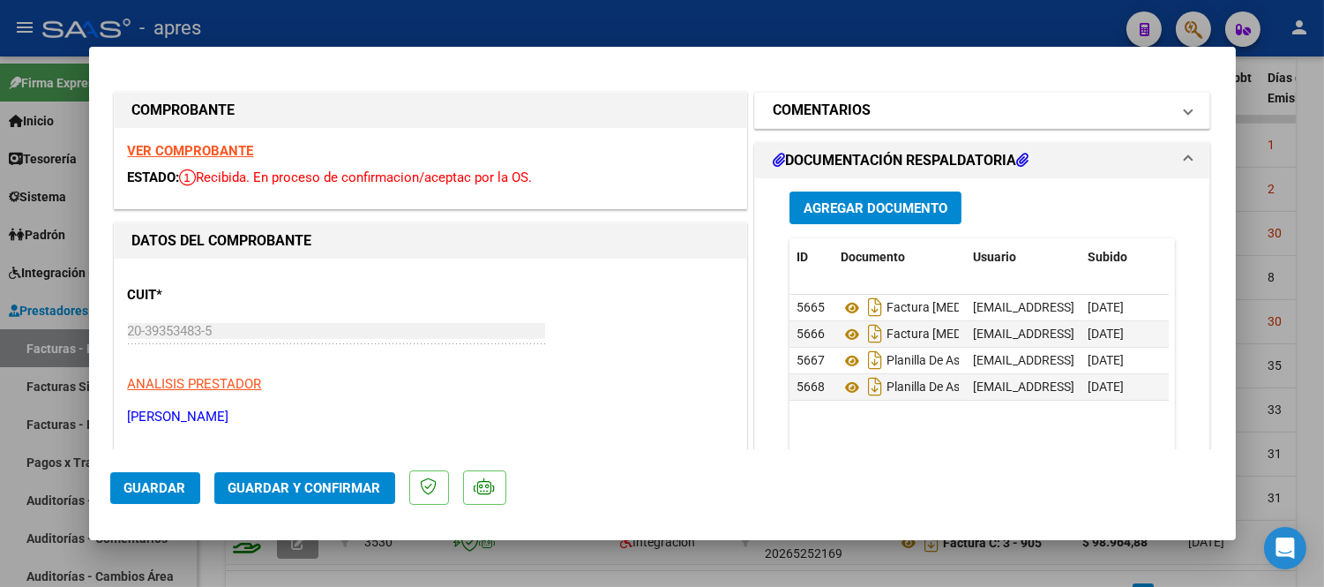
click at [1006, 93] on mat-expansion-panel-header "COMENTARIOS" at bounding box center [982, 110] width 455 height 35
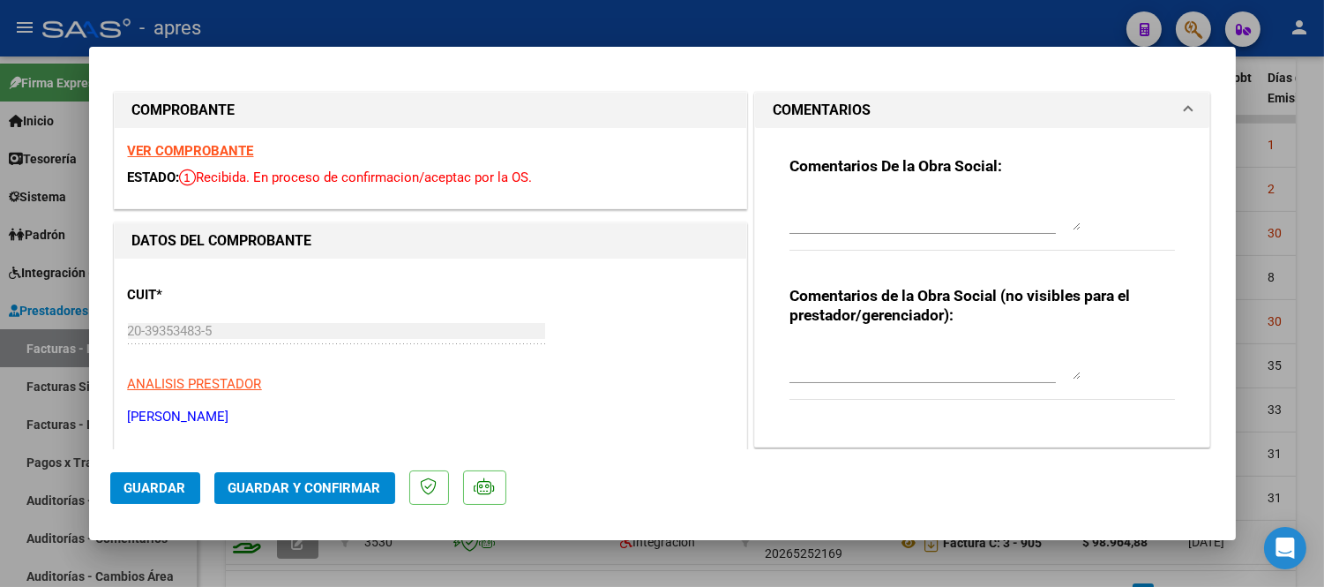
click at [892, 209] on textarea at bounding box center [935, 212] width 291 height 35
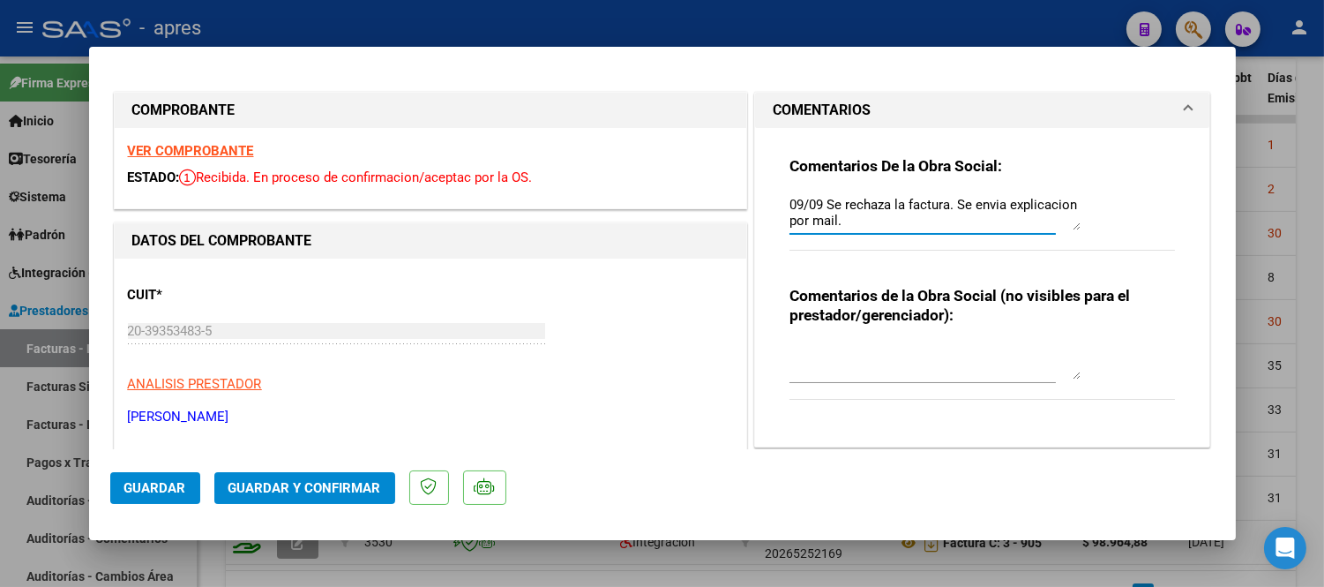
type textarea "09/09 Se rechaza la factura. Se envia explicacion por mail."
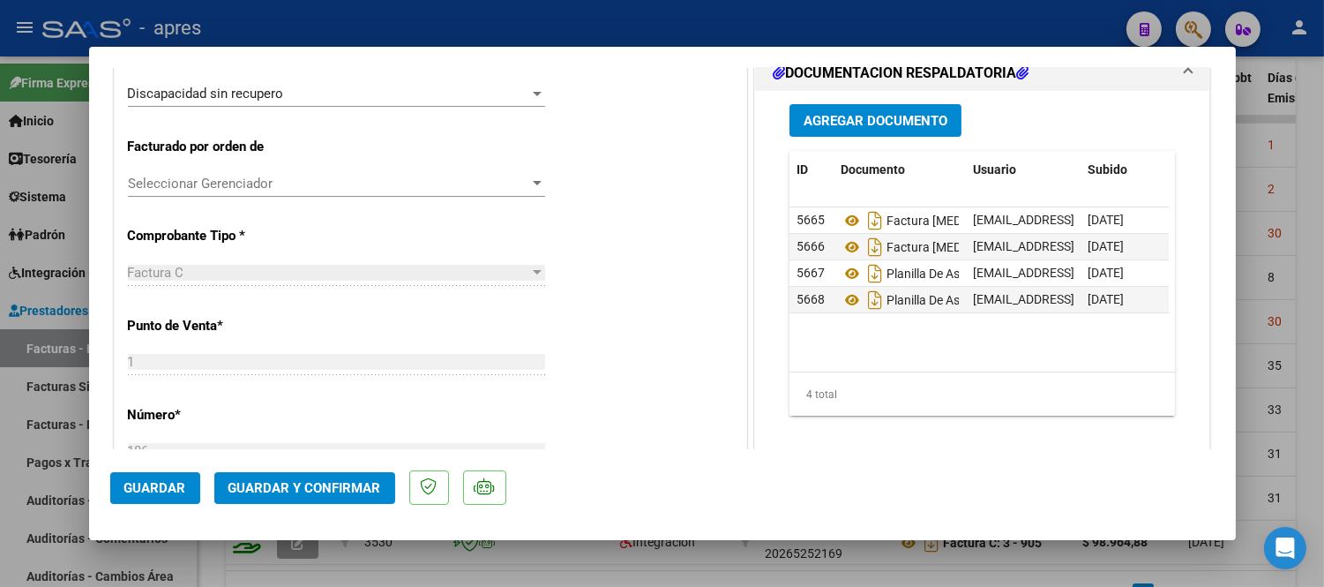
scroll to position [392, 0]
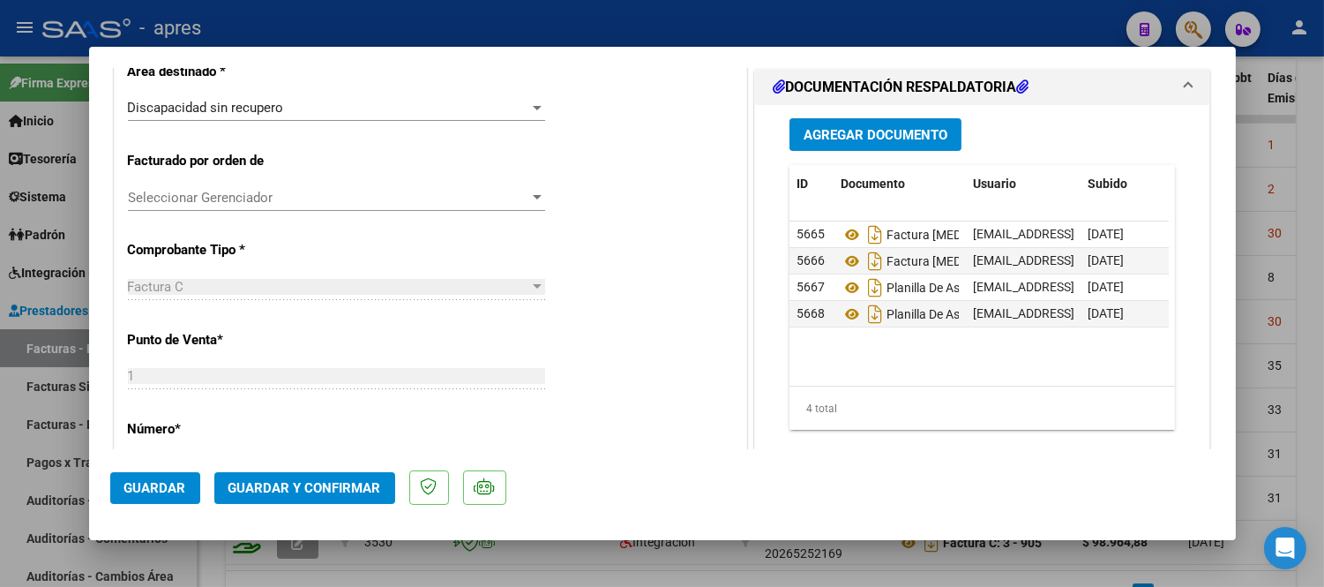
click at [156, 497] on button "Guardar" at bounding box center [155, 488] width 90 height 32
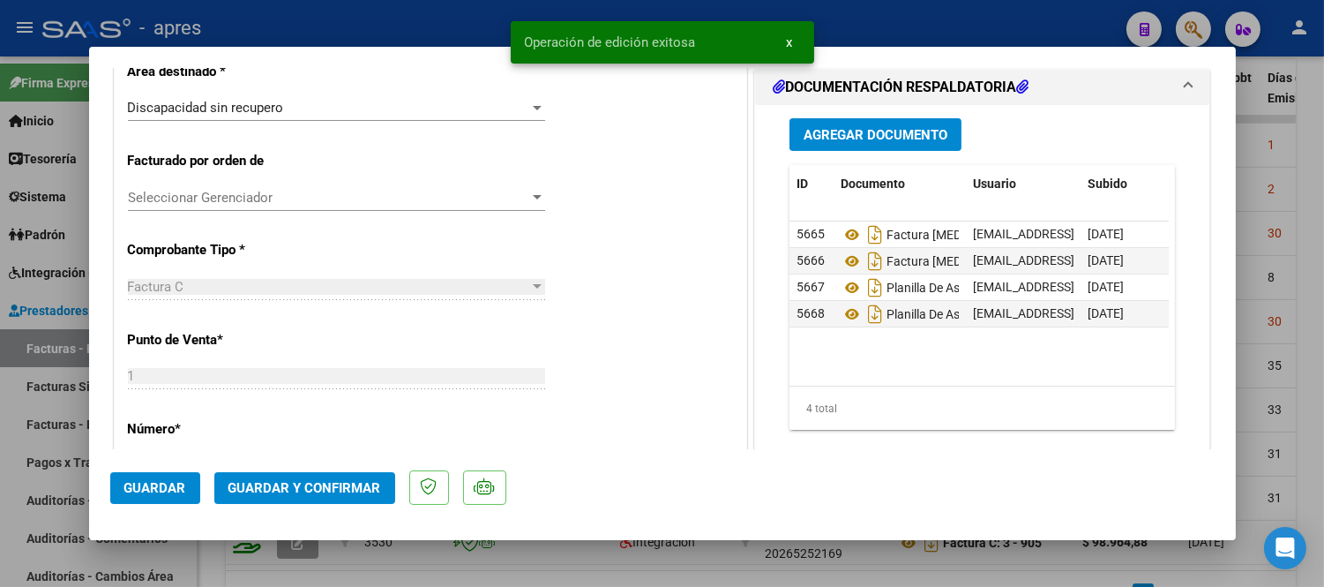
click at [265, 553] on div at bounding box center [662, 293] width 1324 height 587
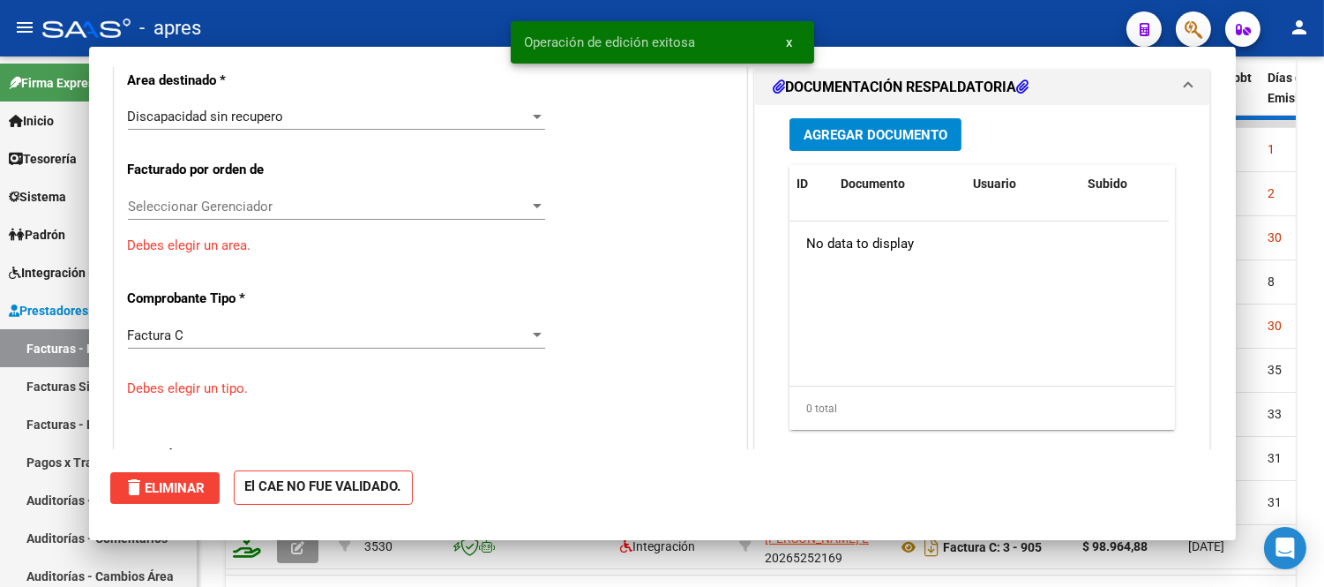
type input "$ 0,00"
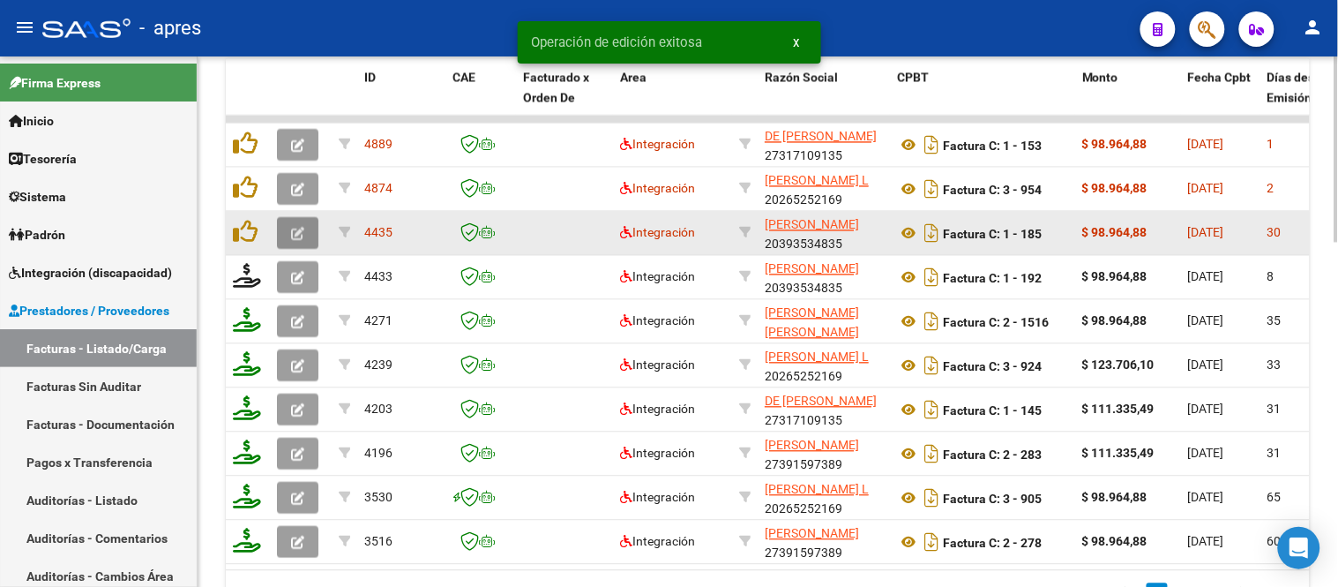
click at [310, 227] on button "button" at bounding box center [297, 234] width 41 height 32
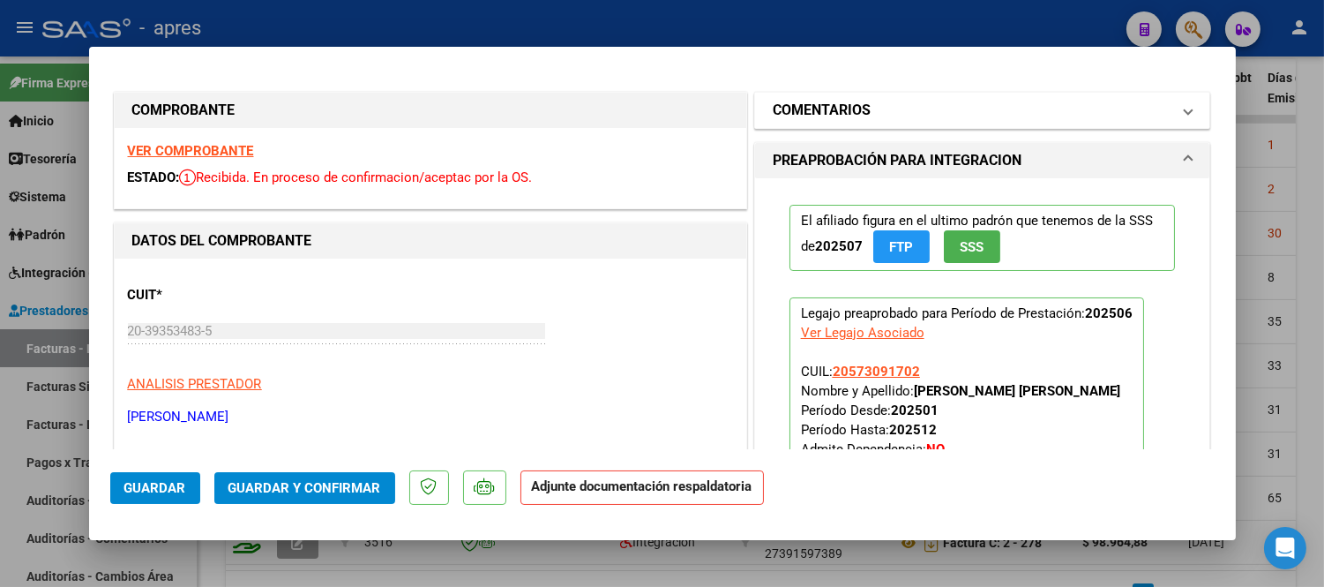
click at [898, 100] on mat-panel-title "COMENTARIOS" at bounding box center [972, 110] width 399 height 21
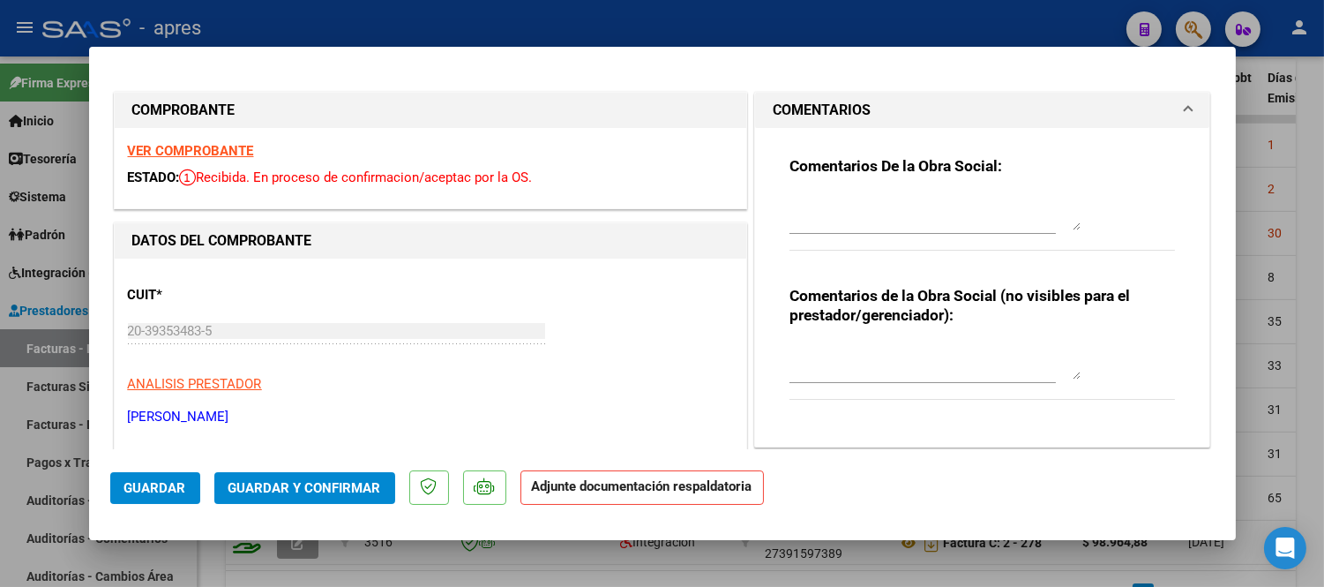
click at [844, 218] on textarea at bounding box center [935, 212] width 291 height 35
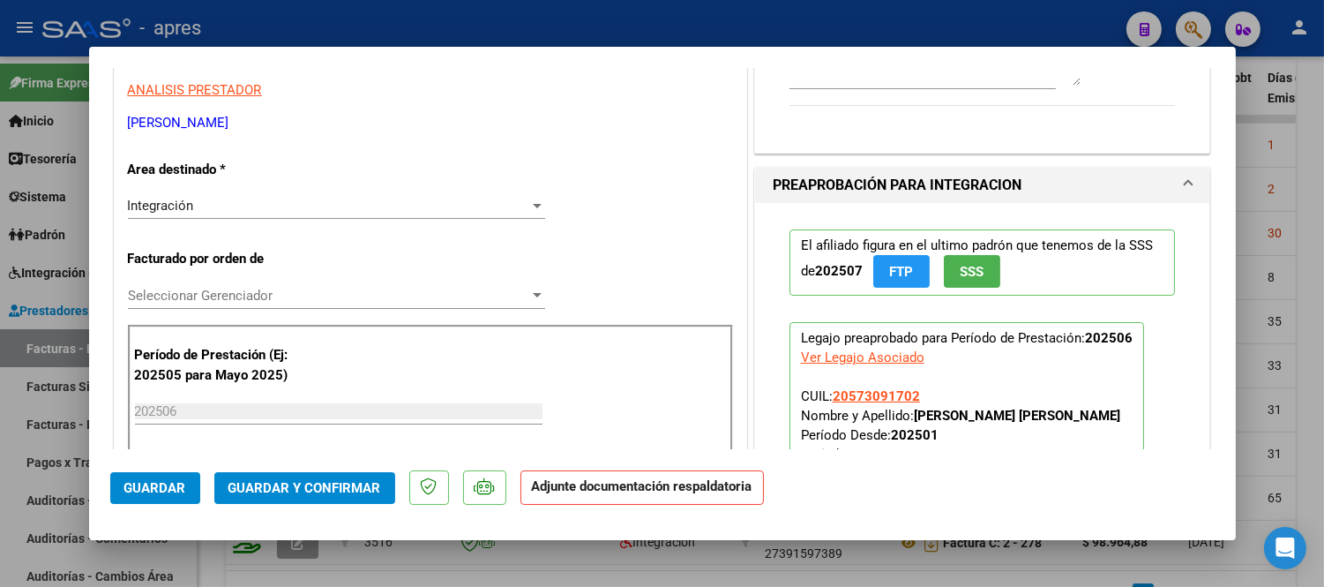
scroll to position [196, 0]
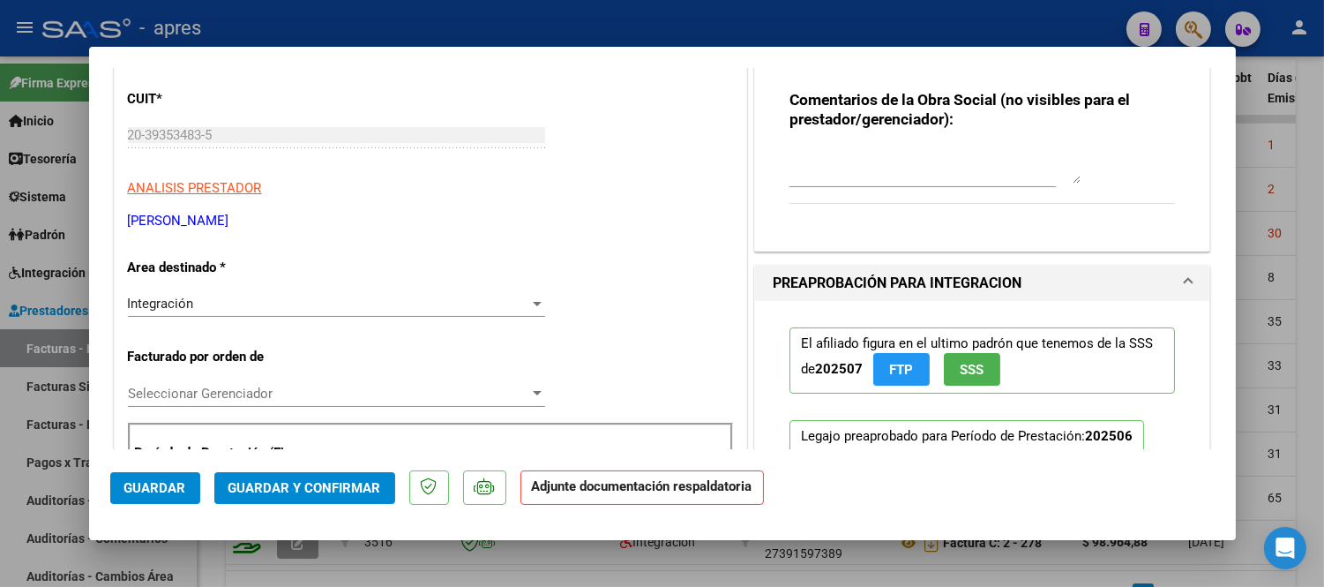
type textarea "09/09 Se rechaza la factura. Se envia la explicacion por mail."
click at [257, 304] on div "Integración" at bounding box center [328, 304] width 401 height 16
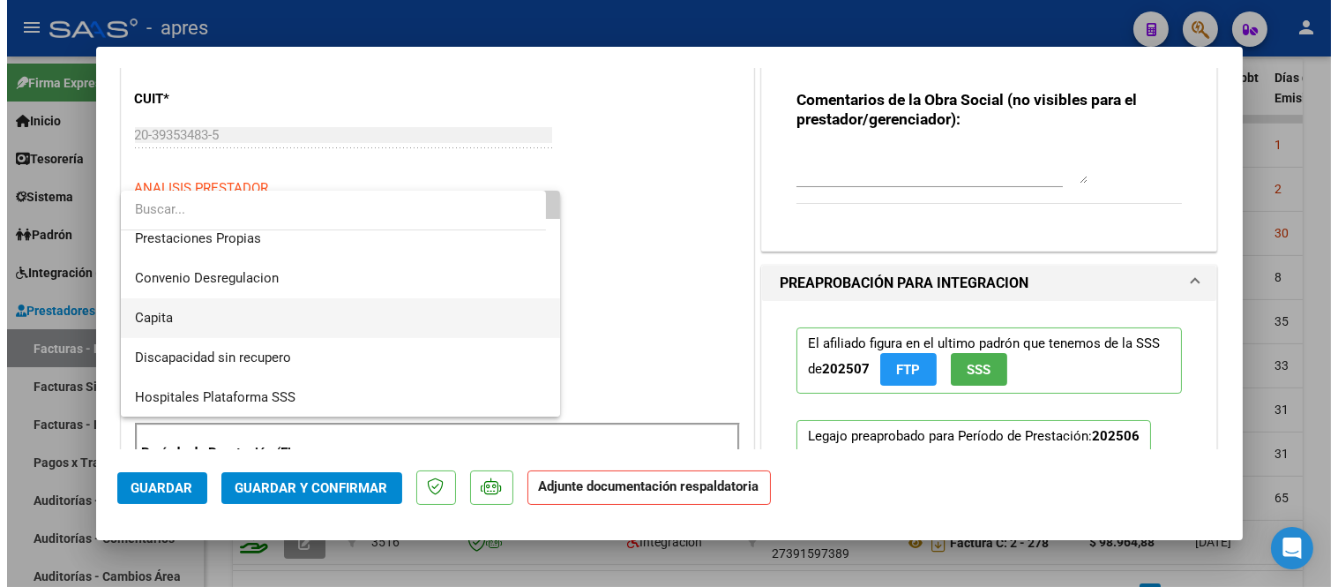
scroll to position [171, 0]
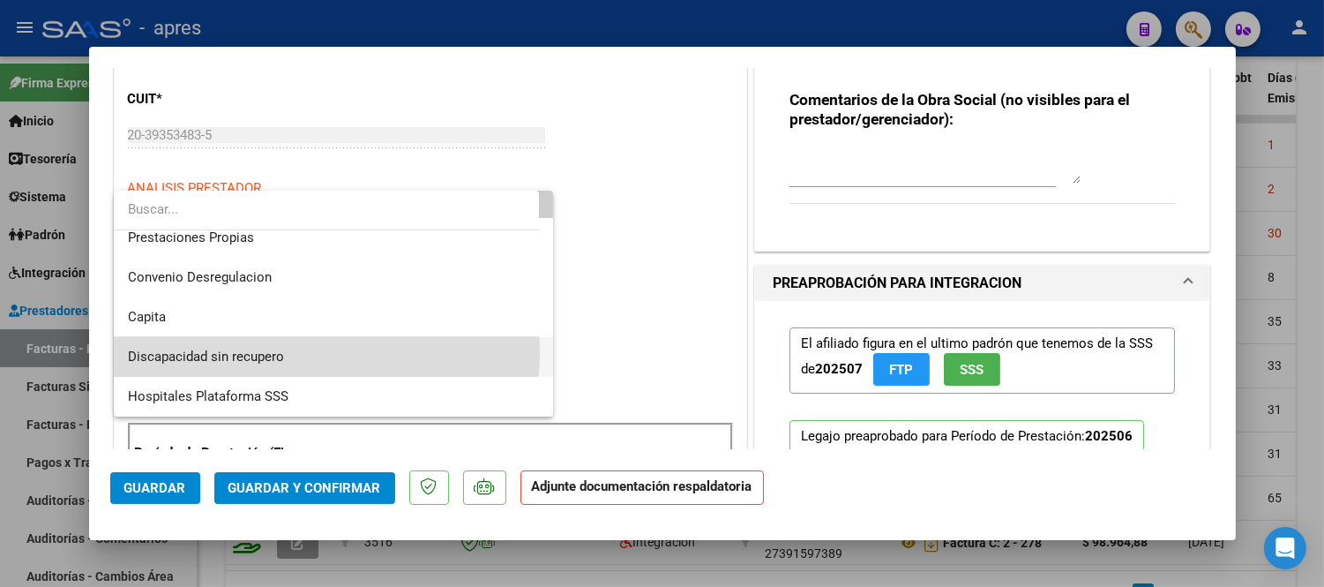
click at [289, 351] on span "Discapacidad sin recupero" at bounding box center [334, 357] width 412 height 40
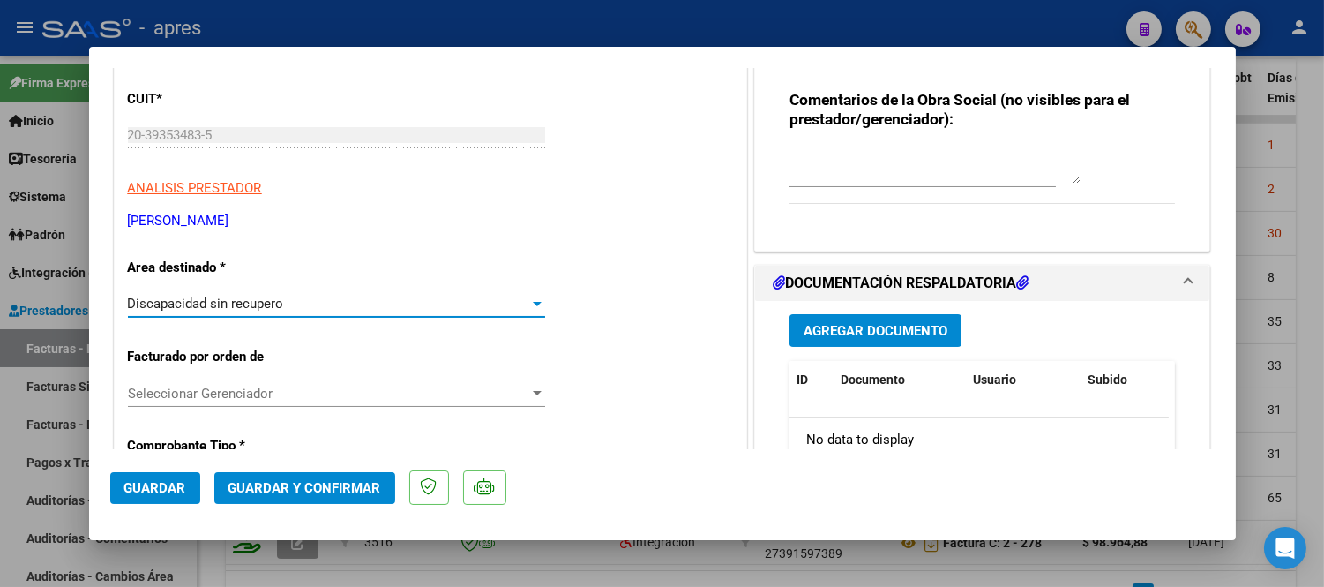
click at [171, 486] on span "Guardar" at bounding box center [155, 488] width 62 height 16
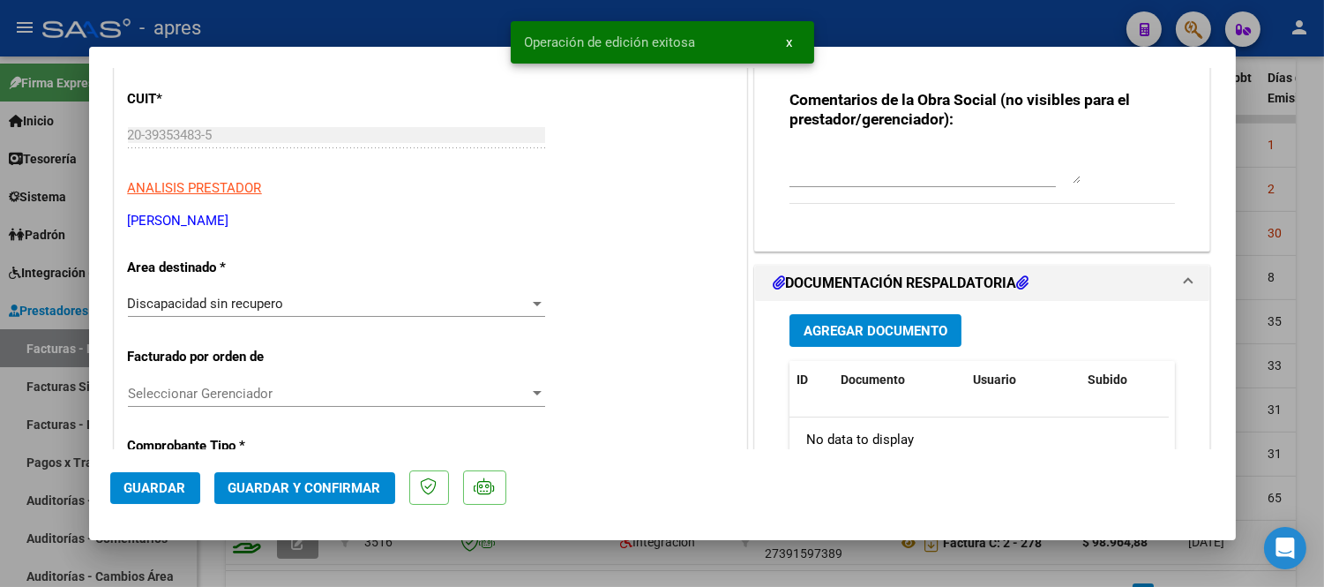
click at [250, 556] on div at bounding box center [662, 293] width 1324 height 587
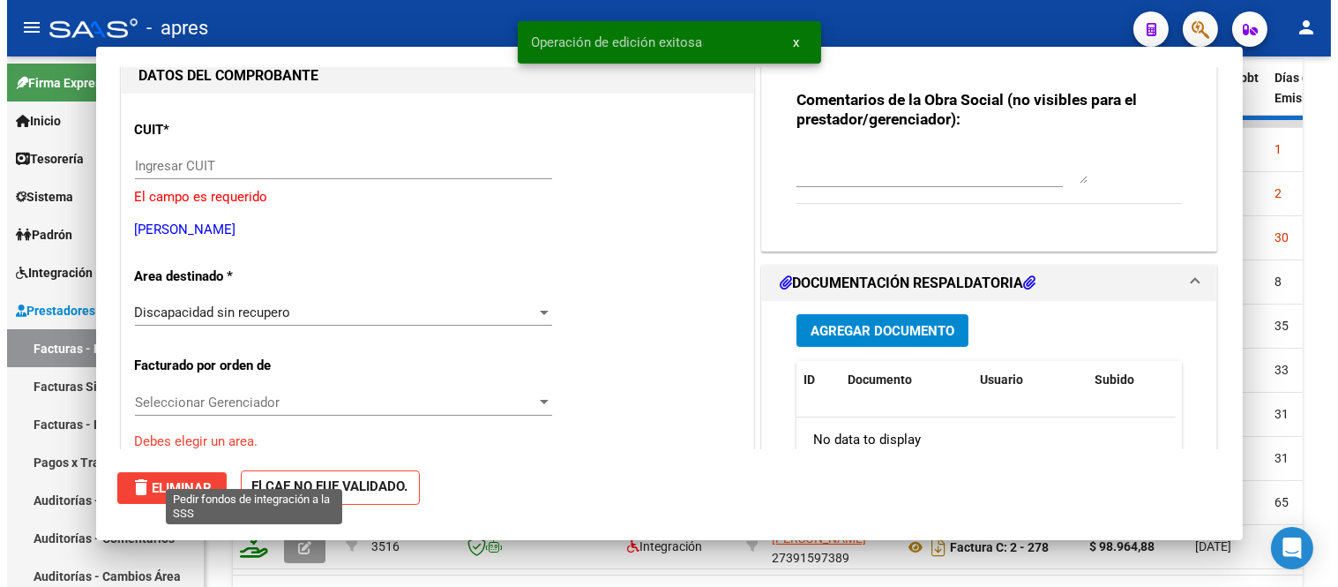
scroll to position [0, 0]
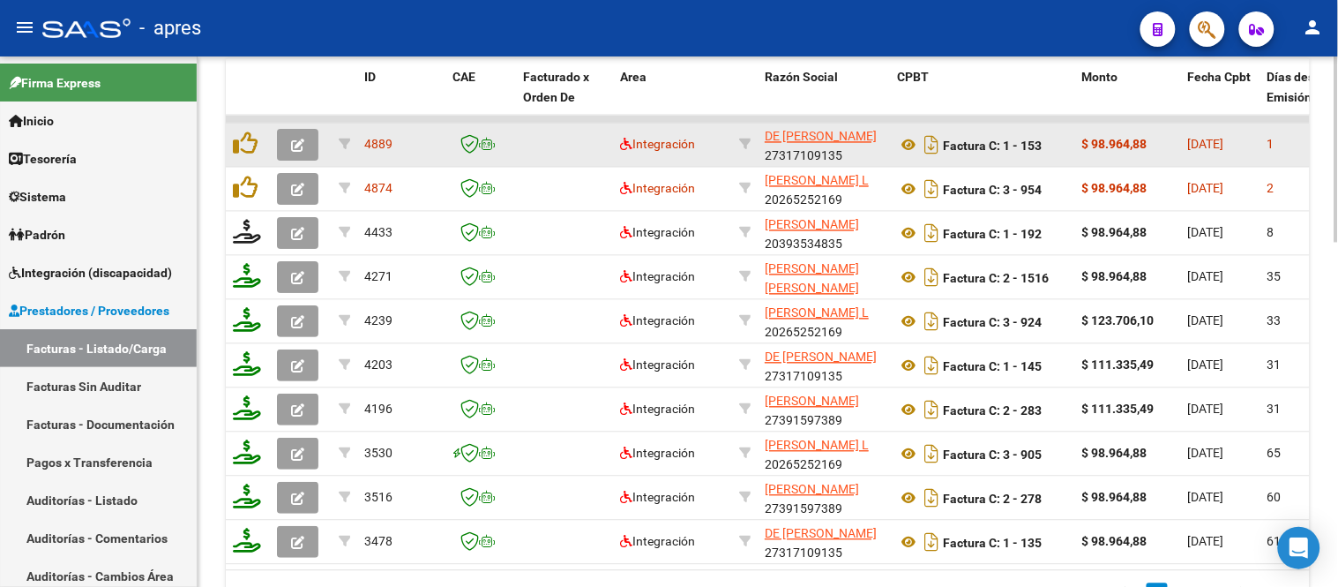
click at [279, 148] on button "button" at bounding box center [297, 146] width 41 height 32
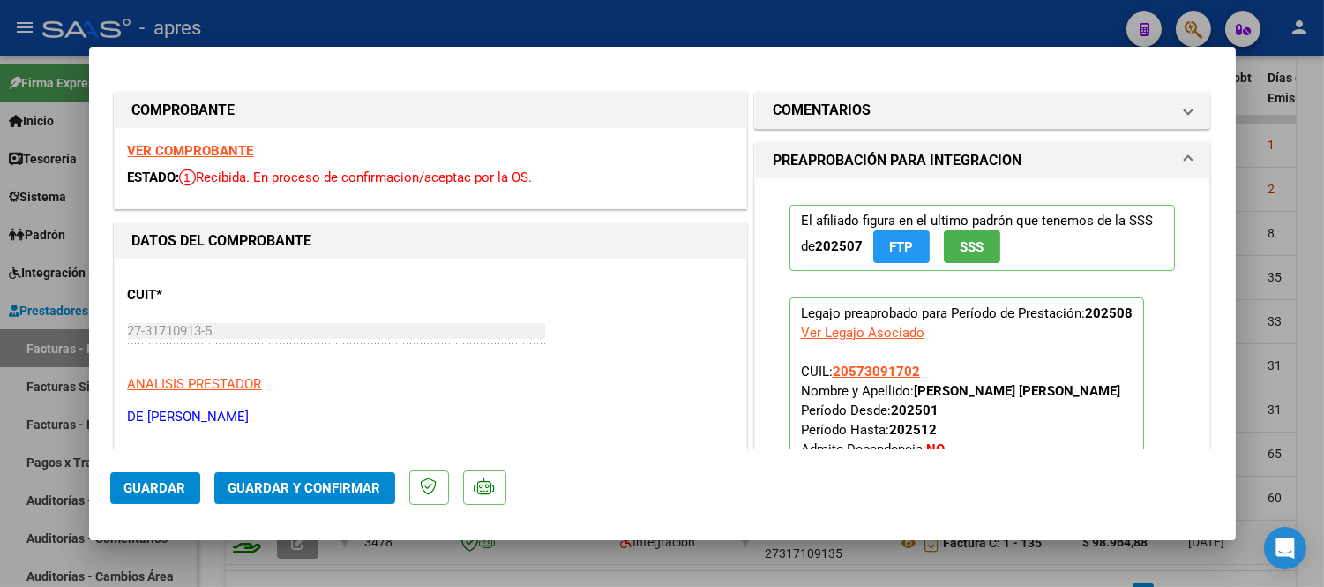
click at [244, 151] on strong "VER COMPROBANTE" at bounding box center [191, 151] width 126 height 16
click at [604, 559] on div at bounding box center [662, 293] width 1324 height 587
type input "$ 0,00"
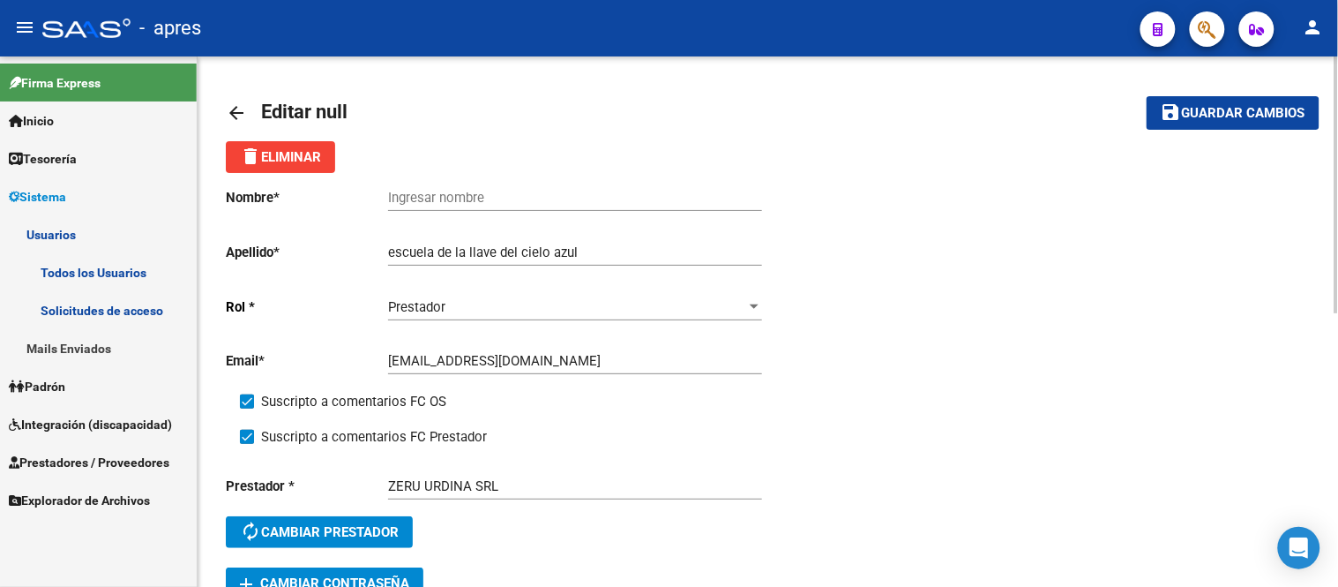
click at [231, 106] on mat-icon "arrow_back" at bounding box center [236, 112] width 21 height 21
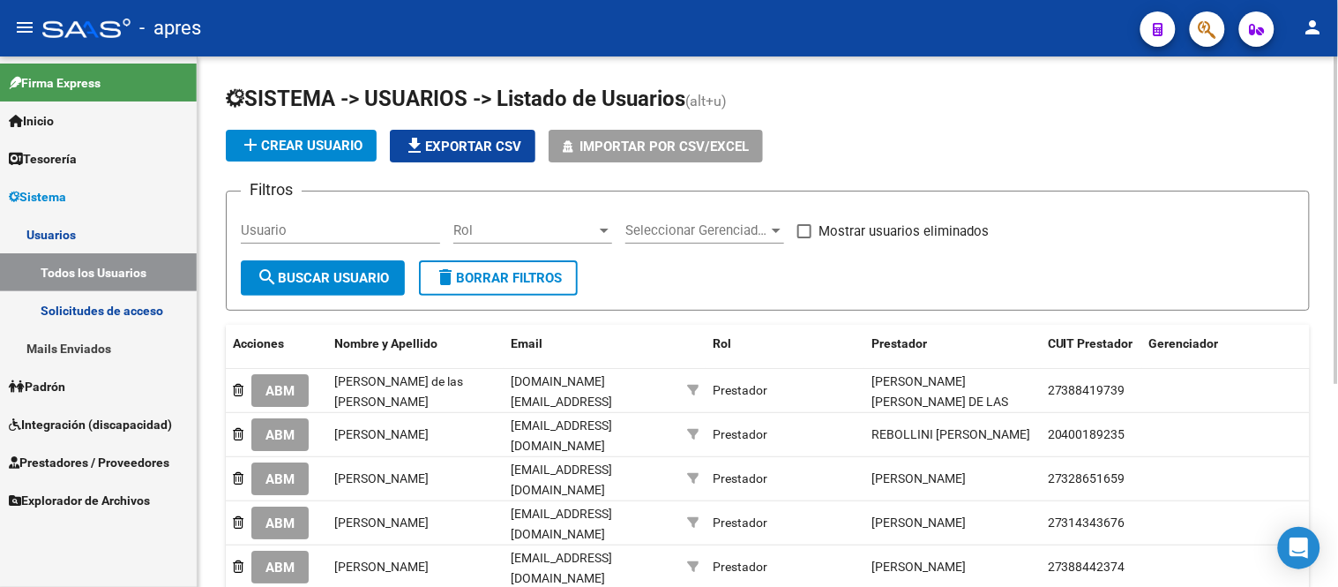
click at [338, 234] on input "Usuario" at bounding box center [340, 230] width 199 height 16
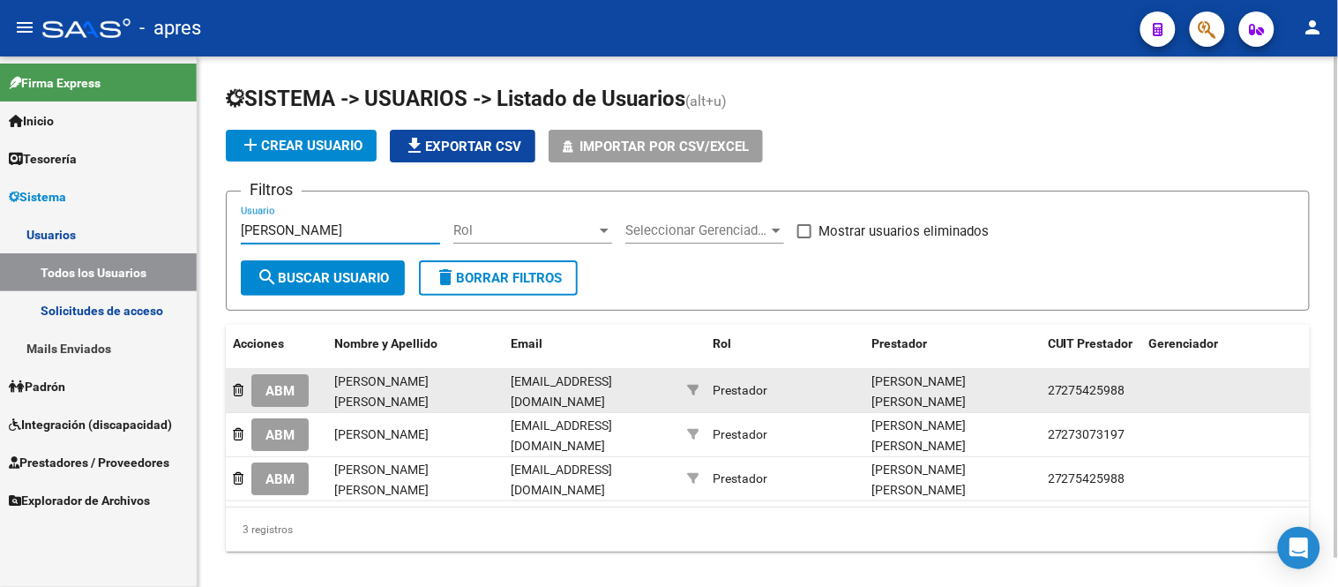
type input "duarte"
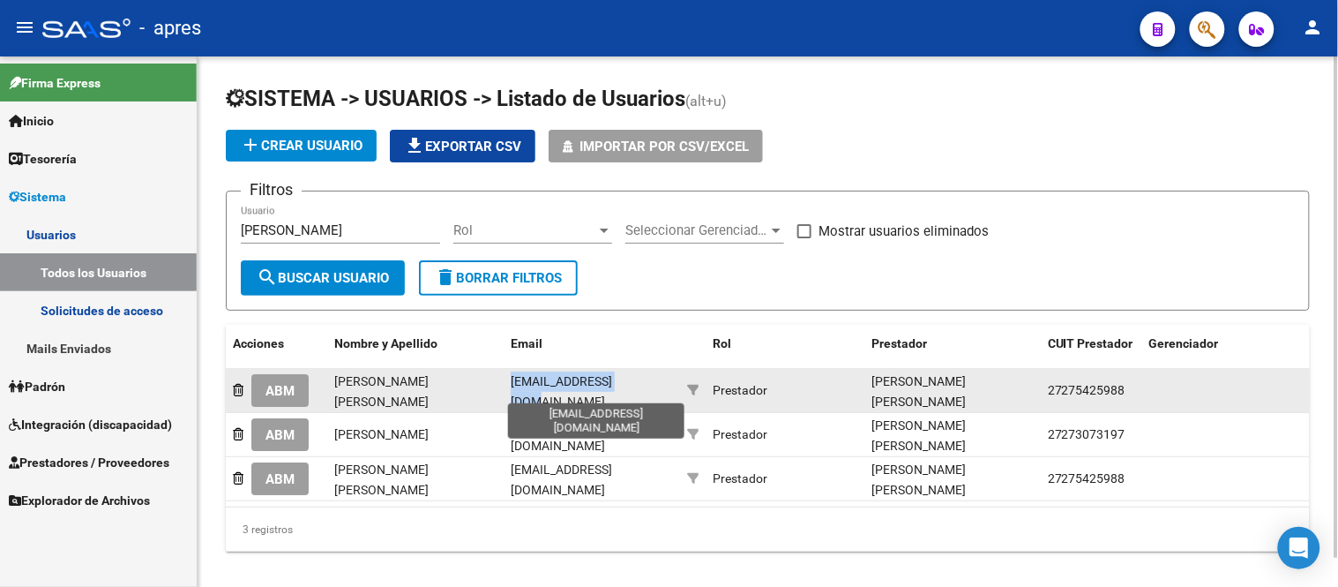
drag, startPoint x: 506, startPoint y: 389, endPoint x: 637, endPoint y: 393, distance: 131.5
click at [637, 393] on datatable-body-cell "[EMAIL_ADDRESS][DOMAIN_NAME]" at bounding box center [592, 390] width 176 height 43
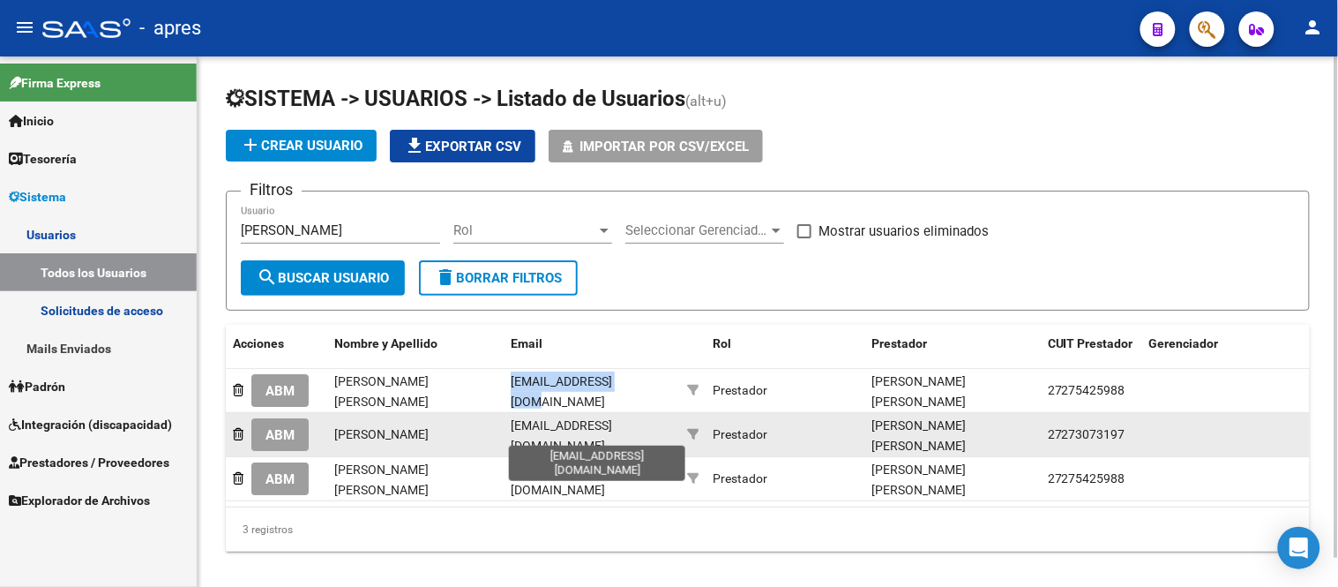
copy span "[EMAIL_ADDRESS][DOMAIN_NAME]"
